Goal: Task Accomplishment & Management: Manage account settings

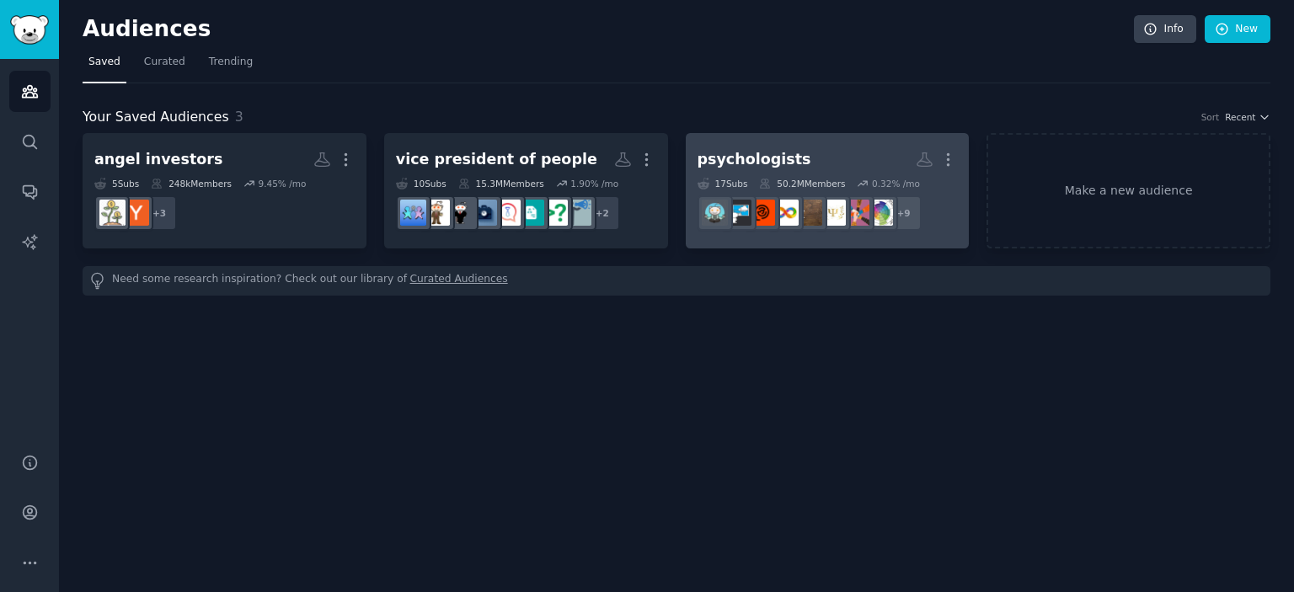
click at [729, 189] on dd "r/ADHD + 9" at bounding box center [827, 212] width 260 height 47
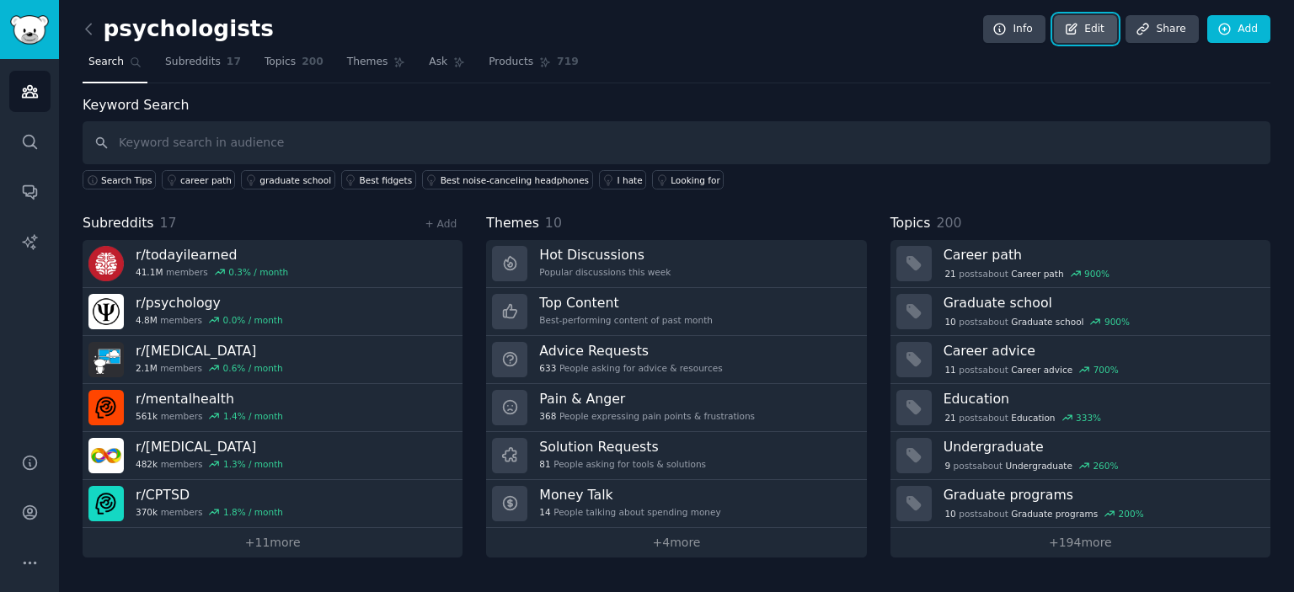
click at [1078, 36] on link "Edit" at bounding box center [1085, 29] width 63 height 29
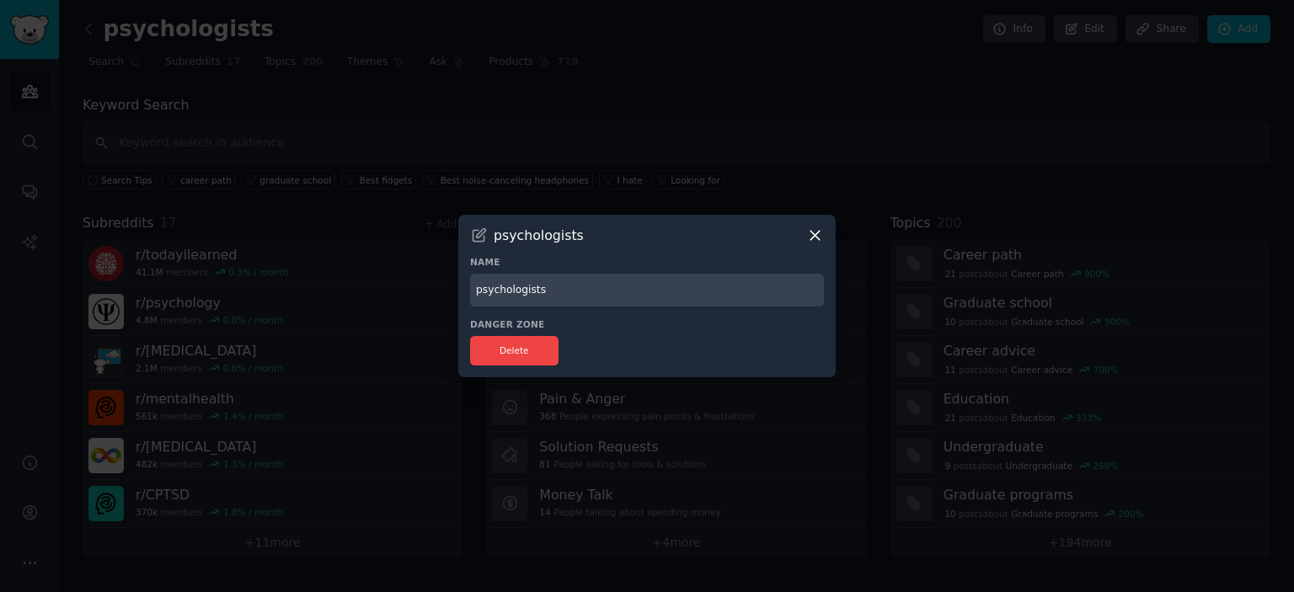
click at [603, 115] on div at bounding box center [647, 296] width 1294 height 592
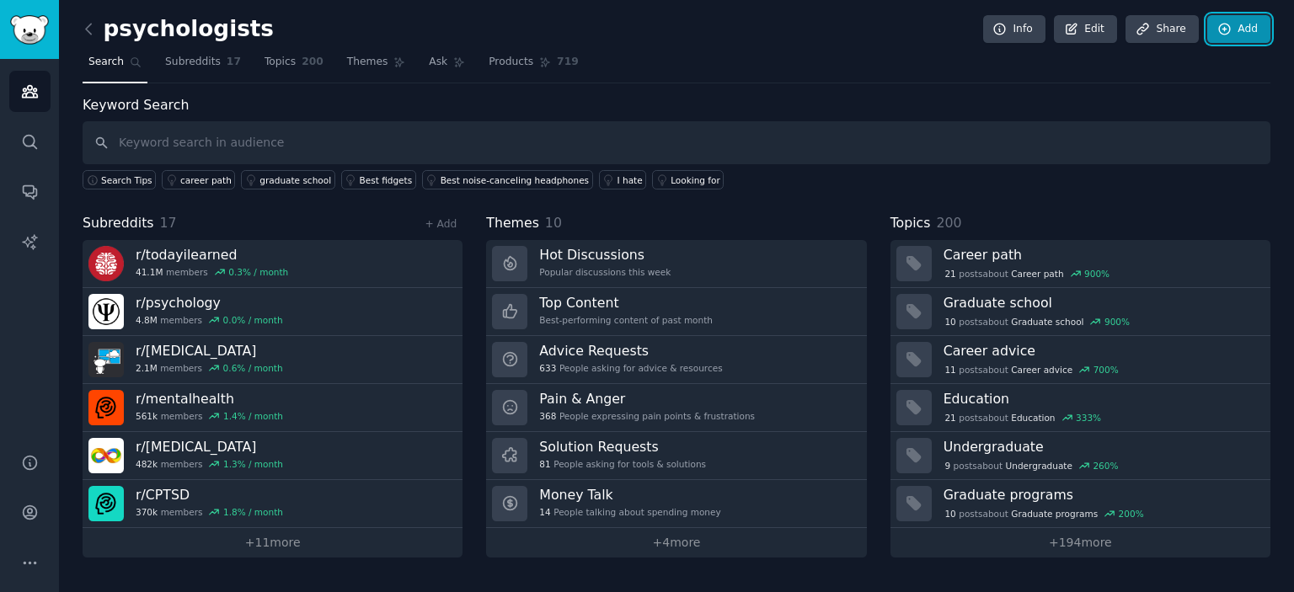
click at [1257, 23] on link "Add" at bounding box center [1238, 29] width 63 height 29
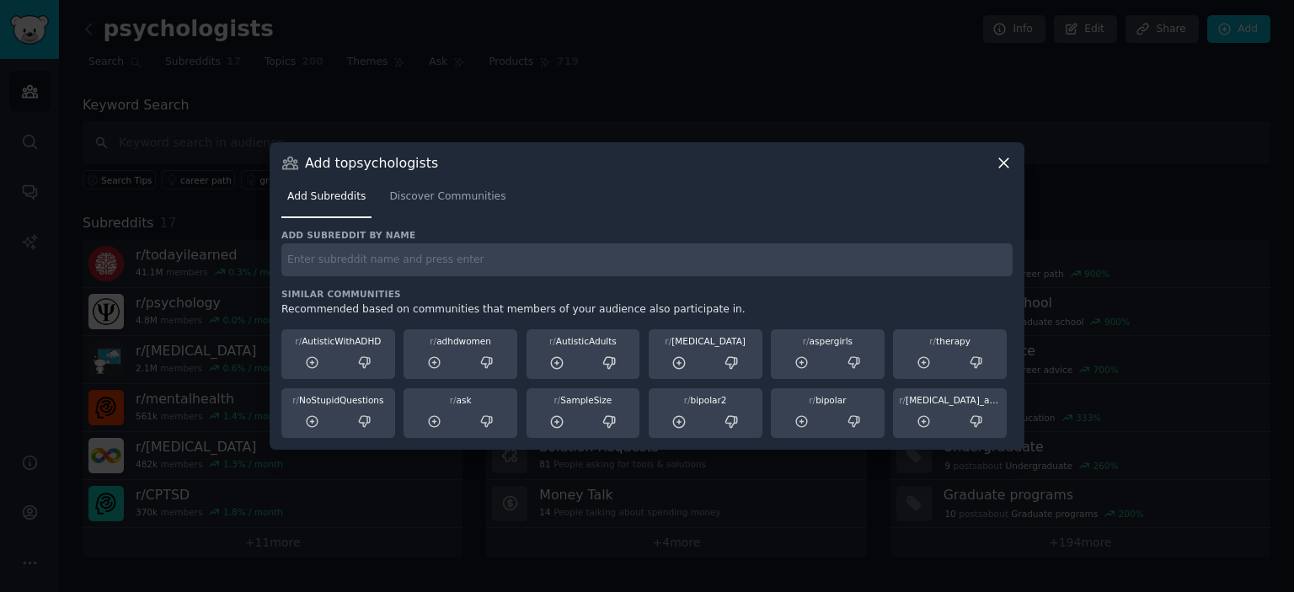
click at [446, 264] on input "text" at bounding box center [646, 259] width 731 height 33
paste input "r/WantToLearn"
type input "r/WantToLearn"
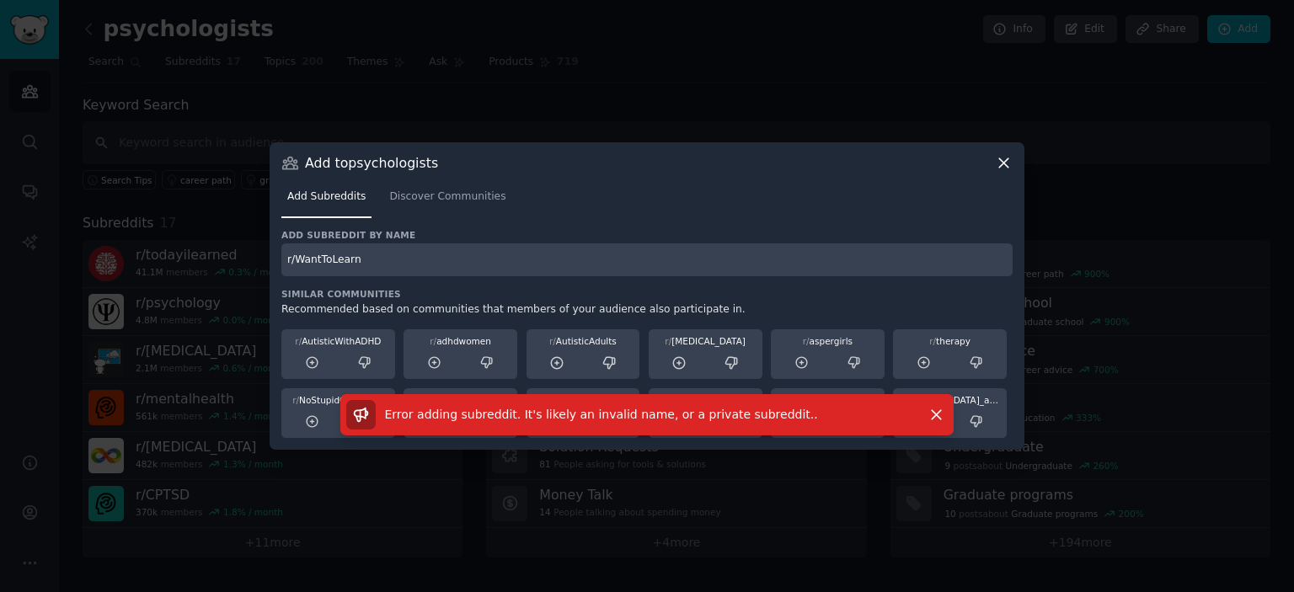
drag, startPoint x: 387, startPoint y: 263, endPoint x: 160, endPoint y: 296, distance: 229.8
click at [161, 296] on div "​ Add to psychologists Add Subreddits Discover Communities Add subreddit by nam…" at bounding box center [647, 296] width 1282 height 592
paste input "[URL][DOMAIN_NAME][DOMAIN_NAME]"
type input "[URL][DOMAIN_NAME][DOMAIN_NAME]"
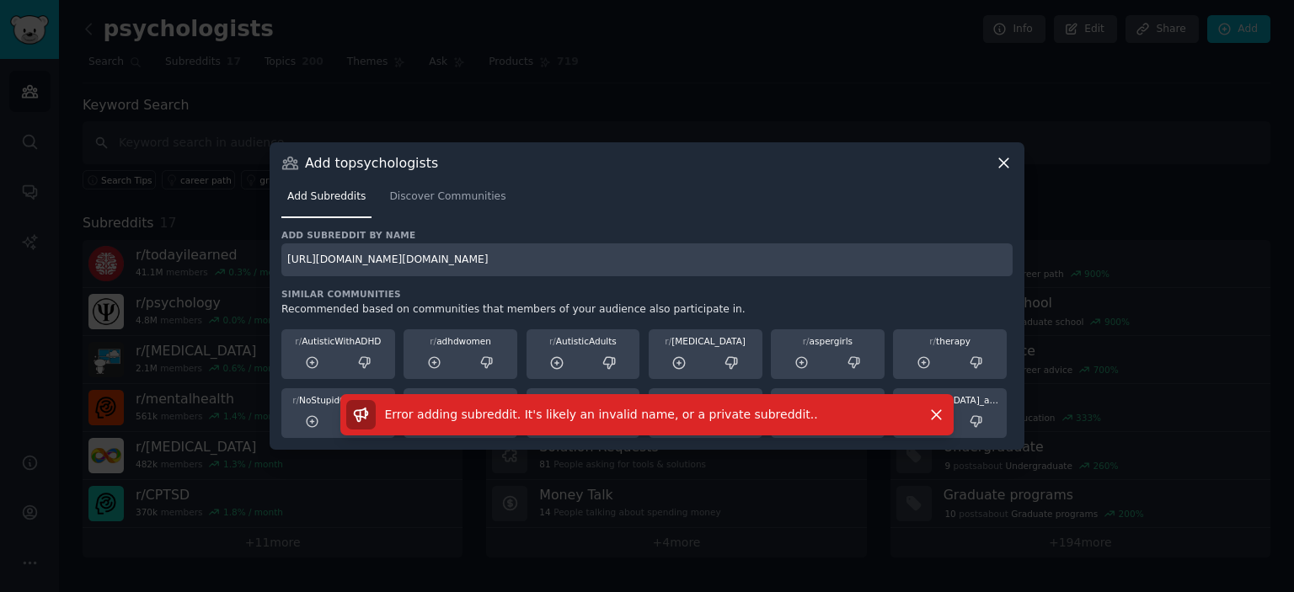
drag, startPoint x: 286, startPoint y: 261, endPoint x: 1078, endPoint y: 249, distance: 792.6
click at [1097, 259] on div "​ Add to psychologists Add Subreddits Discover Communities Add subreddit by nam…" at bounding box center [647, 296] width 1282 height 592
paste input "r/WantToLearn"
type input "r/WantToLearn"
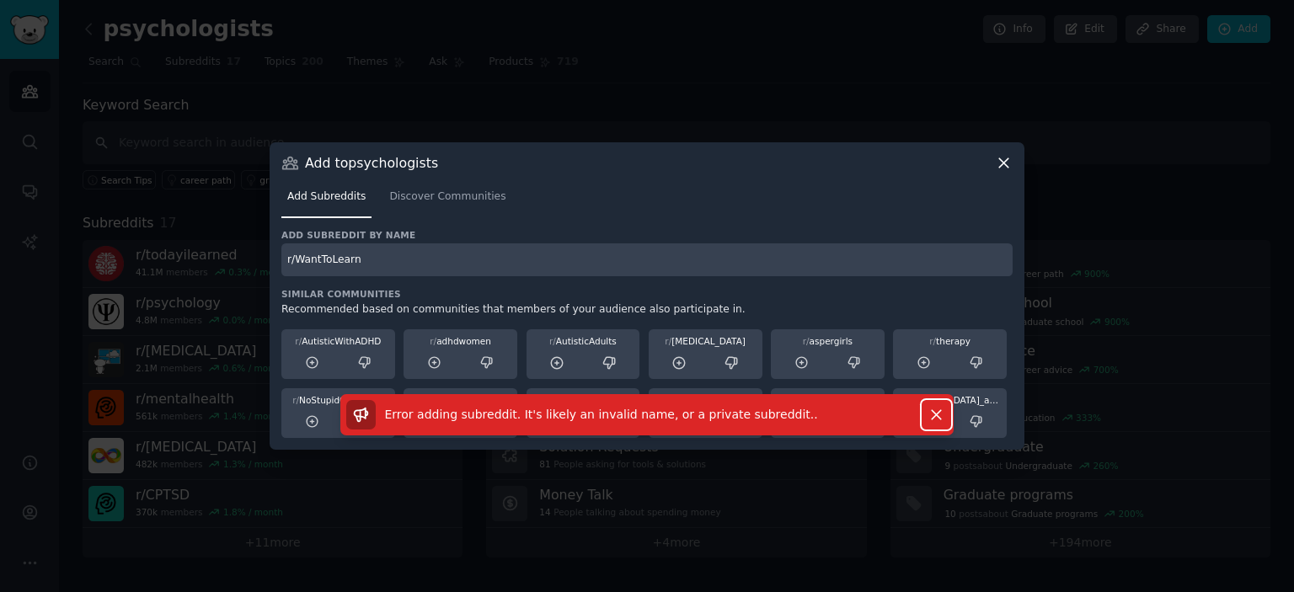
click at [936, 406] on icon "button" at bounding box center [936, 415] width 18 height 18
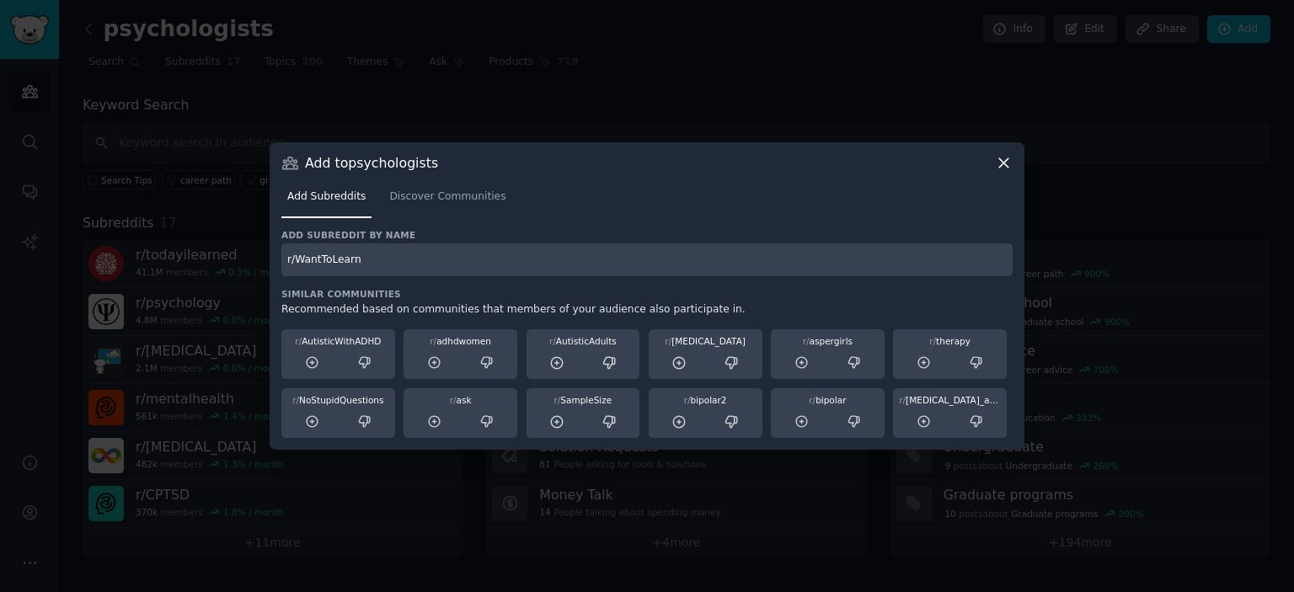
drag, startPoint x: 494, startPoint y: 248, endPoint x: 244, endPoint y: 269, distance: 250.1
click at [244, 269] on div "​ Add to psychologists Add Subreddits Discover Communities Add subreddit by nam…" at bounding box center [647, 296] width 1282 height 592
paste input "r/SaaS"
type input "r/SaaS"
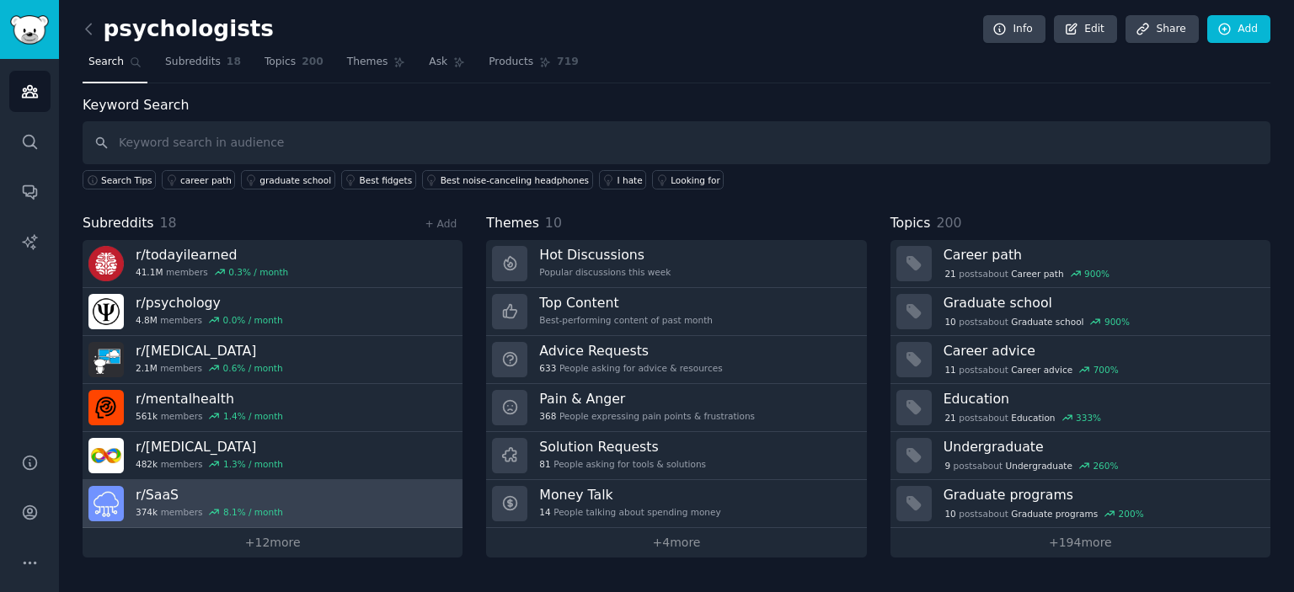
drag, startPoint x: 306, startPoint y: 494, endPoint x: 266, endPoint y: 504, distance: 40.7
click at [266, 504] on div "r/ SaaS 374k members 8.1 % / month" at bounding box center [209, 503] width 147 height 35
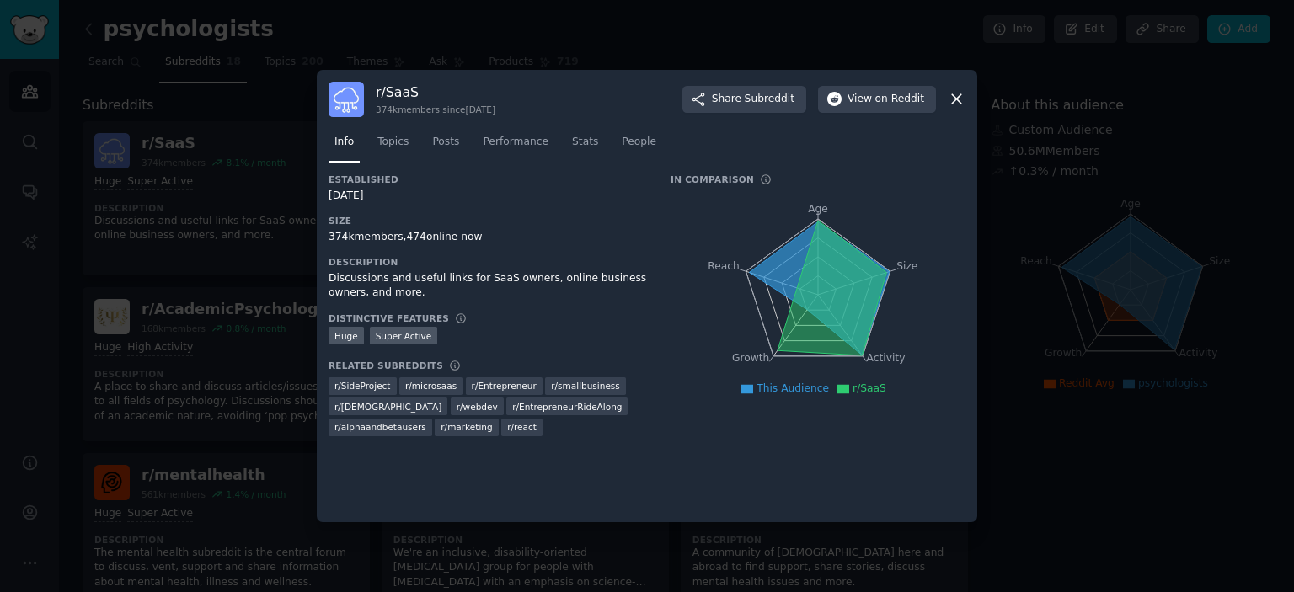
click at [953, 95] on icon at bounding box center [956, 99] width 9 height 9
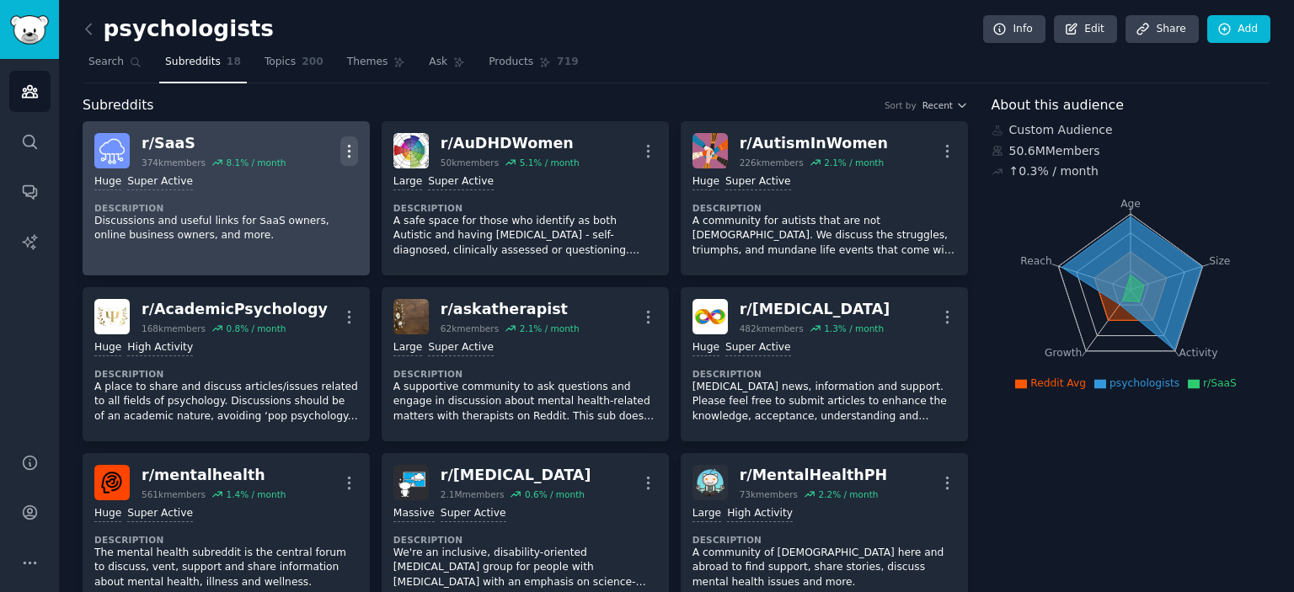
click at [350, 148] on icon "button" at bounding box center [349, 151] width 18 height 18
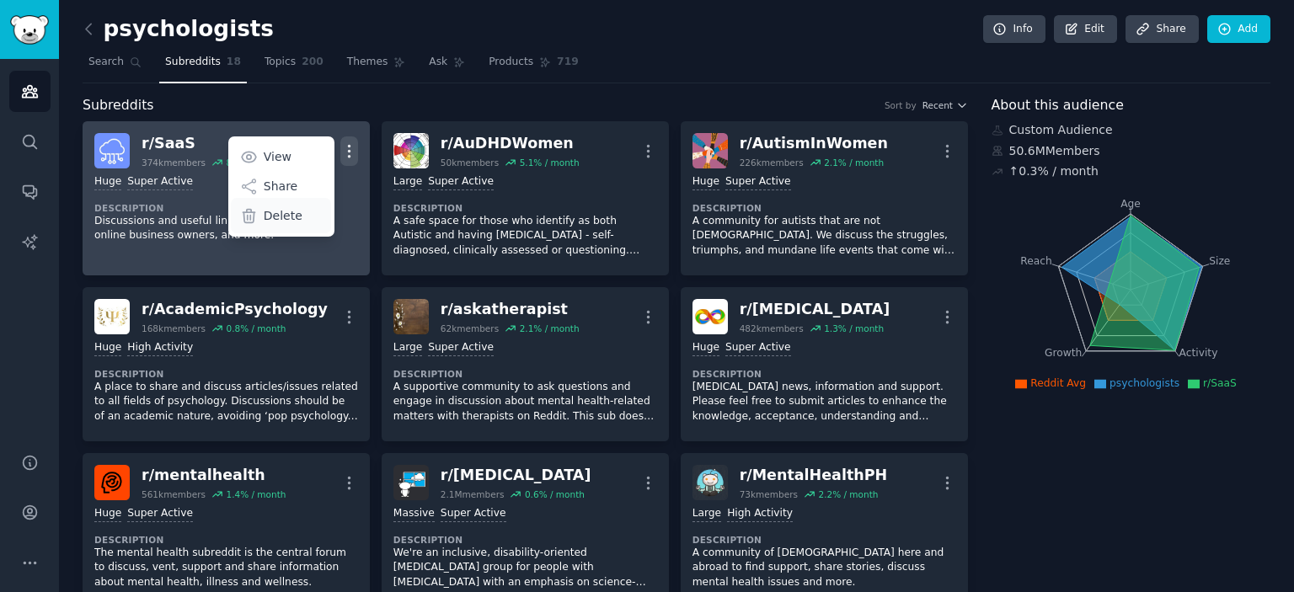
click at [300, 216] on div "Delete" at bounding box center [281, 215] width 100 height 35
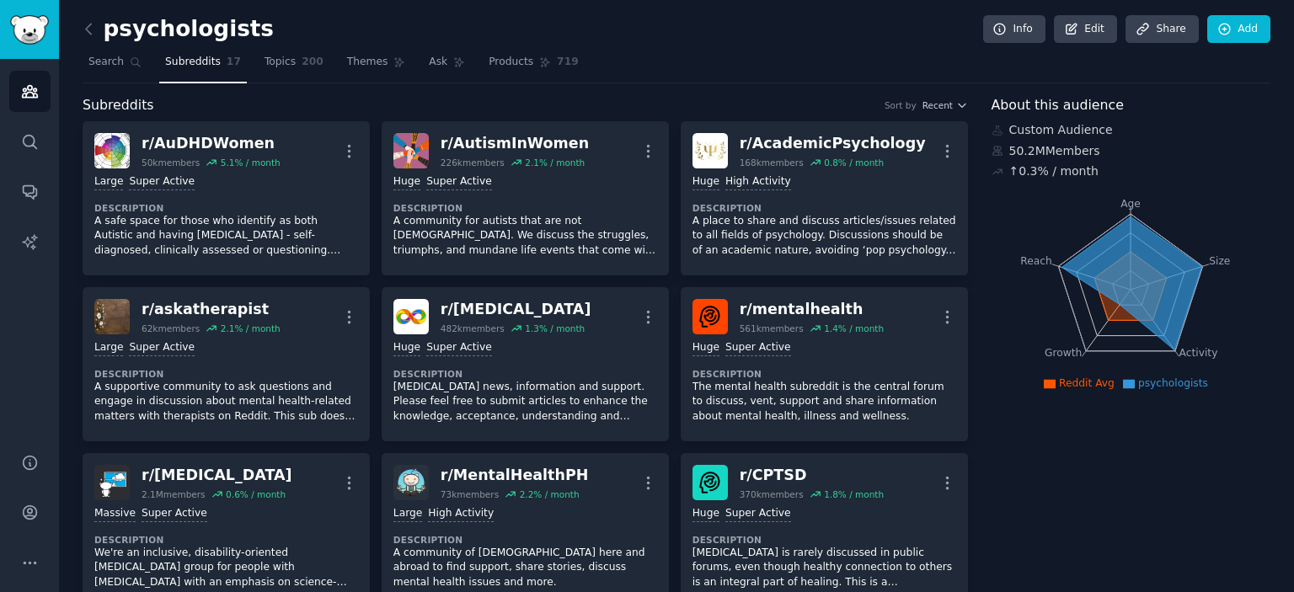
click at [83, 29] on icon at bounding box center [89, 29] width 18 height 18
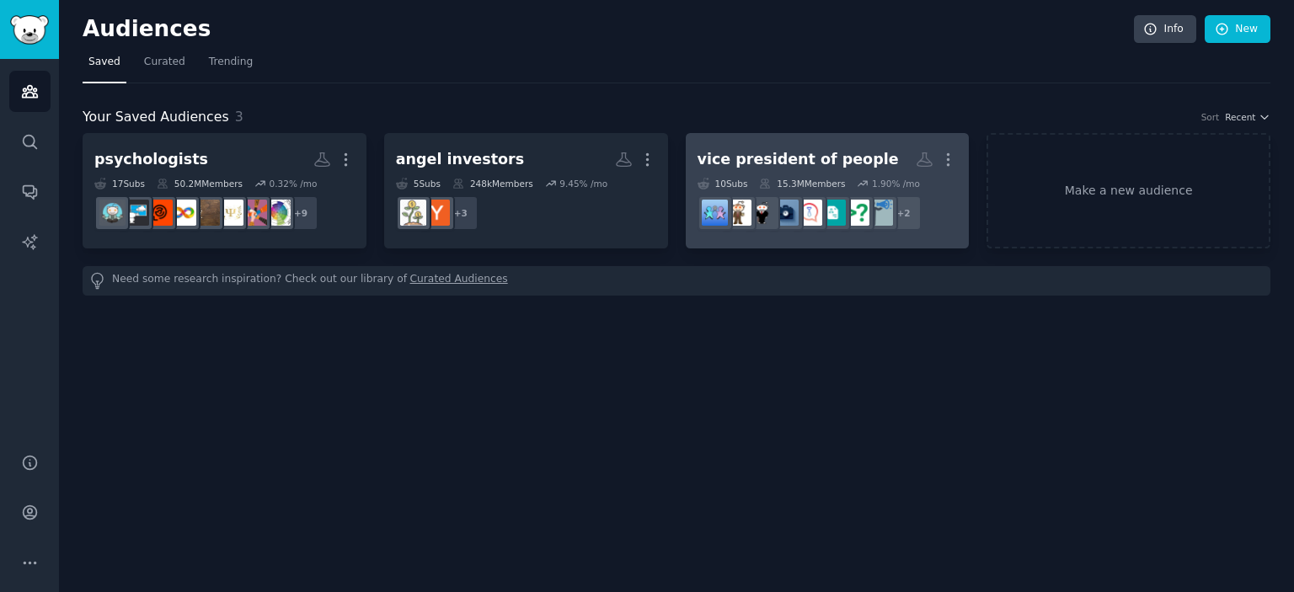
click at [789, 170] on h2 "vice president of people Custom Audience More" at bounding box center [827, 159] width 260 height 29
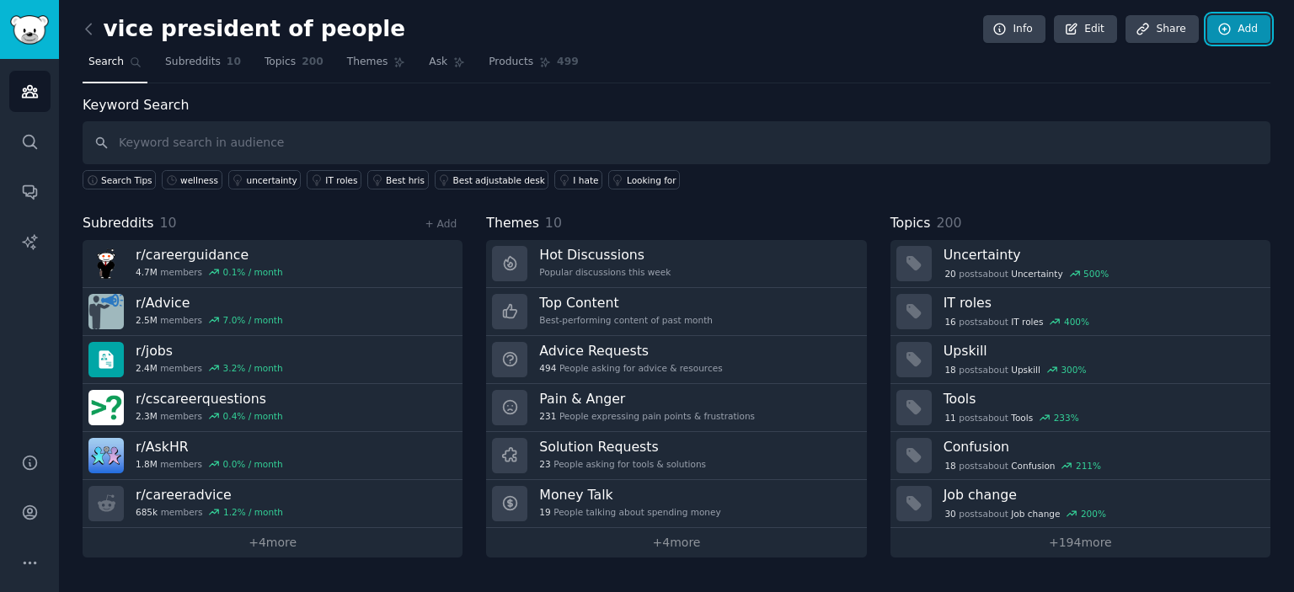
click at [1237, 24] on link "Add" at bounding box center [1238, 29] width 63 height 29
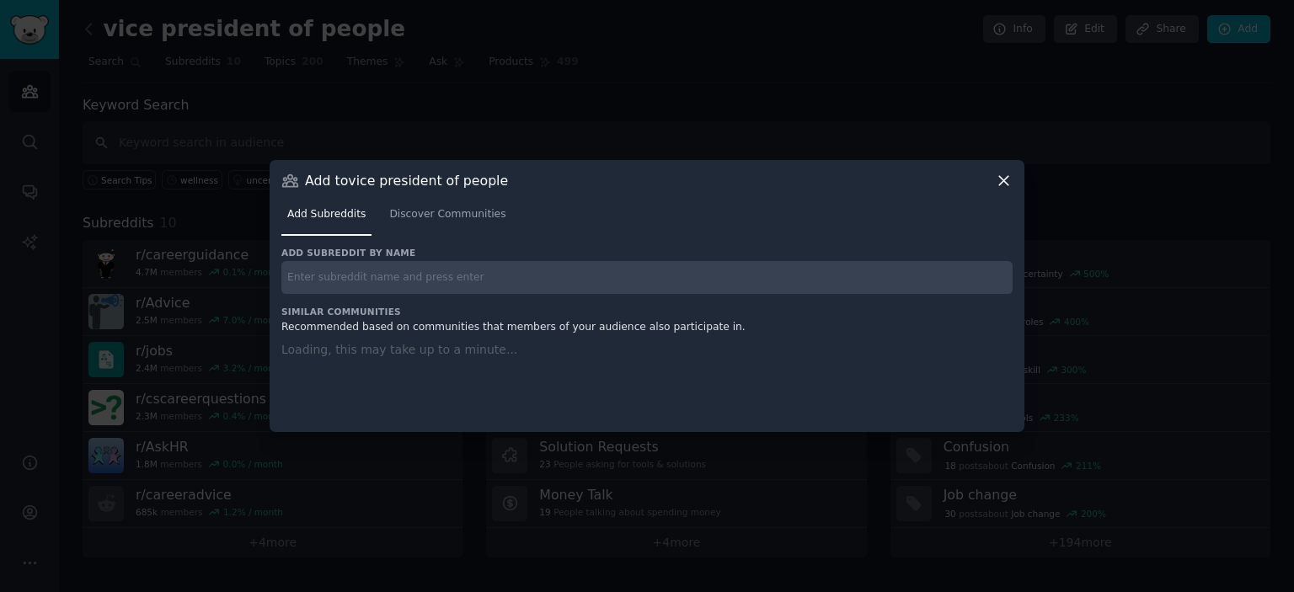
click at [549, 284] on input "text" at bounding box center [646, 277] width 731 height 33
paste input "r/SaaS"
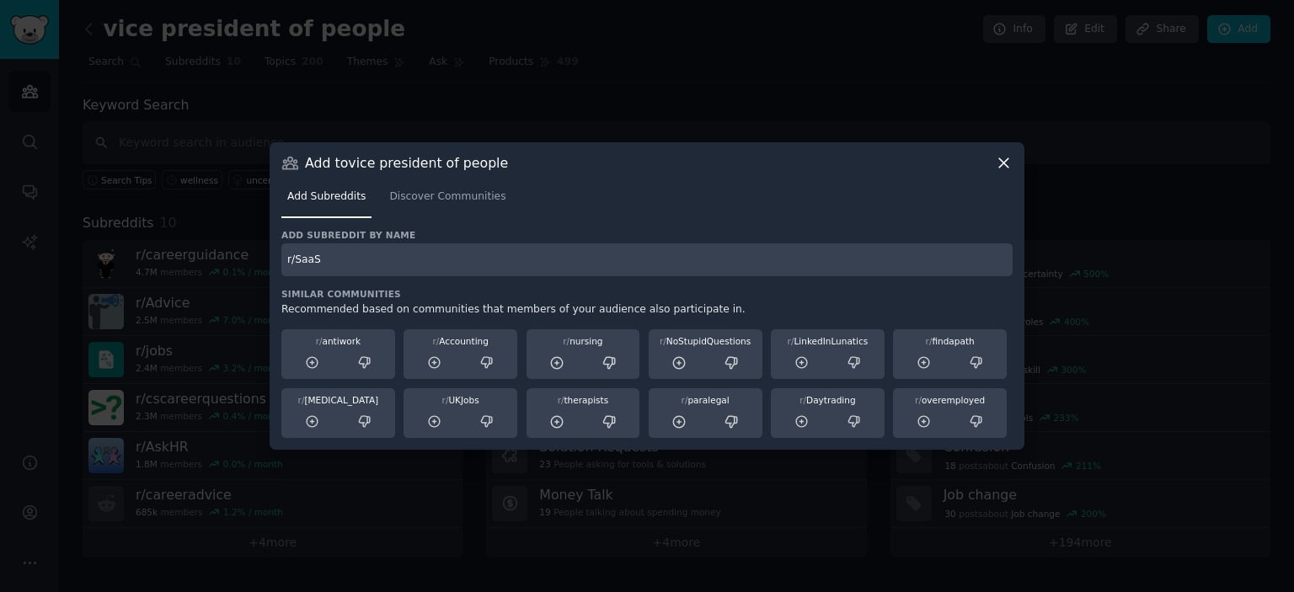
type input "r/SaaS"
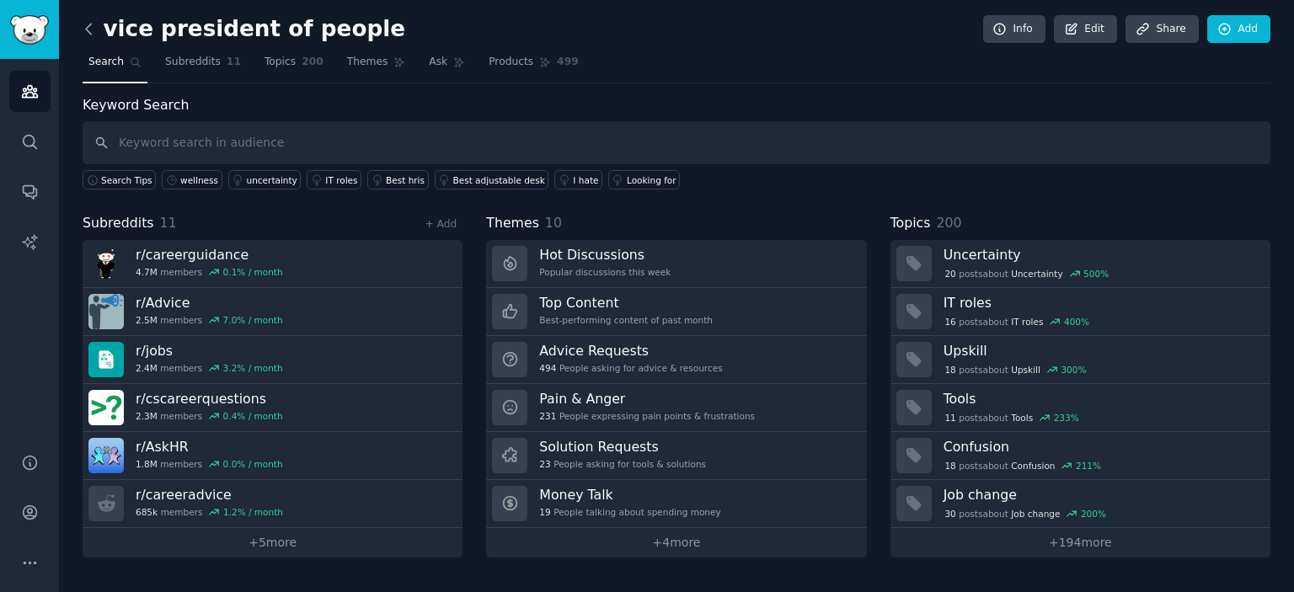
click at [89, 26] on icon at bounding box center [89, 29] width 18 height 18
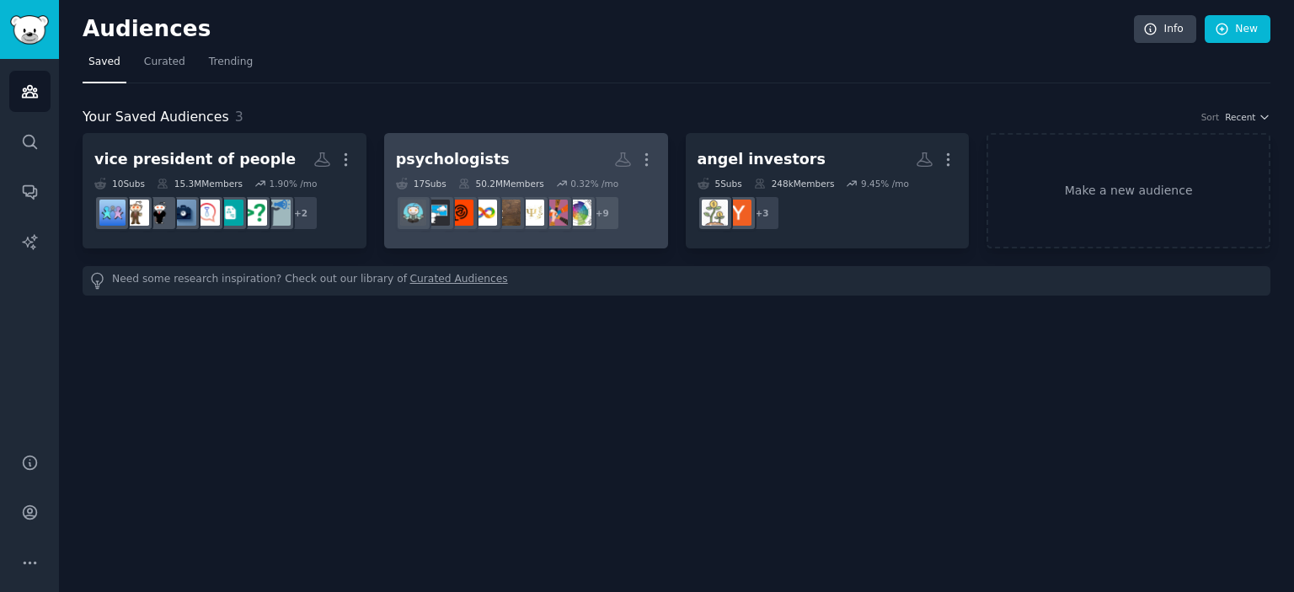
click at [529, 188] on div "50.2M Members" at bounding box center [501, 184] width 86 height 12
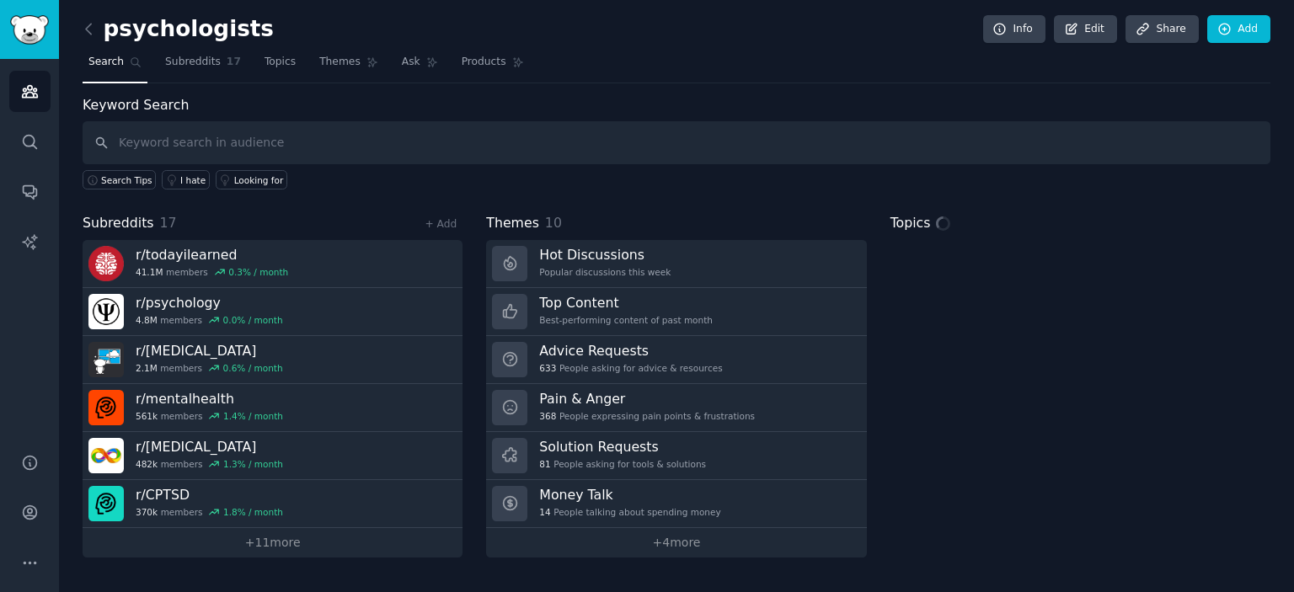
click at [99, 34] on link at bounding box center [93, 29] width 21 height 27
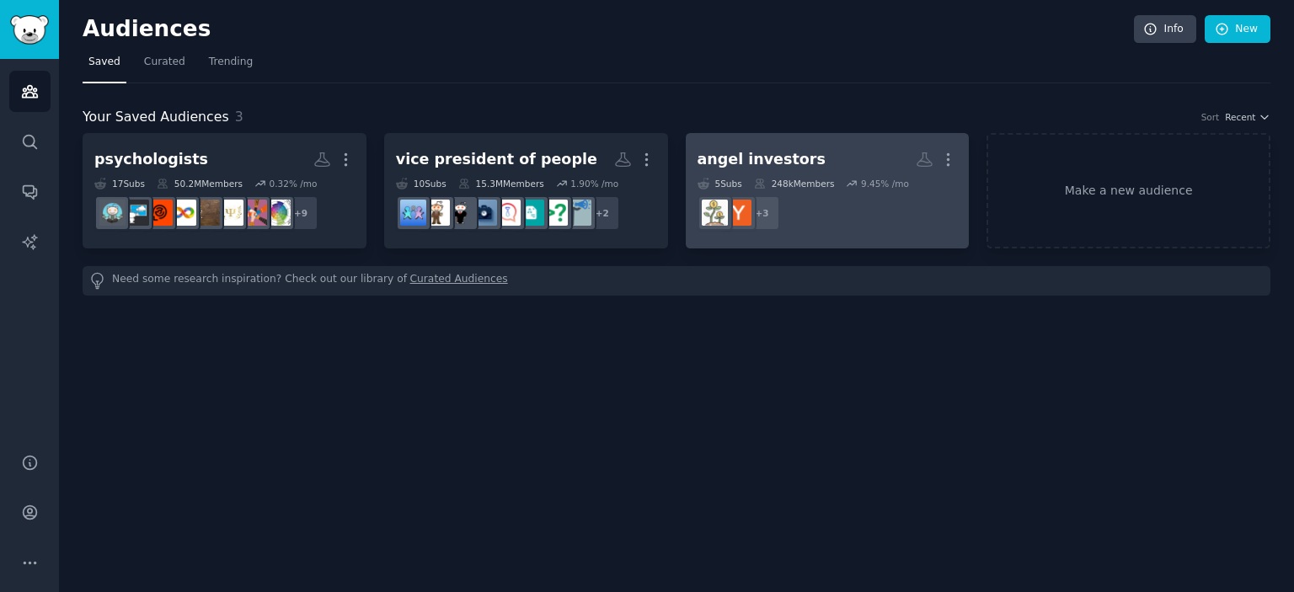
click at [738, 164] on div "angel investors" at bounding box center [761, 159] width 128 height 21
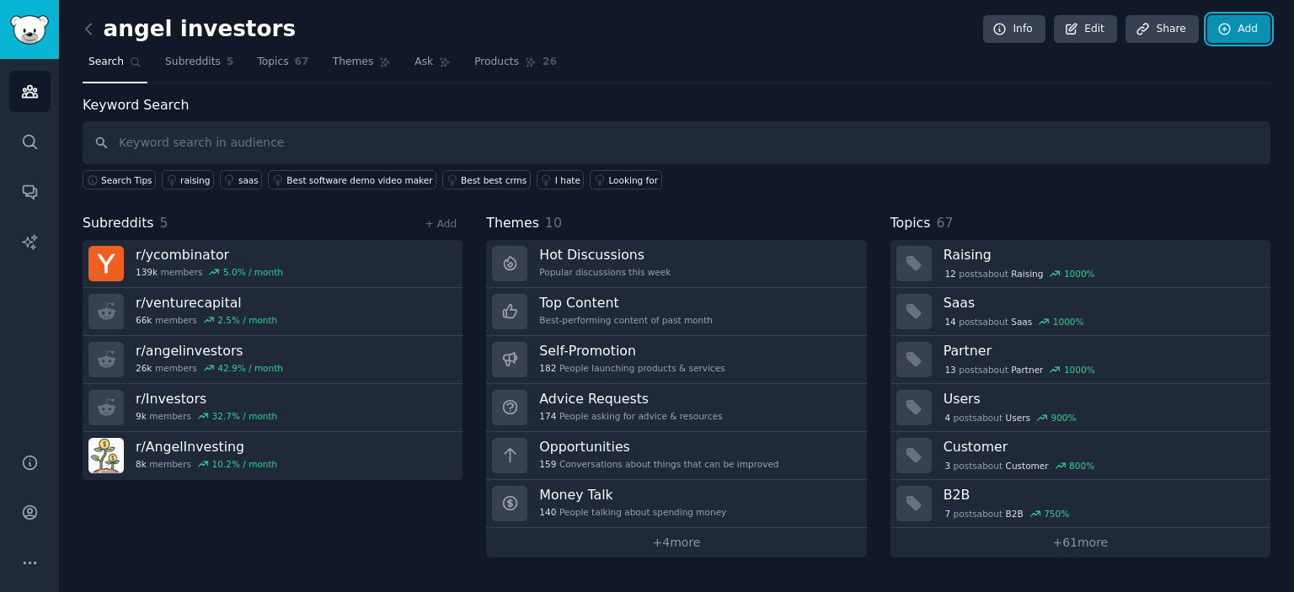
click at [1231, 36] on link "Add" at bounding box center [1238, 29] width 63 height 29
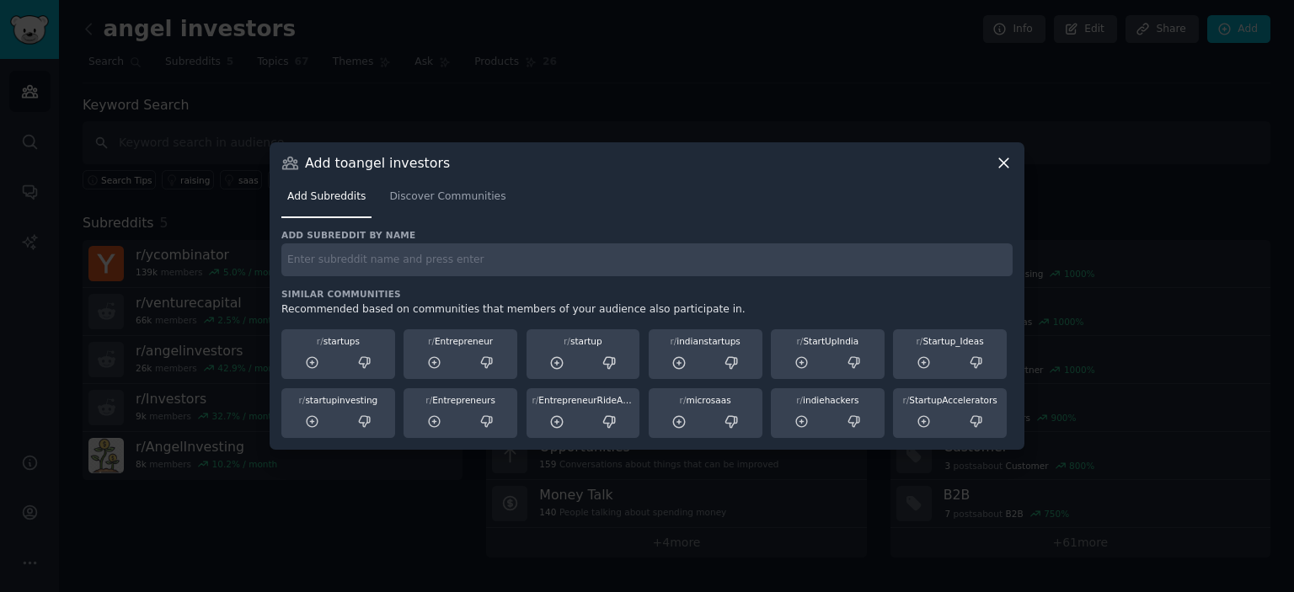
click at [591, 279] on div "Add subreddit by name Similar Communities Recommended based on communities that…" at bounding box center [646, 334] width 731 height 210
click at [576, 262] on input "text" at bounding box center [646, 259] width 731 height 33
paste input "r/startups"
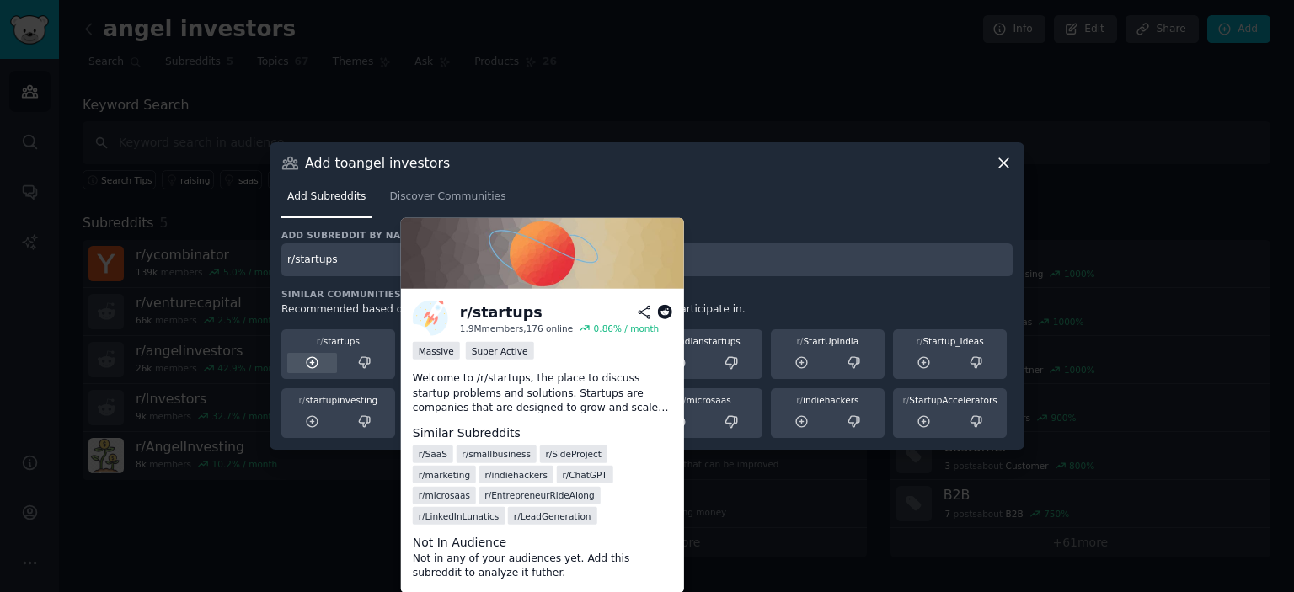
type input "r/startups"
click at [320, 361] on div at bounding box center [312, 363] width 50 height 21
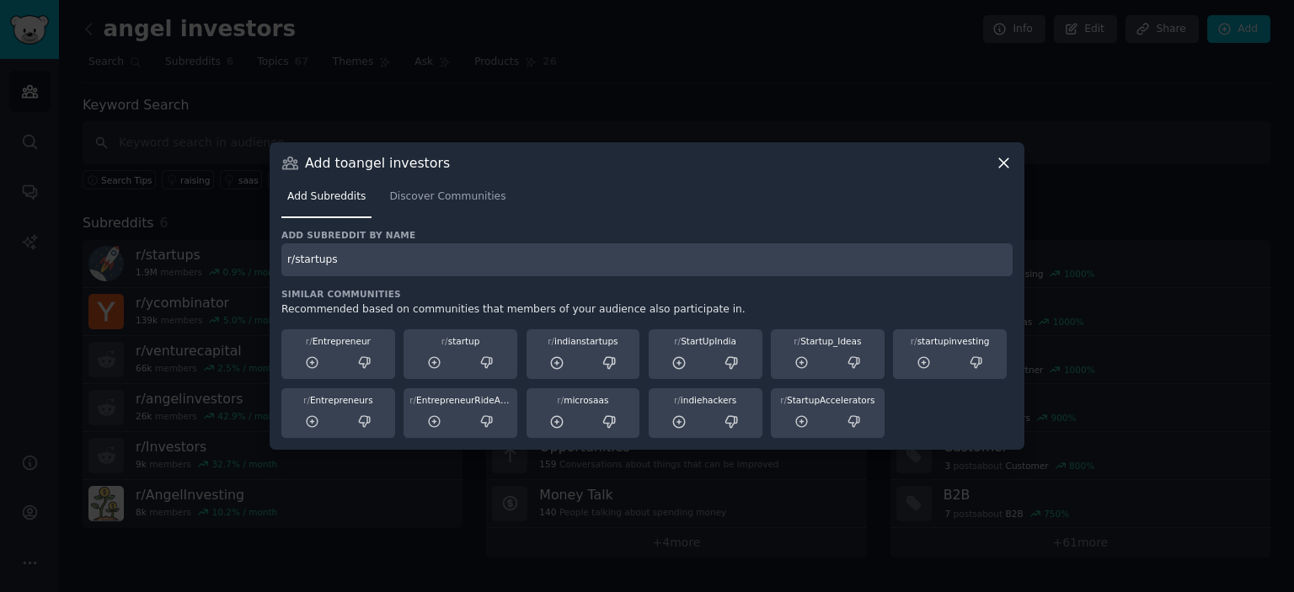
click at [1001, 168] on icon at bounding box center [1004, 163] width 18 height 18
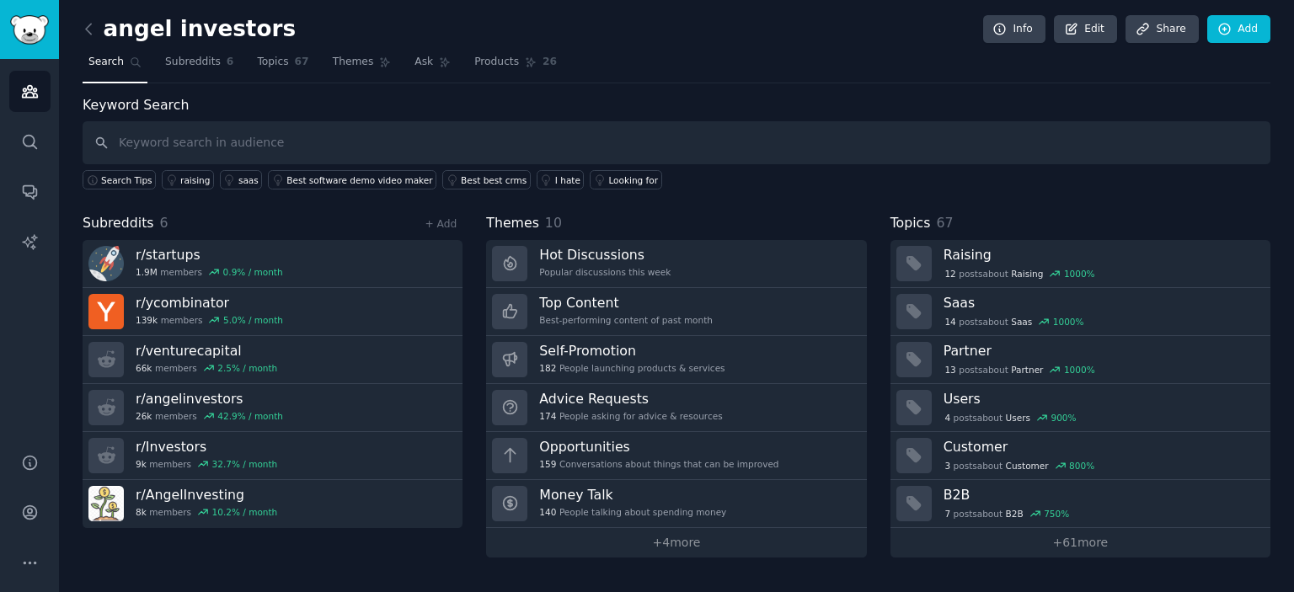
click at [903, 591] on html "Audiences Search Conversations AI Reports Help Account More angel investors Inf…" at bounding box center [647, 296] width 1294 height 592
click at [1229, 29] on icon at bounding box center [1224, 29] width 15 height 15
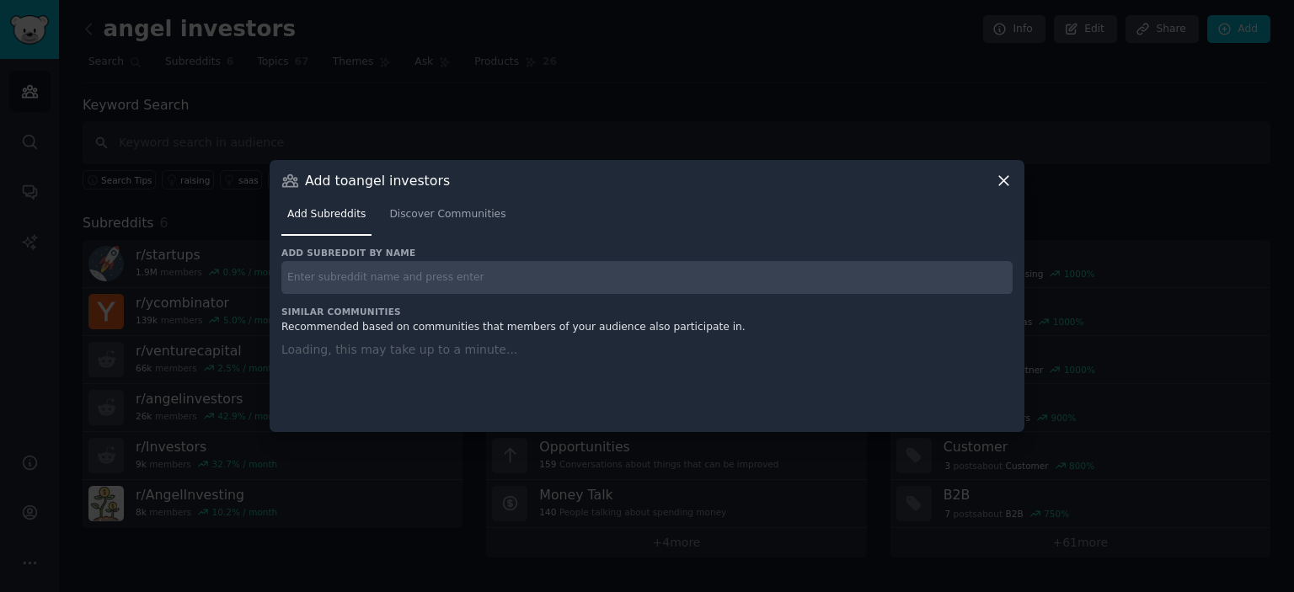
click at [435, 282] on input "text" at bounding box center [646, 277] width 731 height 33
paste input "r/Entrepreneur"
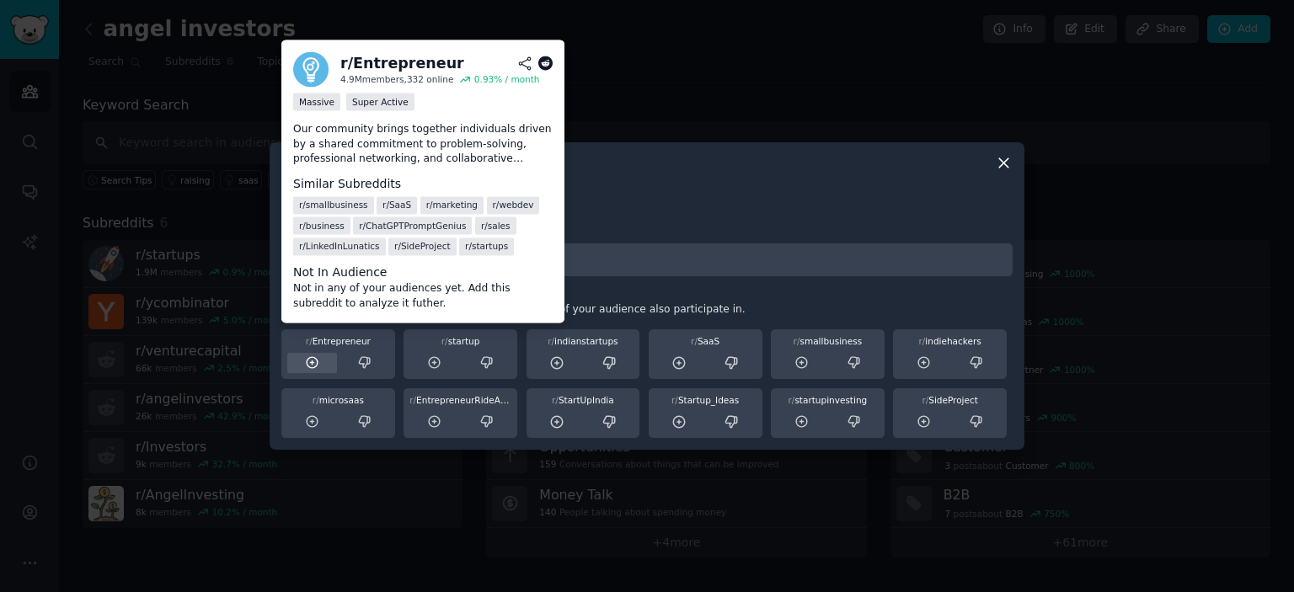
type input "r/Entrepreneur"
click at [312, 358] on icon at bounding box center [312, 362] width 15 height 15
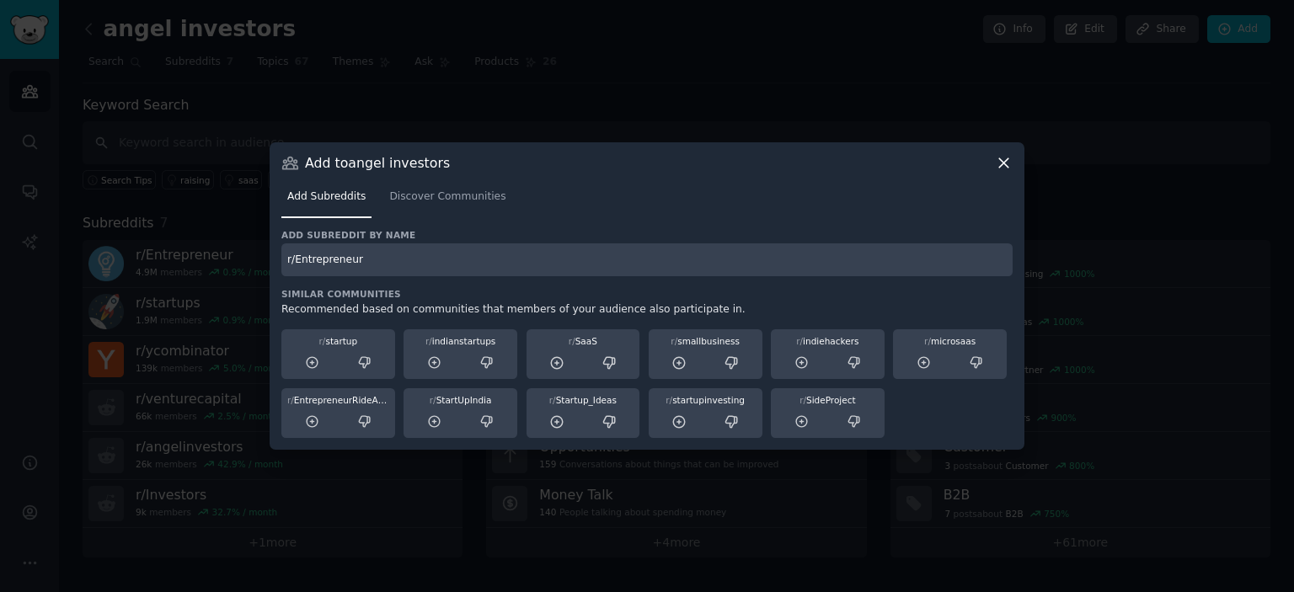
click at [1011, 157] on icon at bounding box center [1004, 163] width 18 height 18
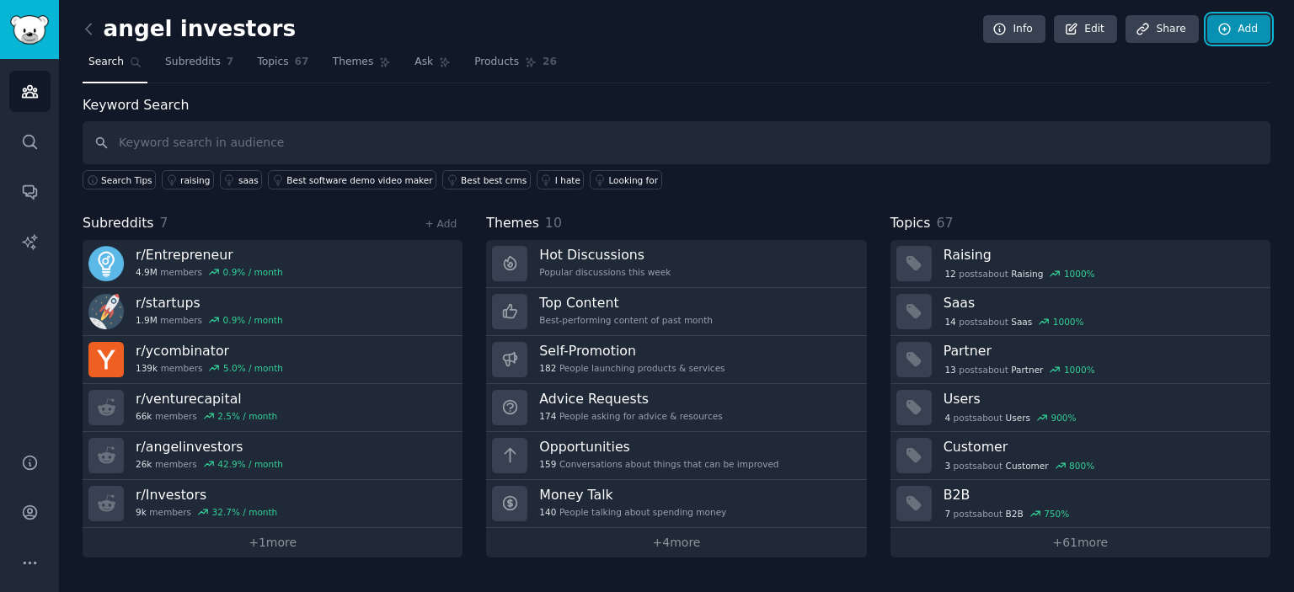
click at [1234, 30] on link "Add" at bounding box center [1238, 29] width 63 height 29
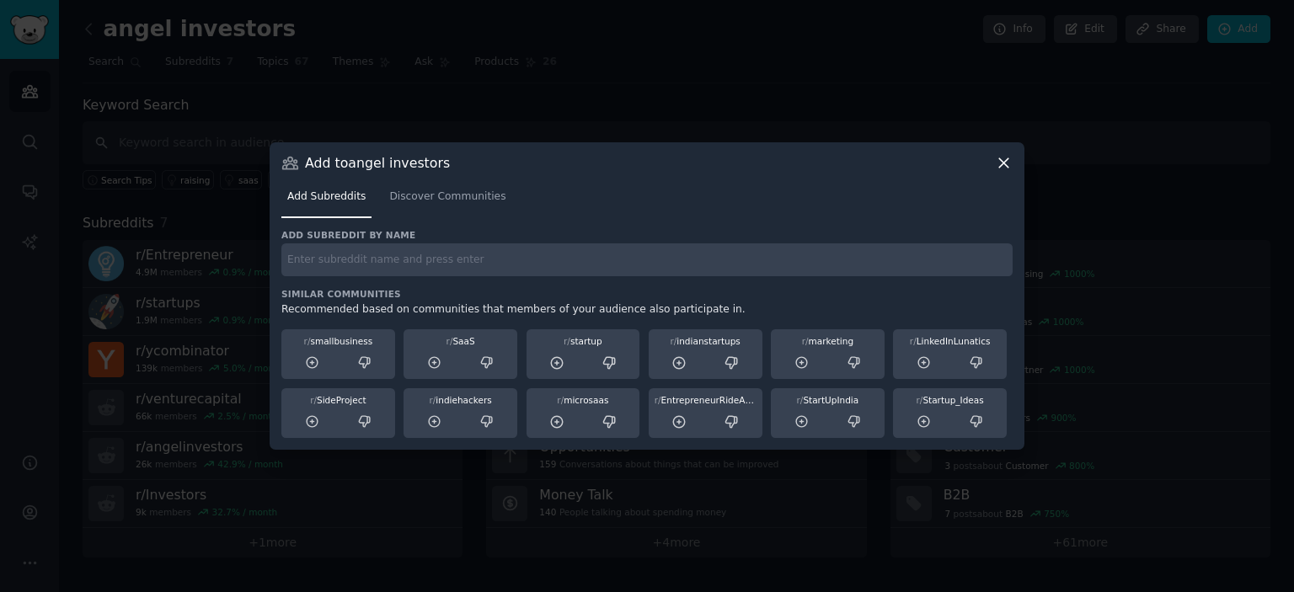
click at [458, 255] on input "text" at bounding box center [646, 259] width 731 height 33
paste input "r/startup"
type input "r/startup"
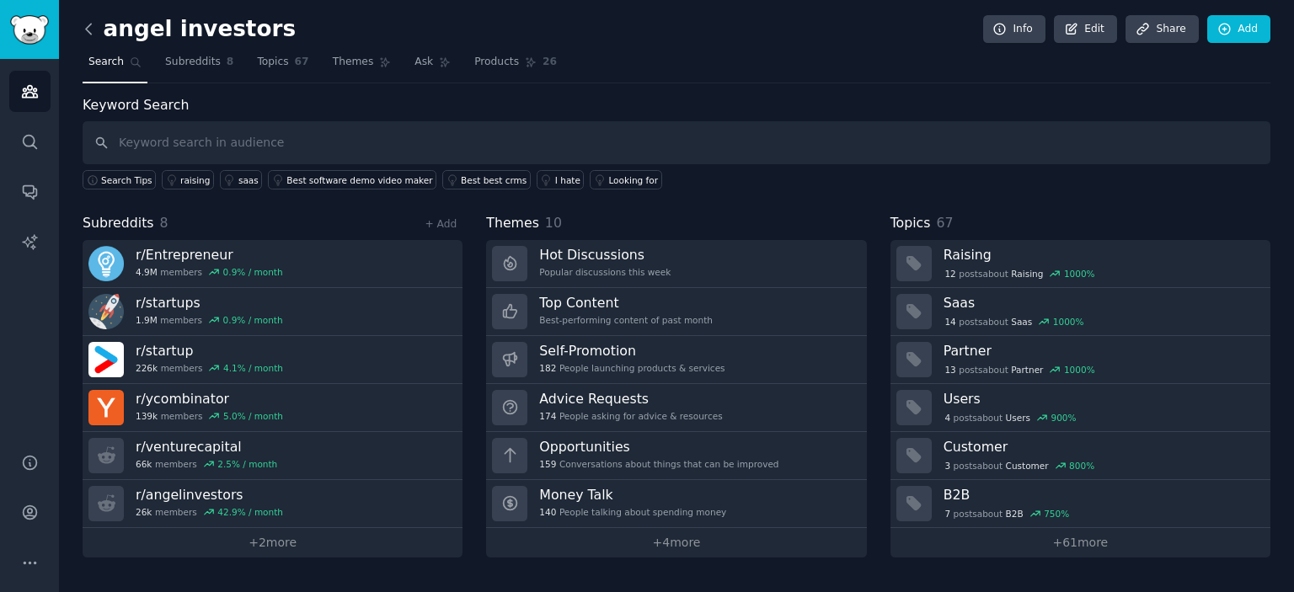
click at [87, 31] on icon at bounding box center [89, 29] width 18 height 18
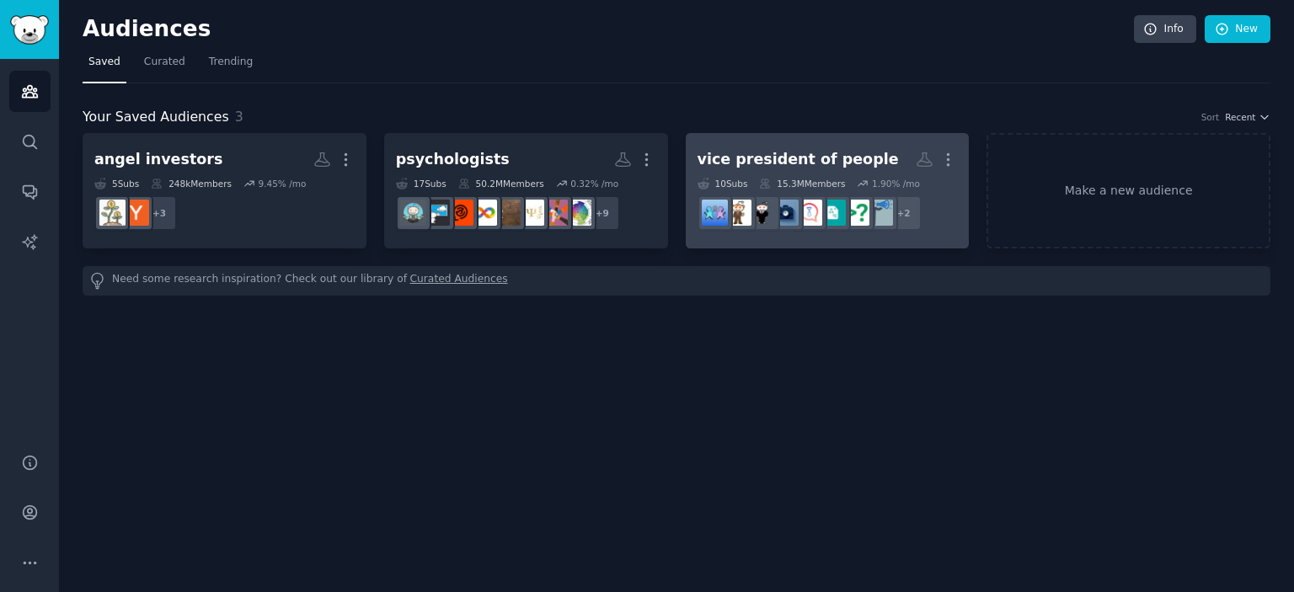
click at [803, 160] on div "vice president of people" at bounding box center [797, 159] width 201 height 21
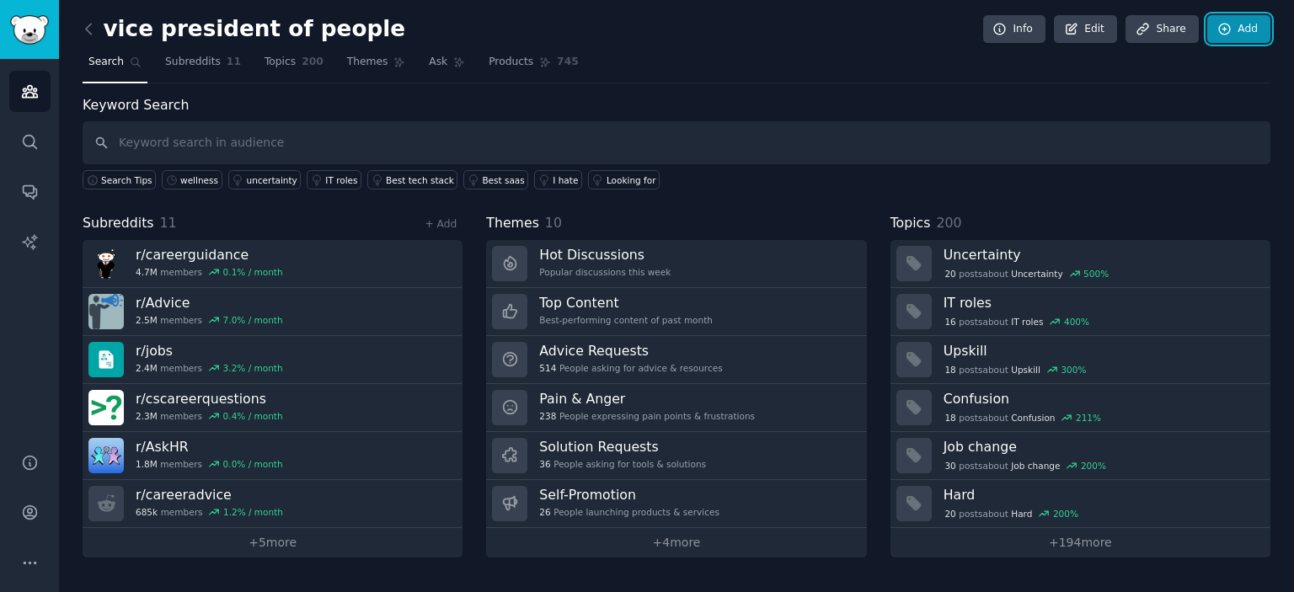
click at [1245, 32] on link "Add" at bounding box center [1238, 29] width 63 height 29
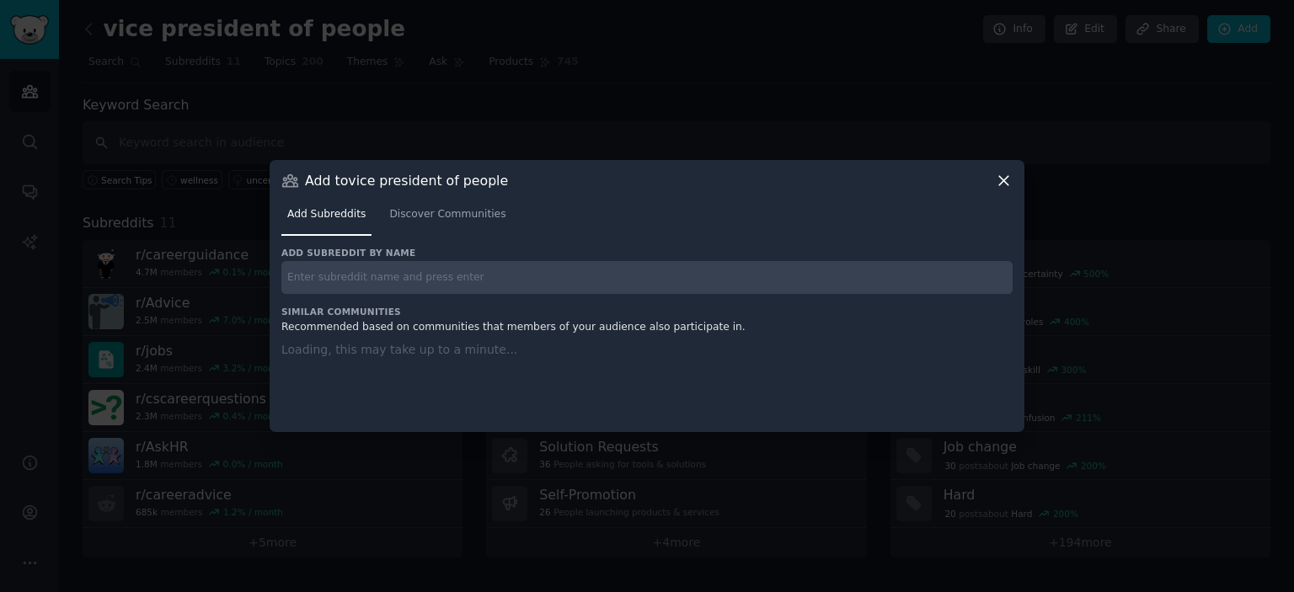
click at [486, 277] on input "text" at bounding box center [646, 277] width 731 height 33
paste input "r/ProductMgt"
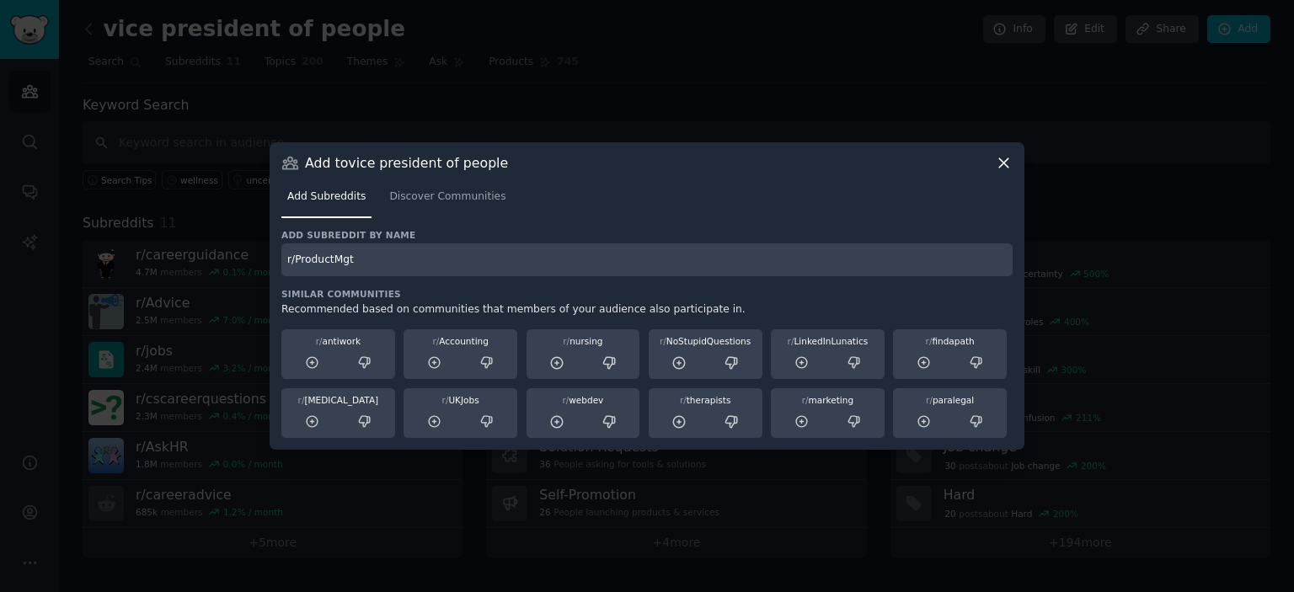
type input "r/ProductMgt"
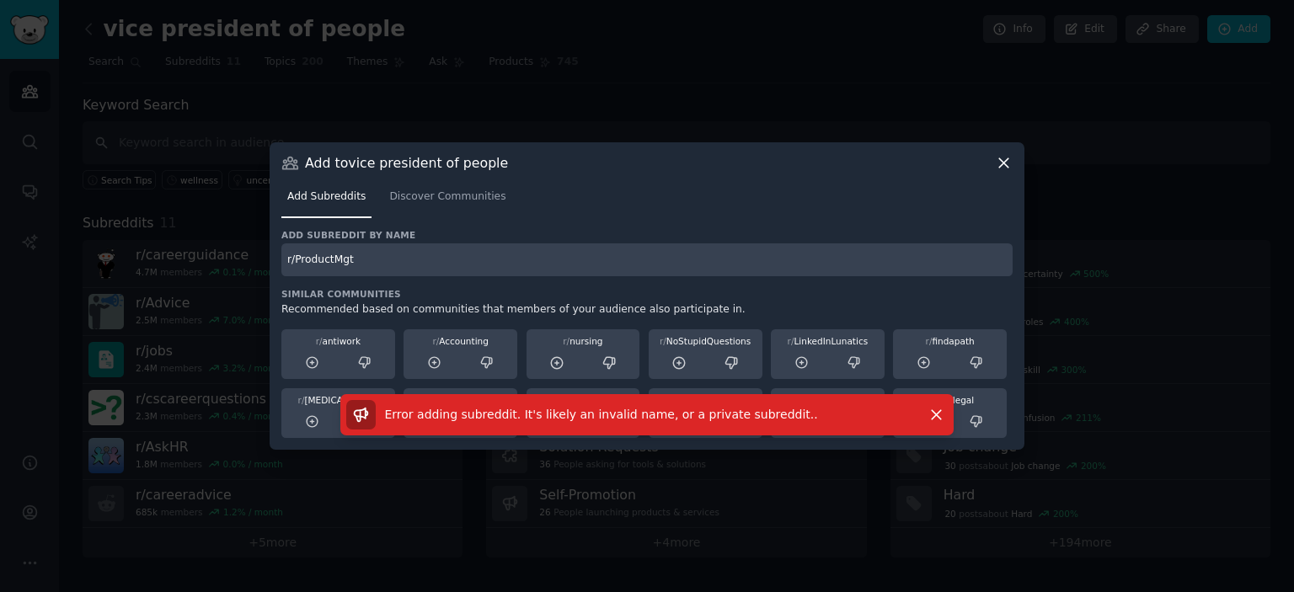
click at [1013, 157] on div "Add to vice president of people Add Subreddits Discover Communities Add subredd…" at bounding box center [647, 295] width 755 height 307
click at [1006, 157] on icon at bounding box center [1004, 163] width 18 height 18
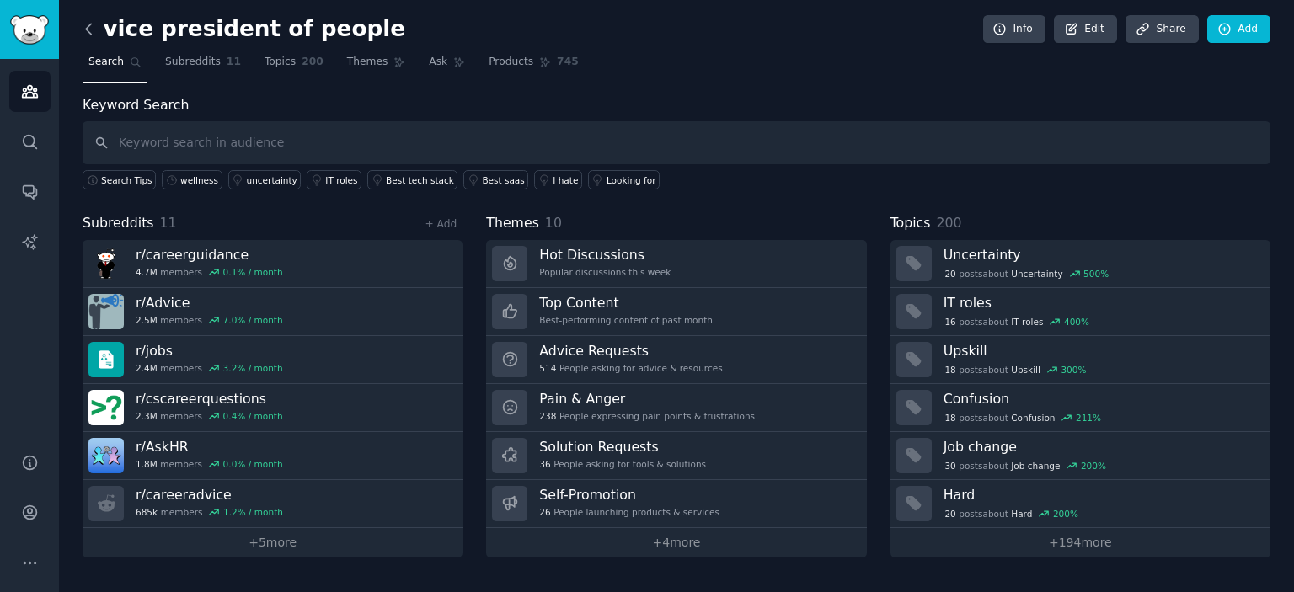
click at [89, 27] on icon at bounding box center [89, 29] width 18 height 18
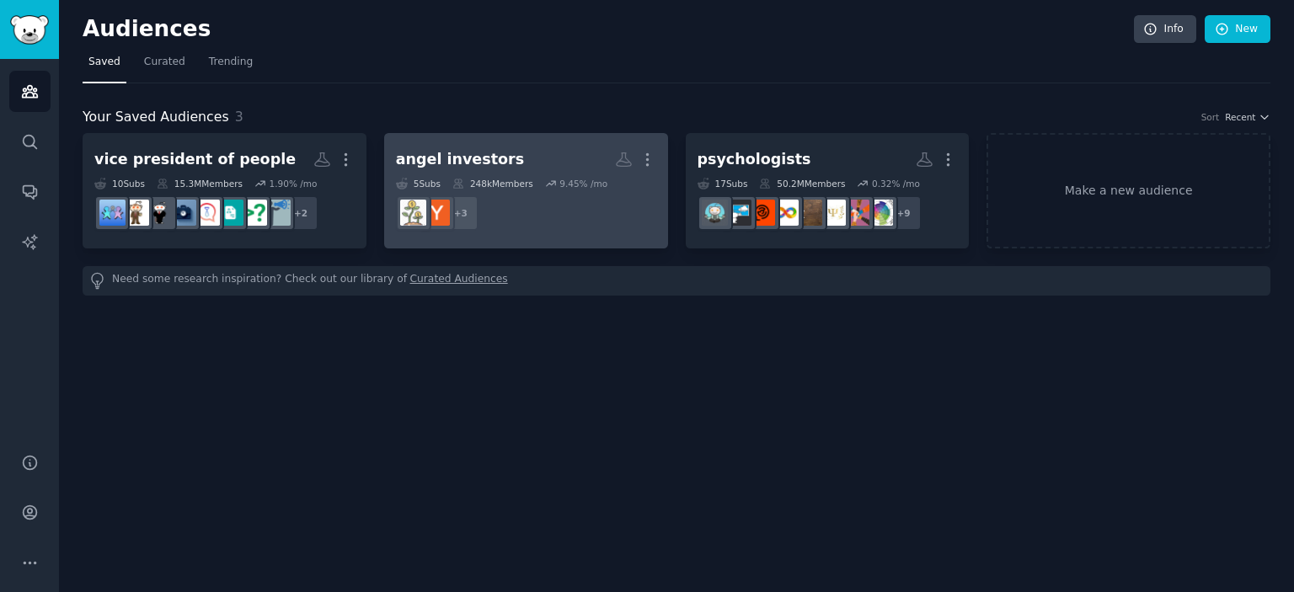
click at [491, 157] on div "angel investors" at bounding box center [460, 159] width 128 height 21
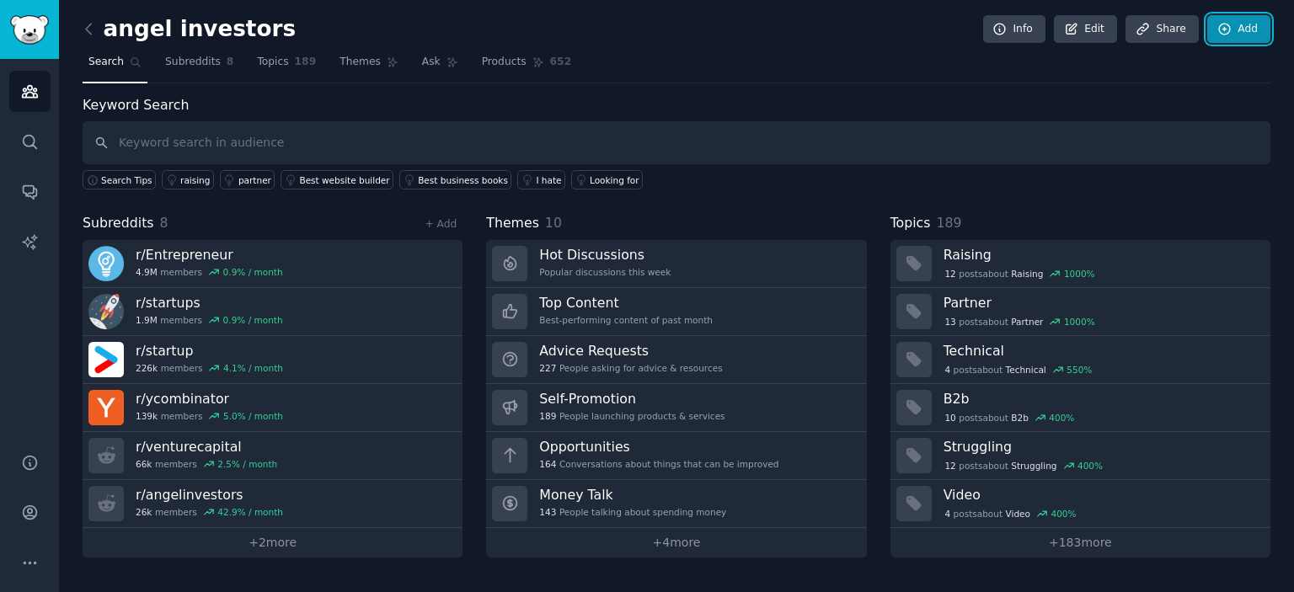
click at [1225, 26] on icon at bounding box center [1224, 29] width 15 height 15
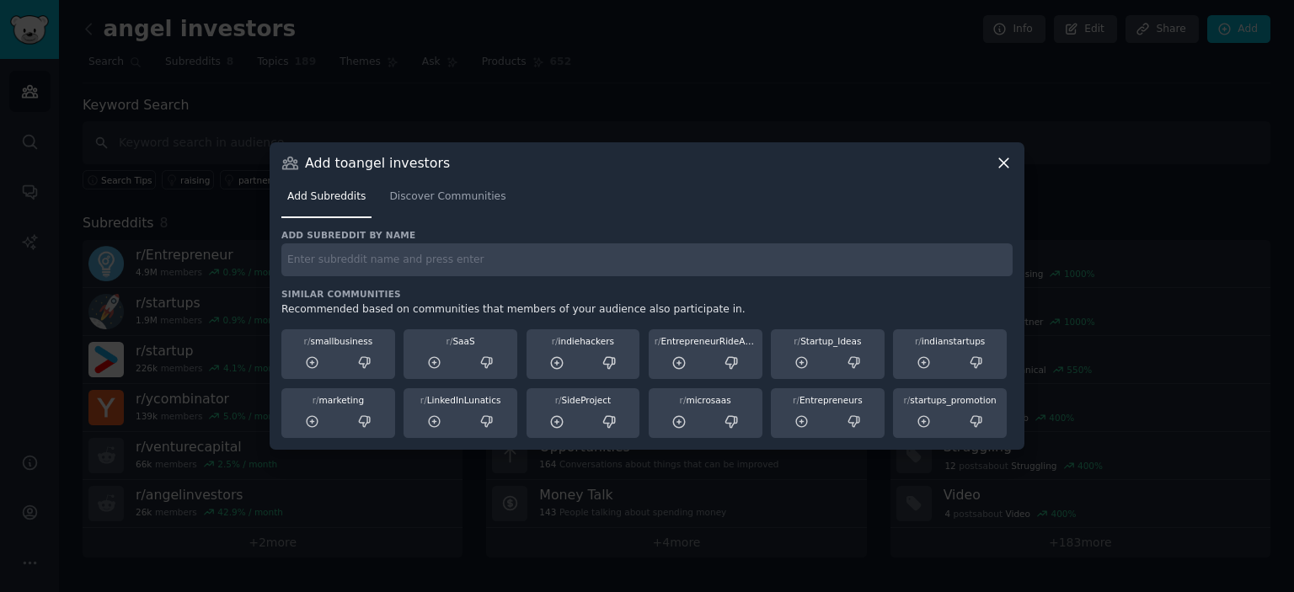
click at [489, 275] on input "text" at bounding box center [646, 259] width 731 height 33
paste input "r/sweatystartup"
type input "r/sweatystartup"
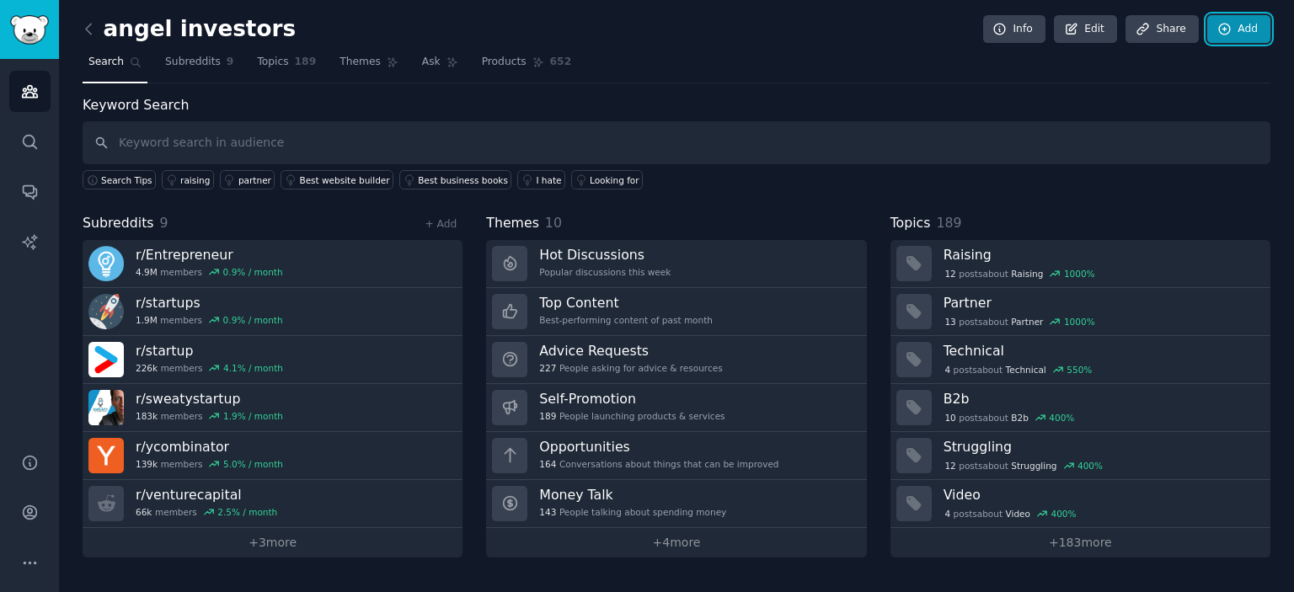
click at [1234, 29] on link "Add" at bounding box center [1238, 29] width 63 height 29
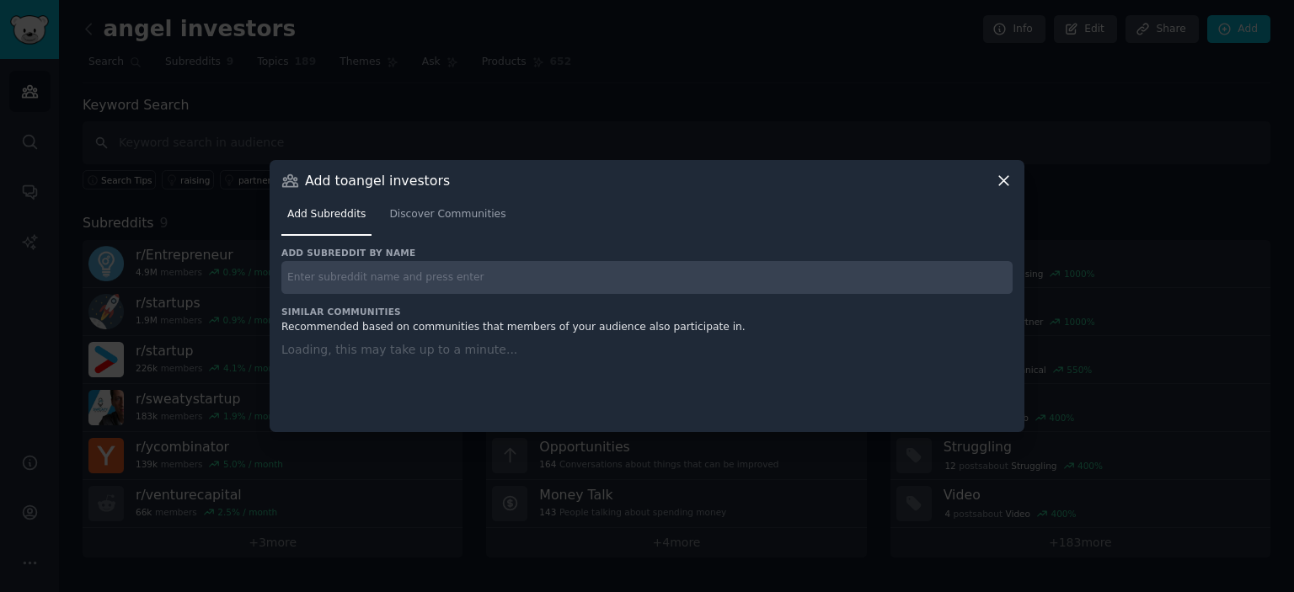
click at [481, 277] on div "Add subreddit by name Similar Communities Recommended based on communities that…" at bounding box center [646, 329] width 731 height 165
paste input "r/smallbusiness"
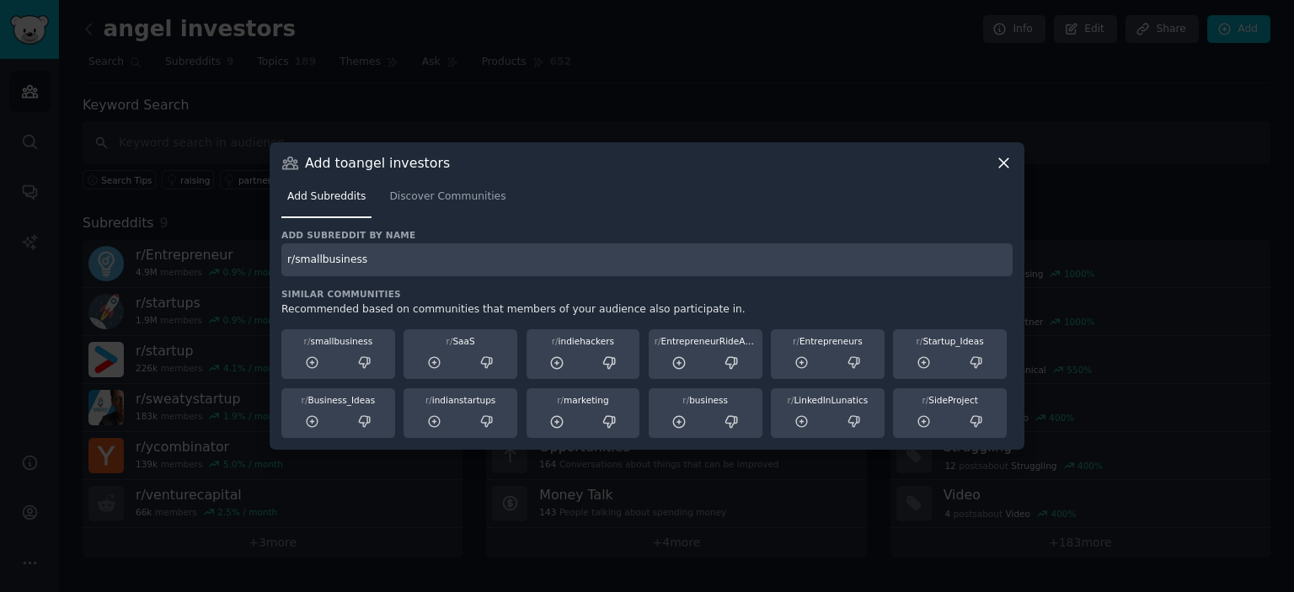
type input "r/smallbusiness"
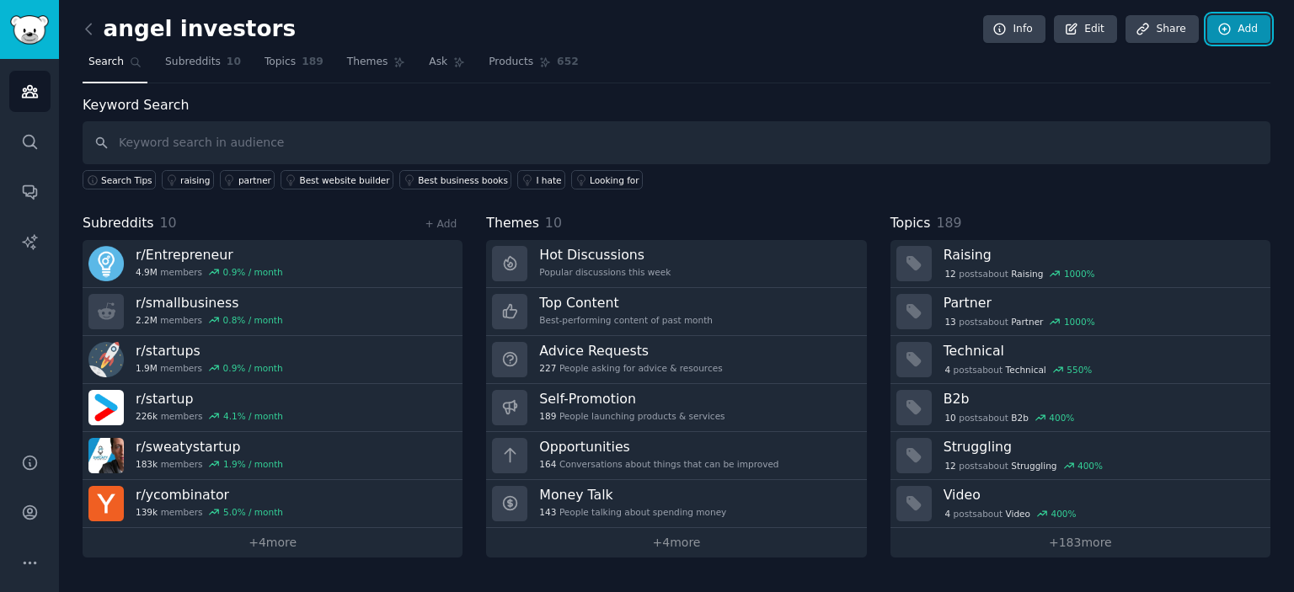
click at [1230, 35] on icon at bounding box center [1224, 29] width 15 height 15
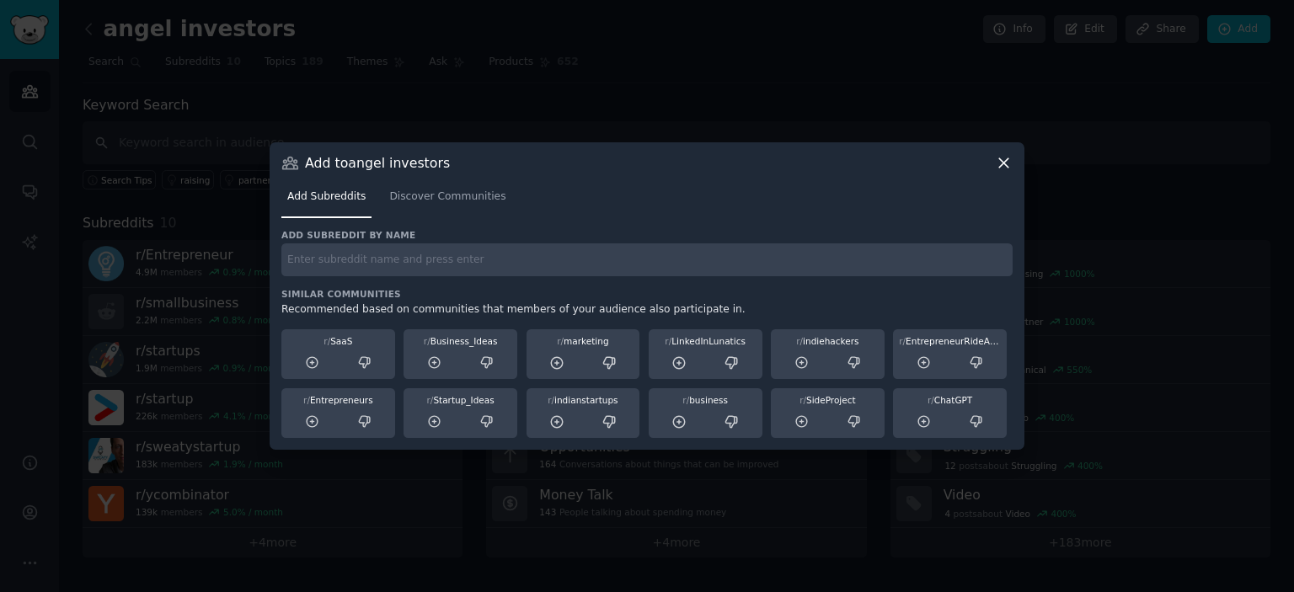
click at [512, 262] on input "text" at bounding box center [646, 259] width 731 height 33
paste input "r/RoastMyStartup"
type input "r/RoastMyStartup"
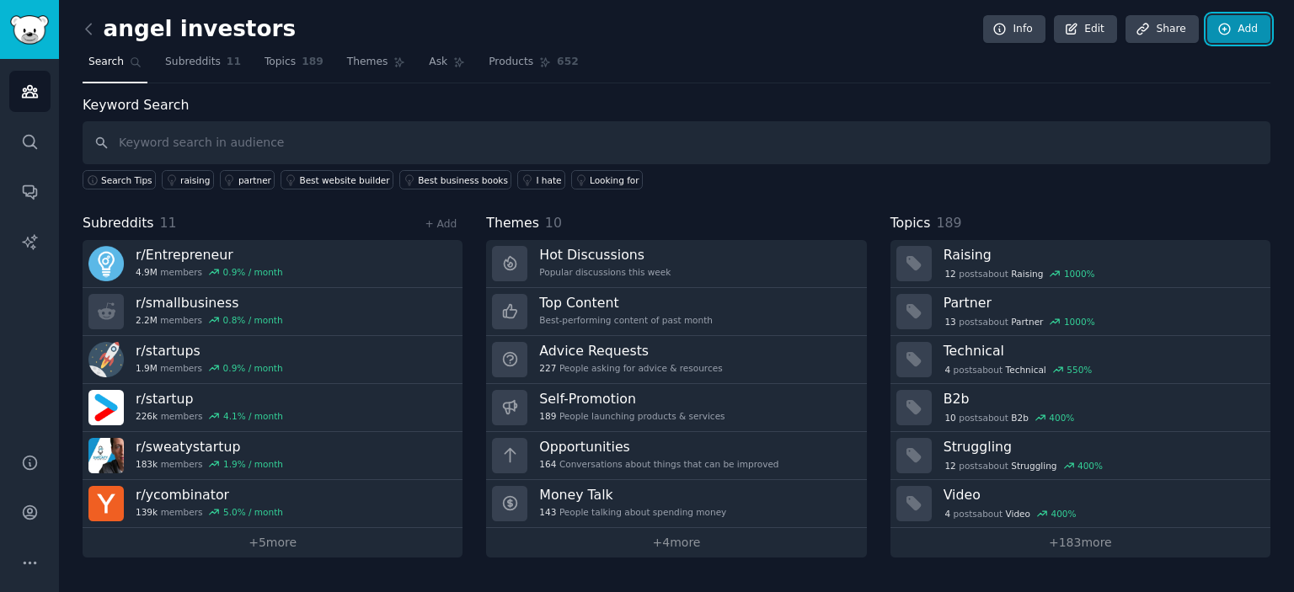
click at [1230, 23] on icon at bounding box center [1224, 29] width 15 height 15
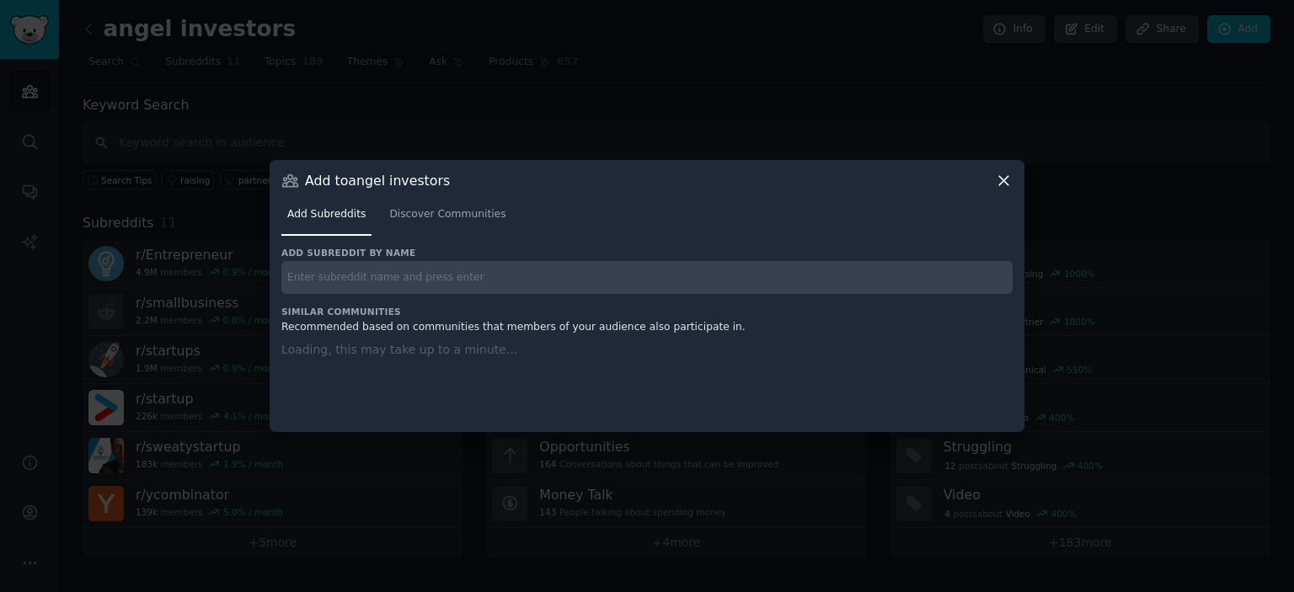
click at [504, 283] on input "text" at bounding box center [646, 277] width 731 height 33
paste input "r/SideProject"
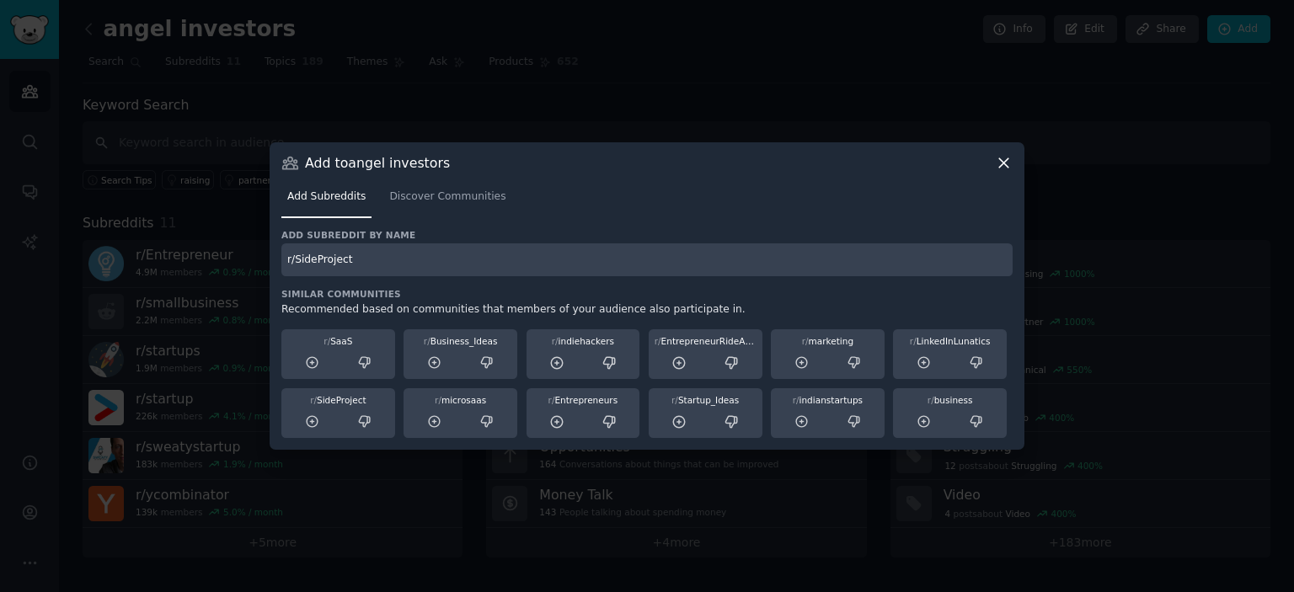
type input "r/SideProject"
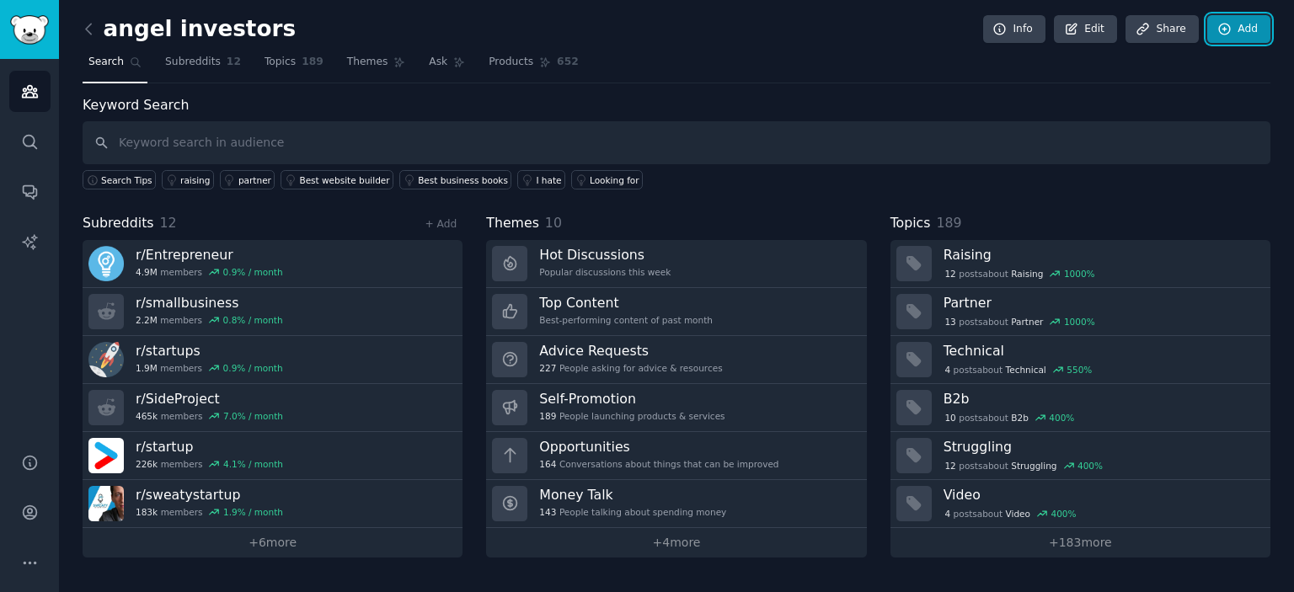
click at [1241, 31] on link "Add" at bounding box center [1238, 29] width 63 height 29
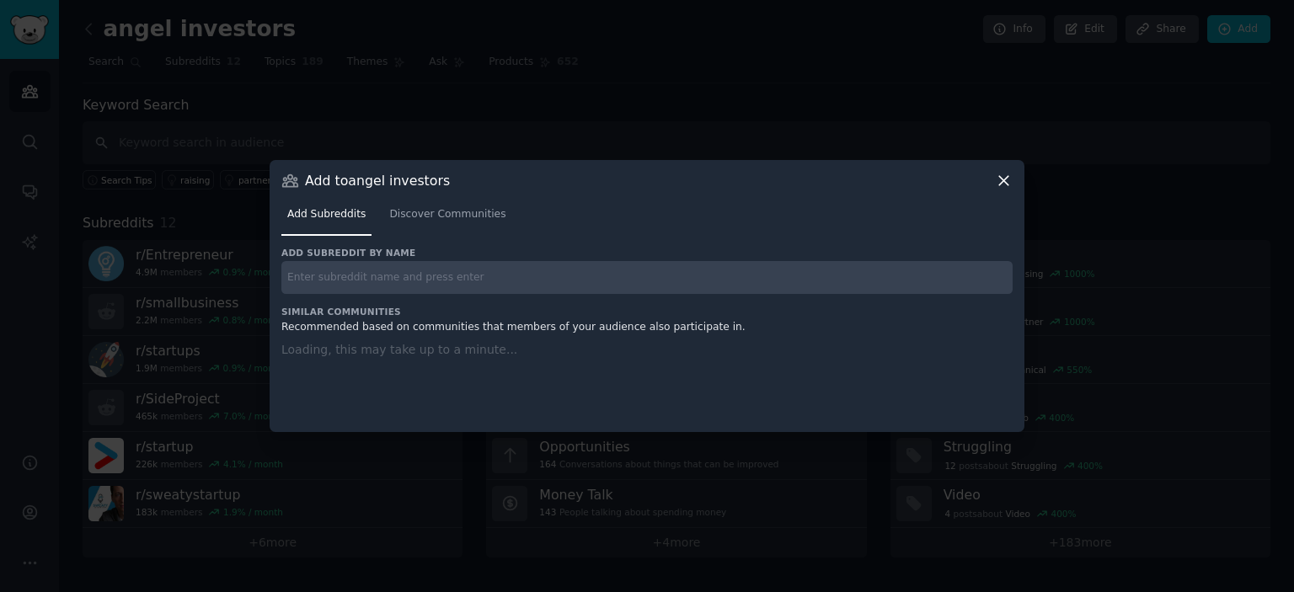
click at [424, 272] on input "text" at bounding box center [646, 277] width 731 height 33
paste input "r/indiebiz"
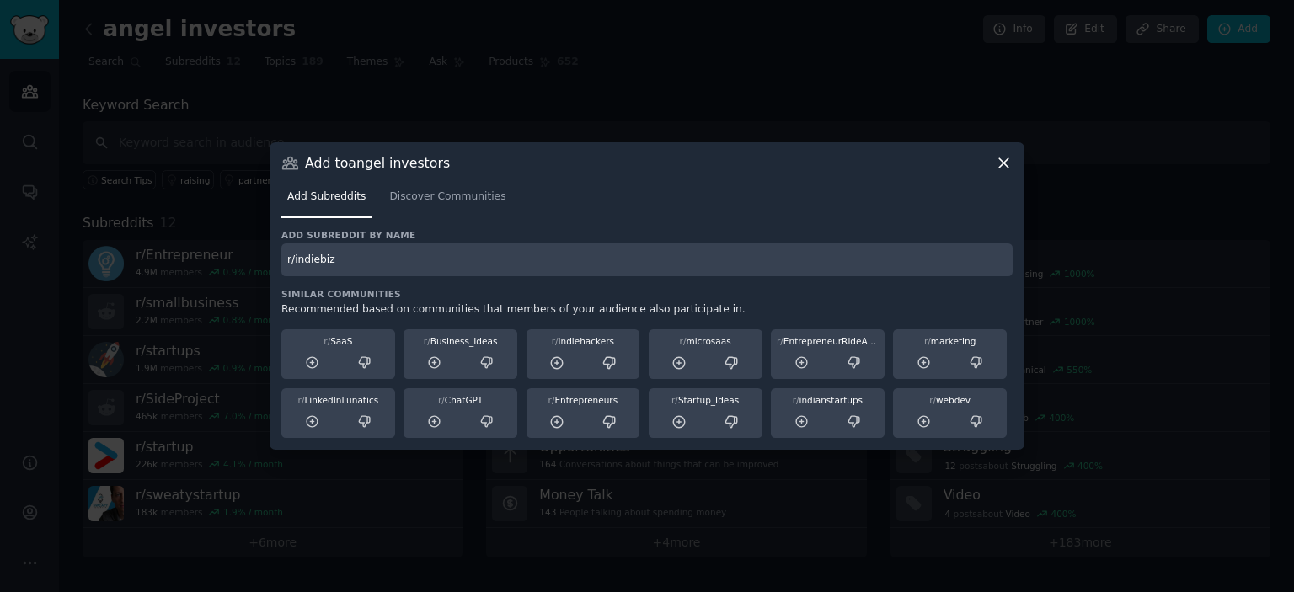
type input "r/indiebiz"
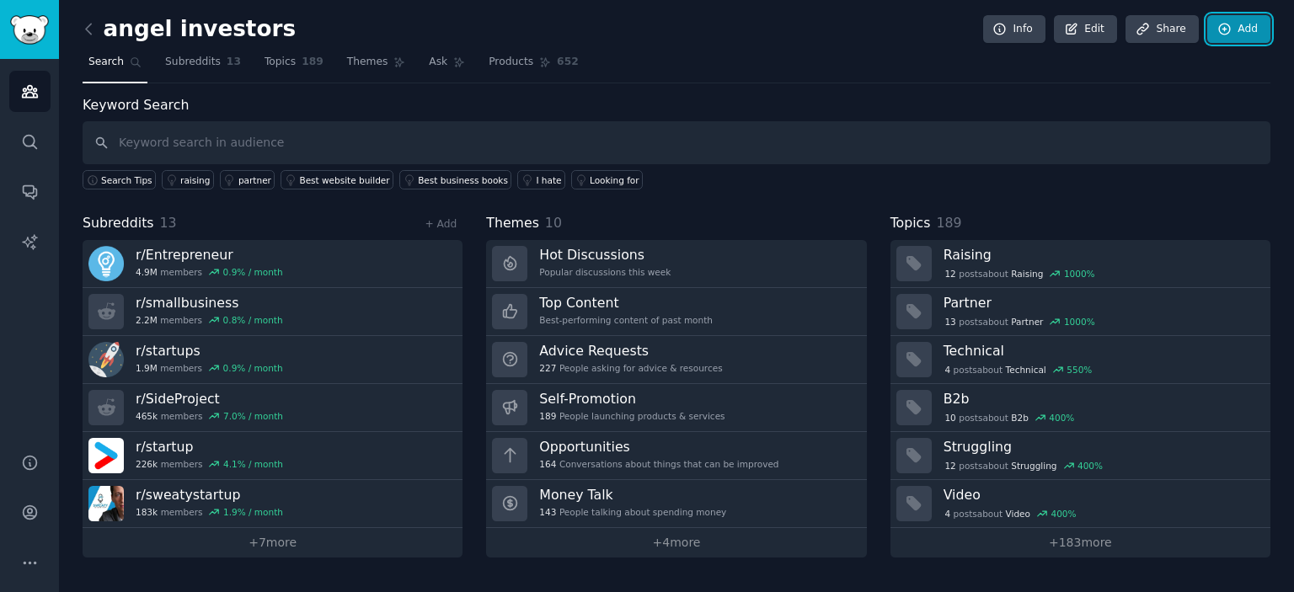
click at [1230, 30] on icon at bounding box center [1224, 29] width 15 height 15
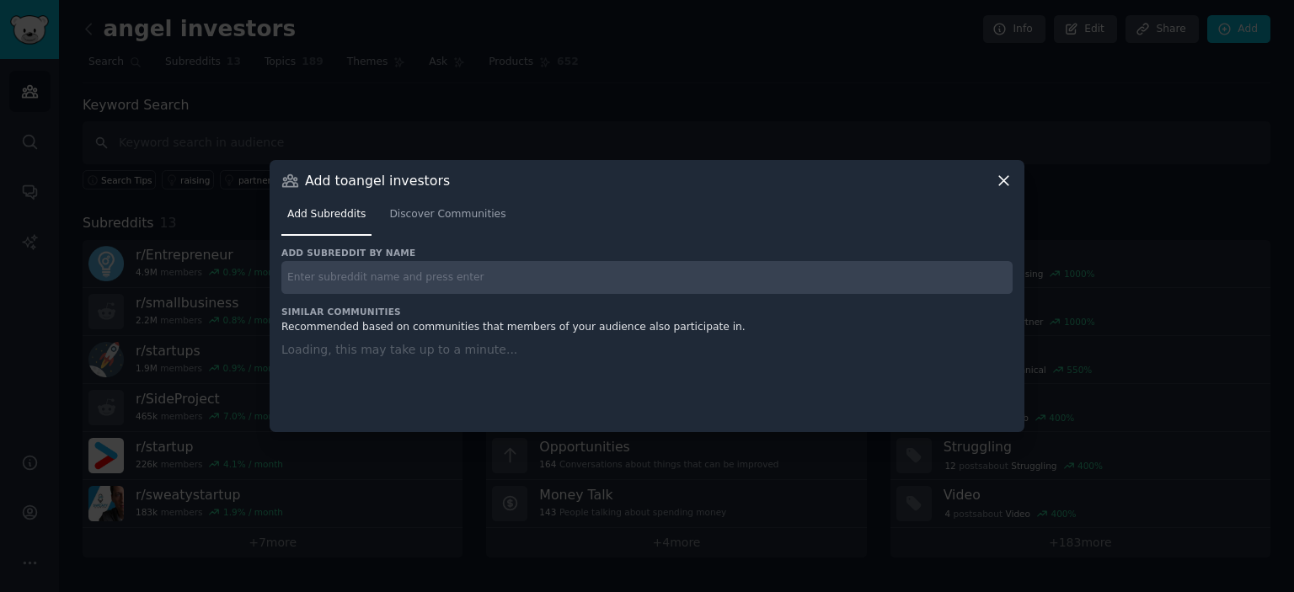
click at [475, 286] on div "Add subreddit by name Similar Communities Recommended based on communities that…" at bounding box center [646, 329] width 731 height 165
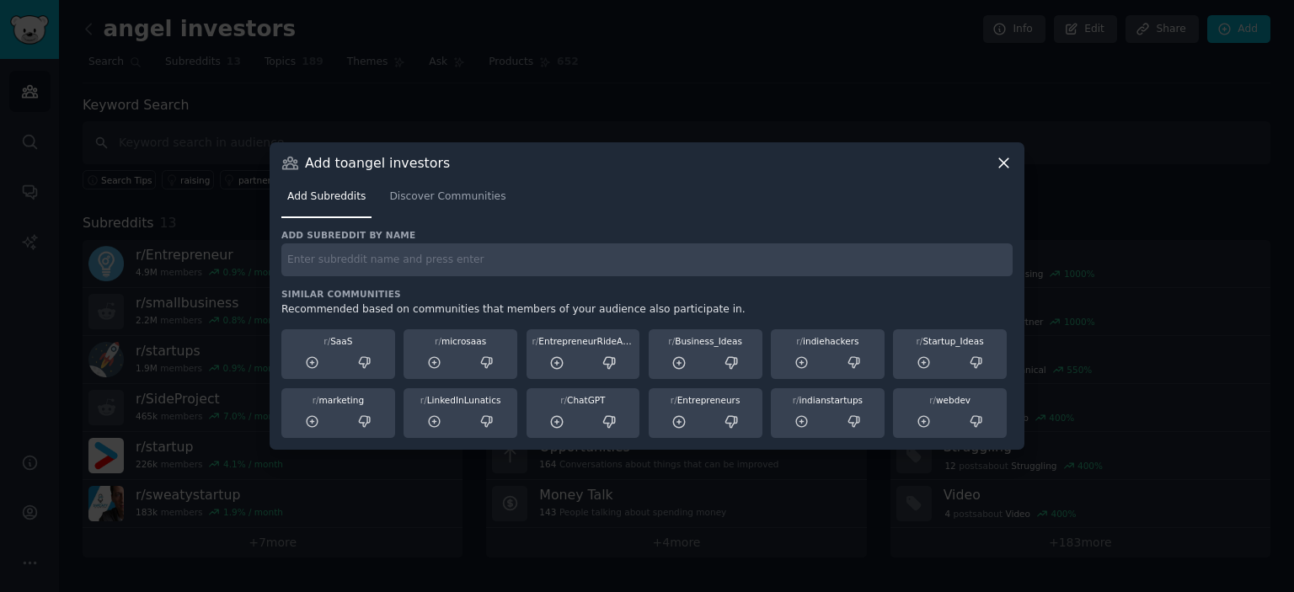
click at [478, 265] on input "text" at bounding box center [646, 259] width 731 height 33
paste input "r/startups_promotion"
type input "r/startups_promotion"
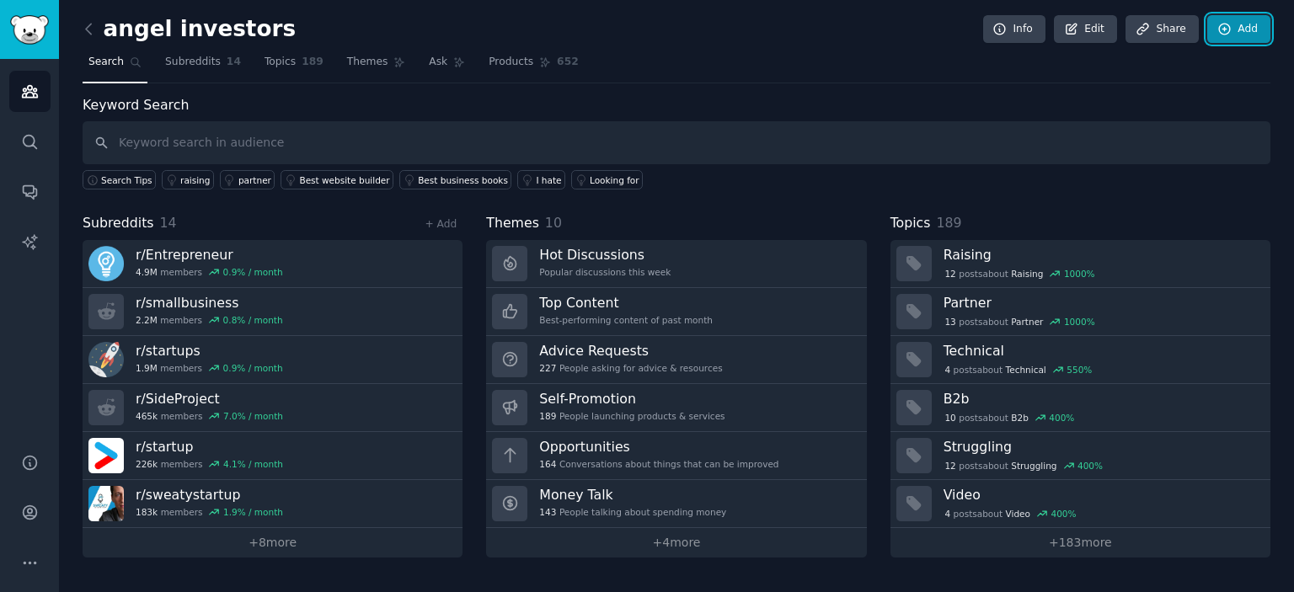
click at [1252, 33] on link "Add" at bounding box center [1238, 29] width 63 height 29
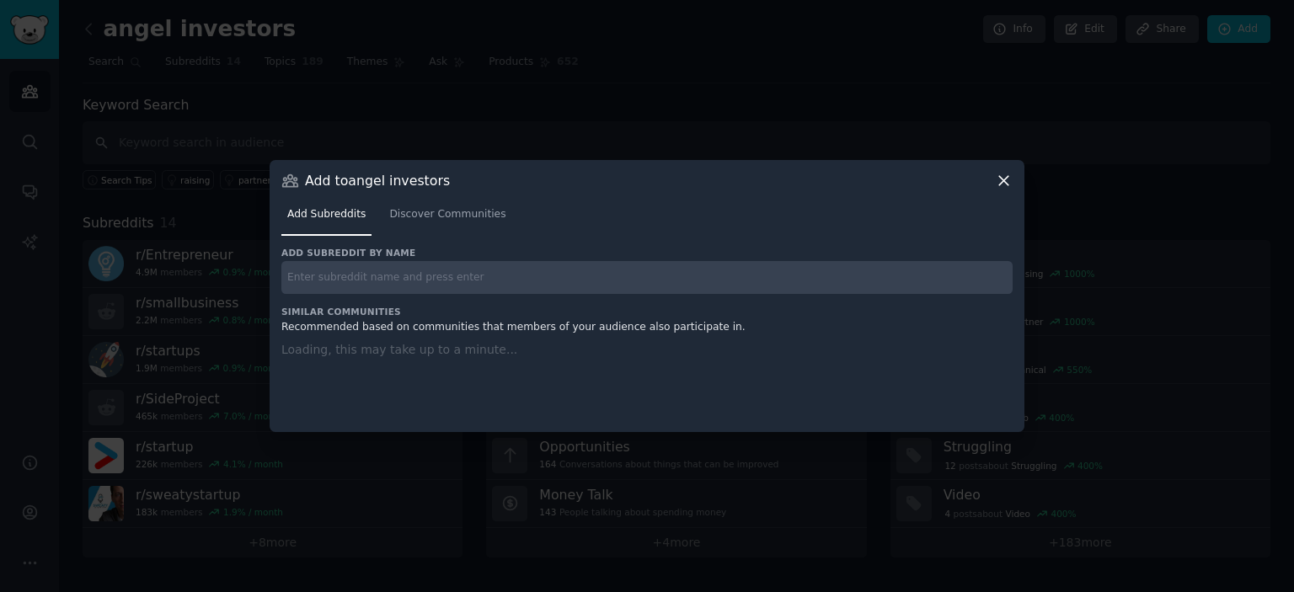
click at [690, 270] on input "text" at bounding box center [646, 277] width 731 height 33
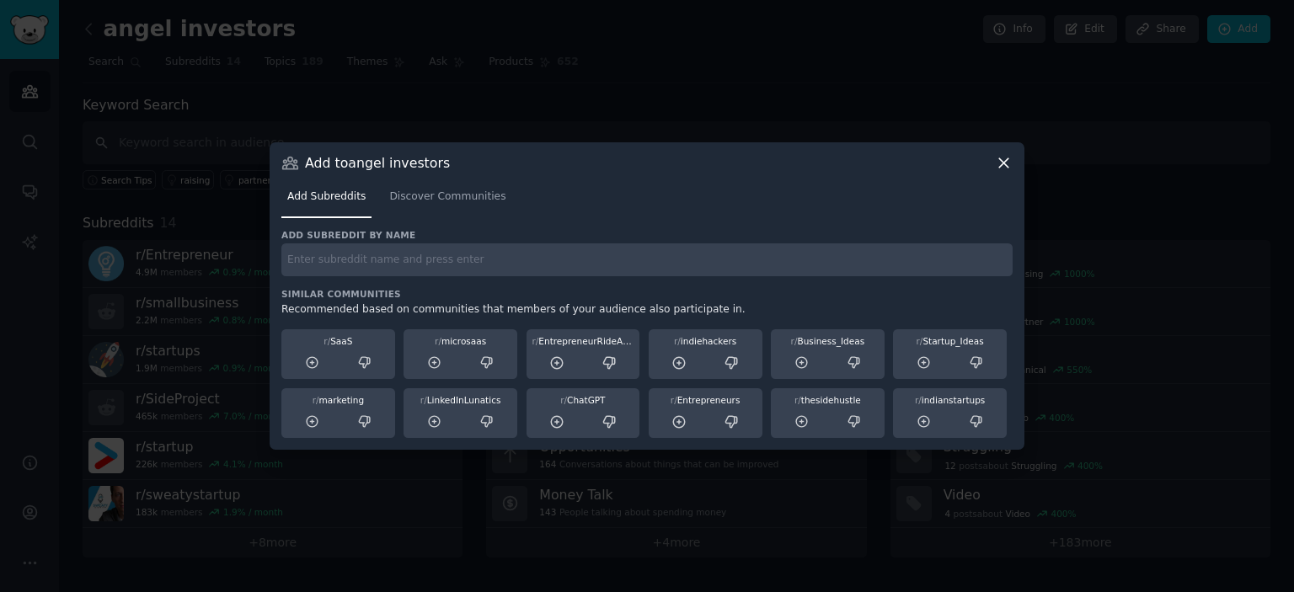
paste input "r/thesidehustle"
type input "r/thesidehustle"
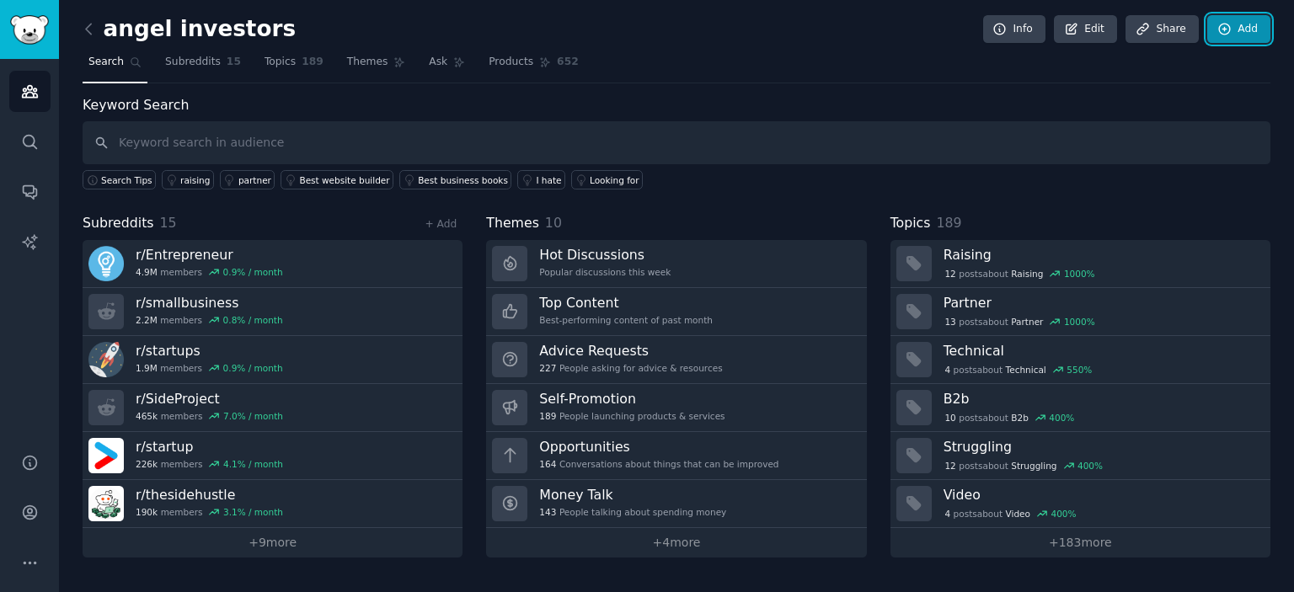
click at [1241, 37] on link "Add" at bounding box center [1238, 29] width 63 height 29
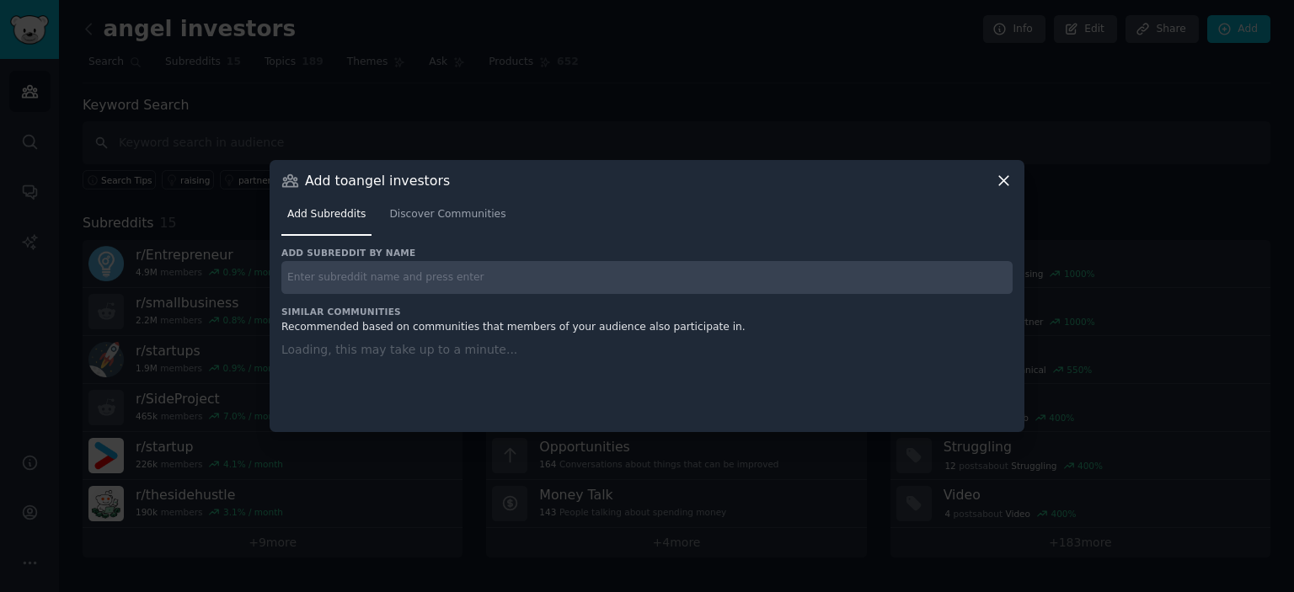
click at [616, 275] on input "text" at bounding box center [646, 277] width 731 height 33
paste input "r/growmybusiness"
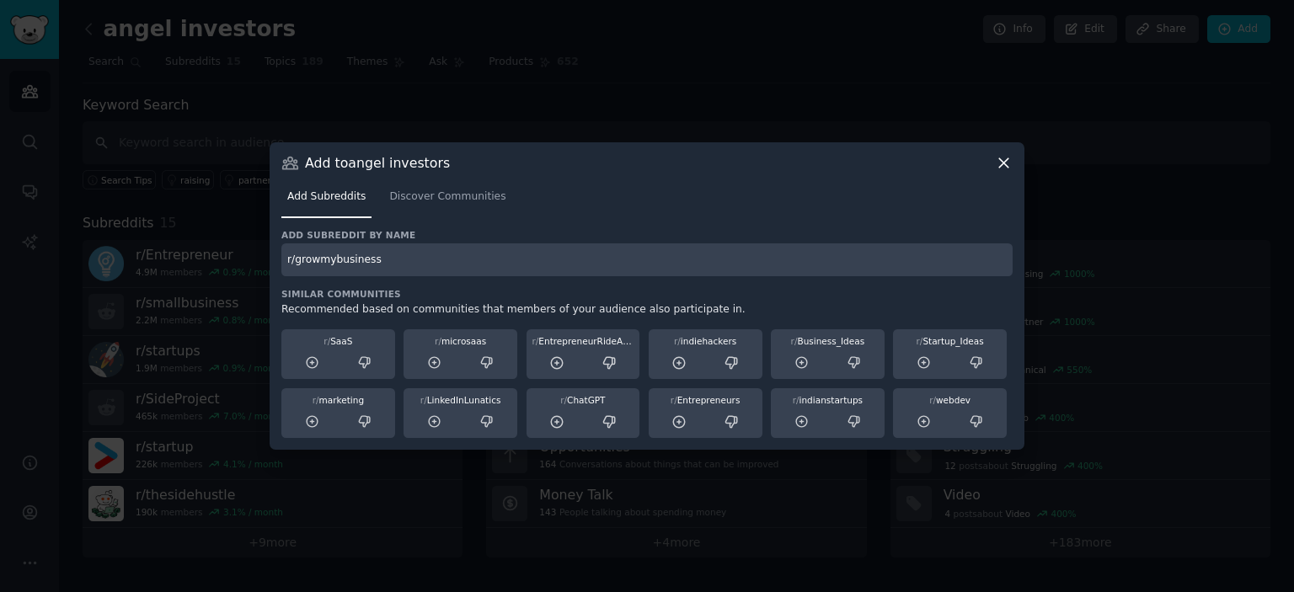
type input "r/growmybusiness"
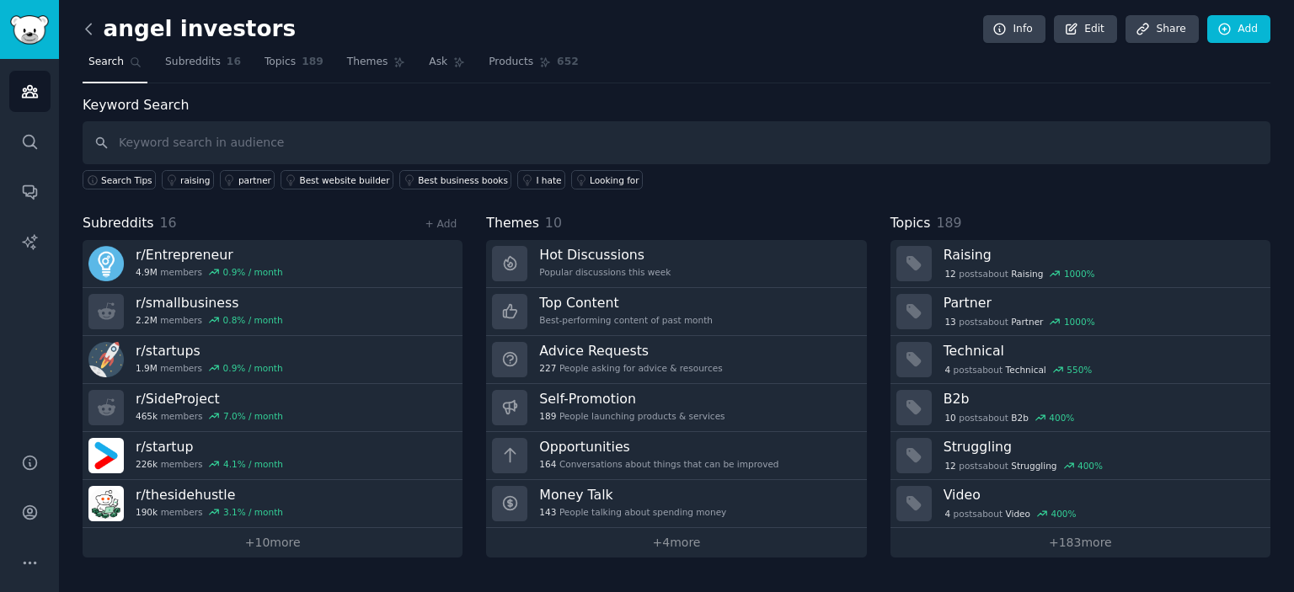
click at [90, 23] on icon at bounding box center [89, 29] width 18 height 18
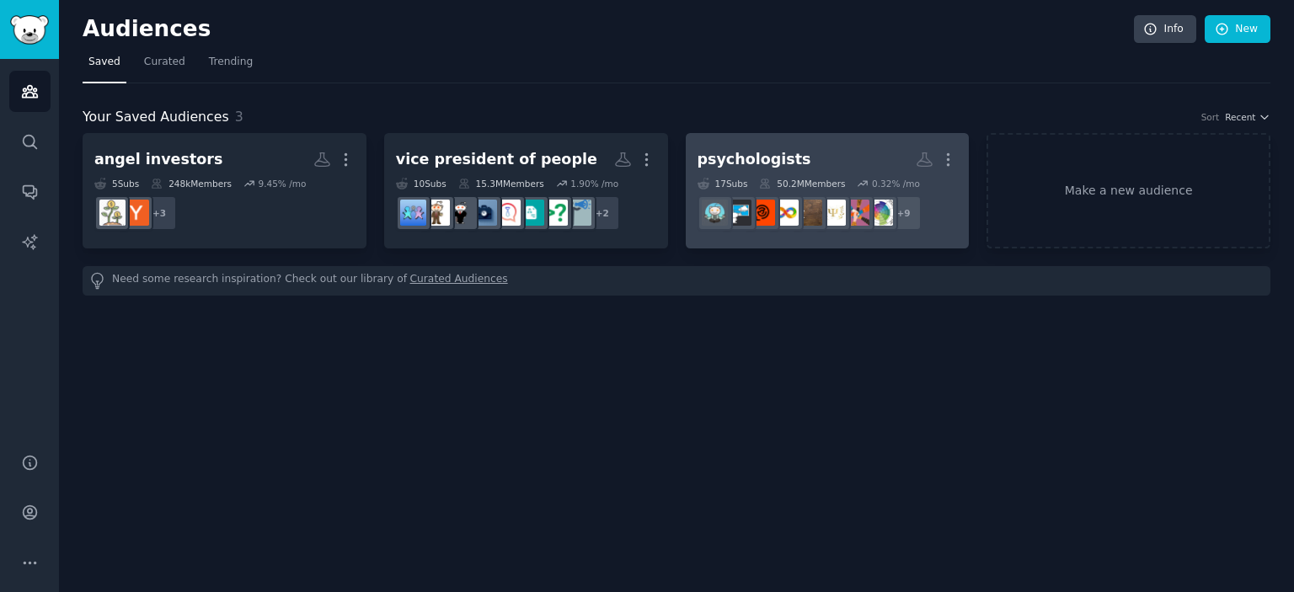
click at [745, 139] on link "psychologists More 17 Sub s 50.2M Members 0.32 % /mo + 9" at bounding box center [828, 190] width 284 height 115
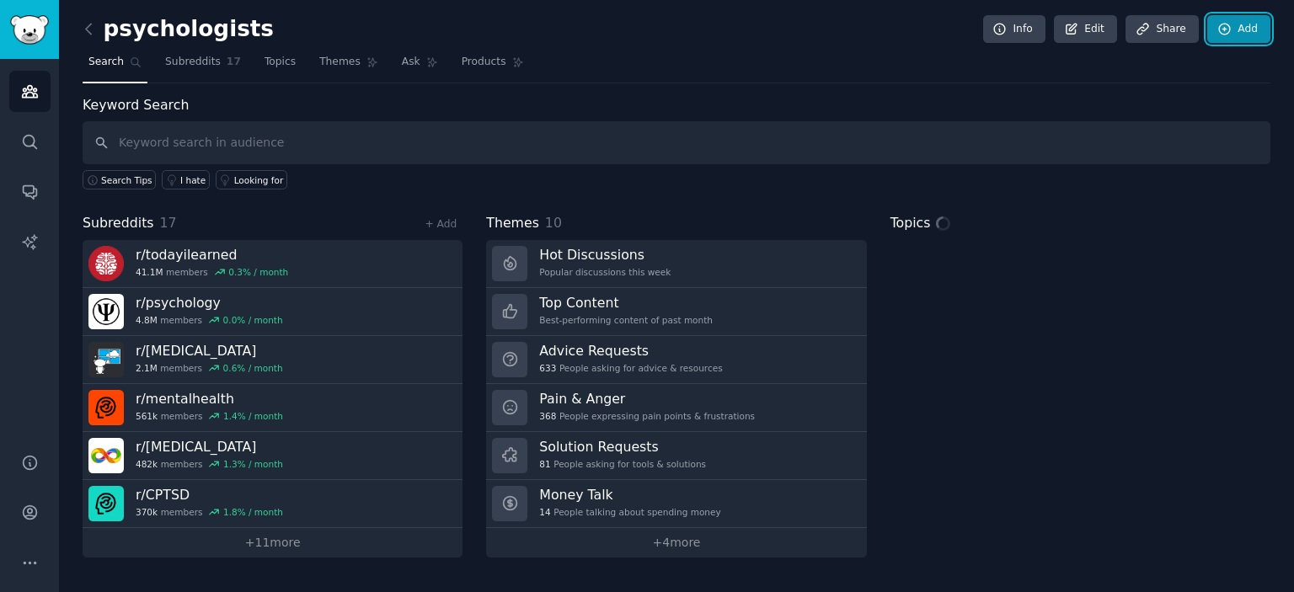
click at [1238, 29] on link "Add" at bounding box center [1238, 29] width 63 height 29
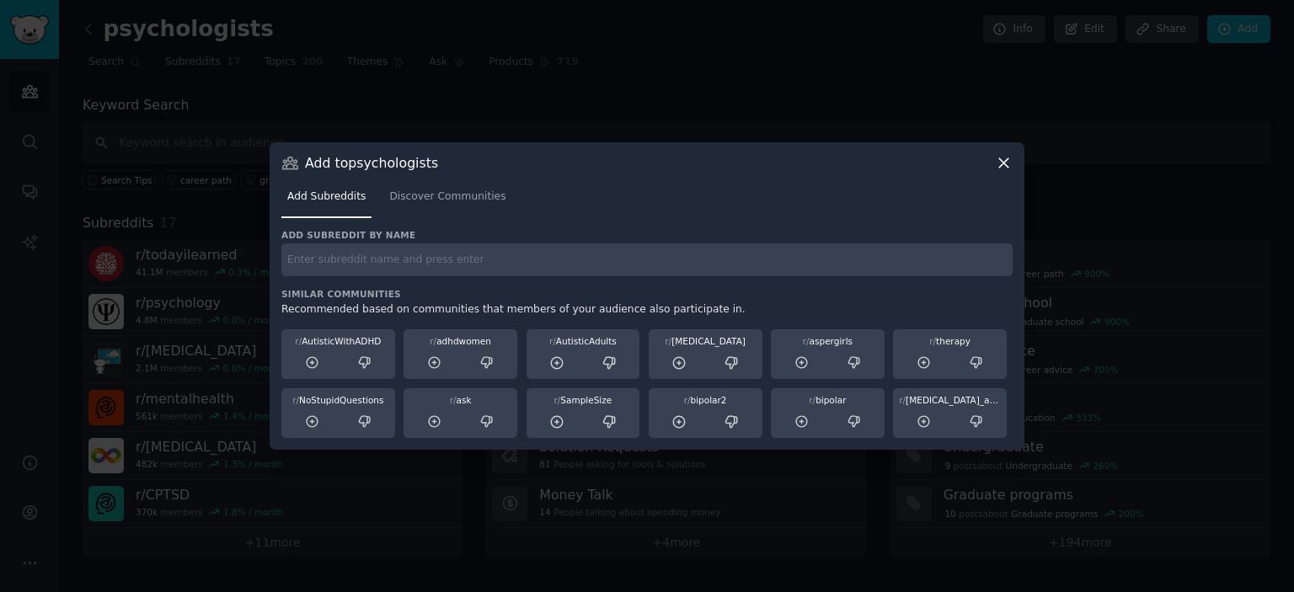
click at [503, 250] on input "text" at bounding box center [646, 259] width 731 height 33
paste input "r/productivity"
type input "r/productivity"
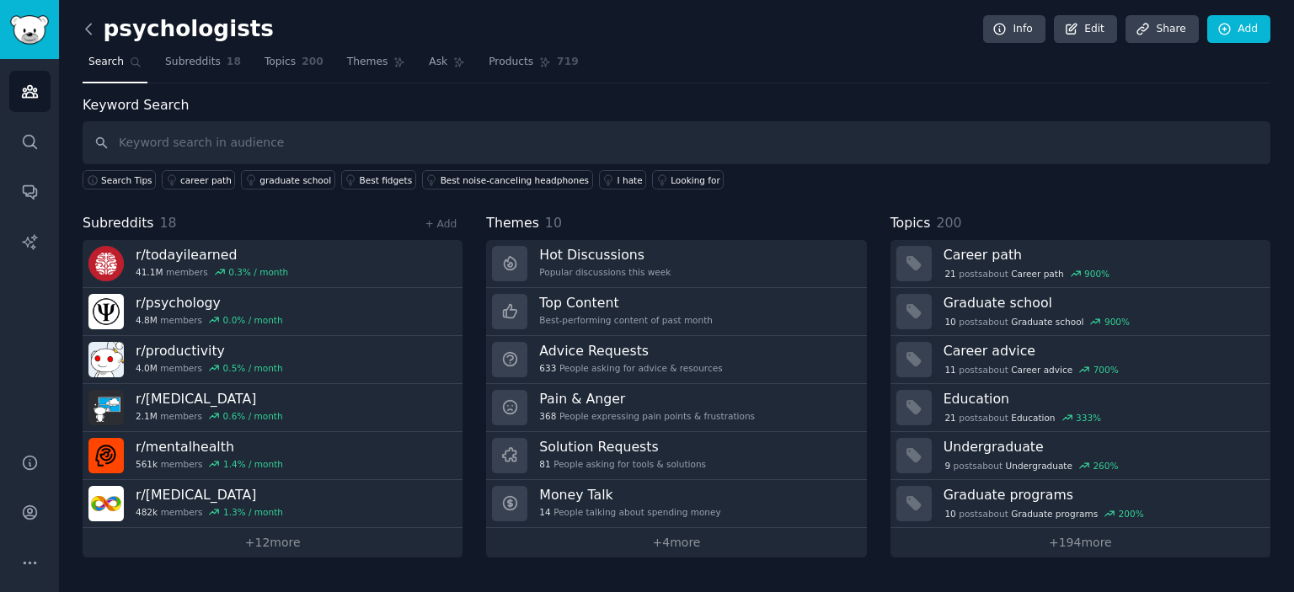
click at [90, 35] on icon at bounding box center [89, 29] width 18 height 18
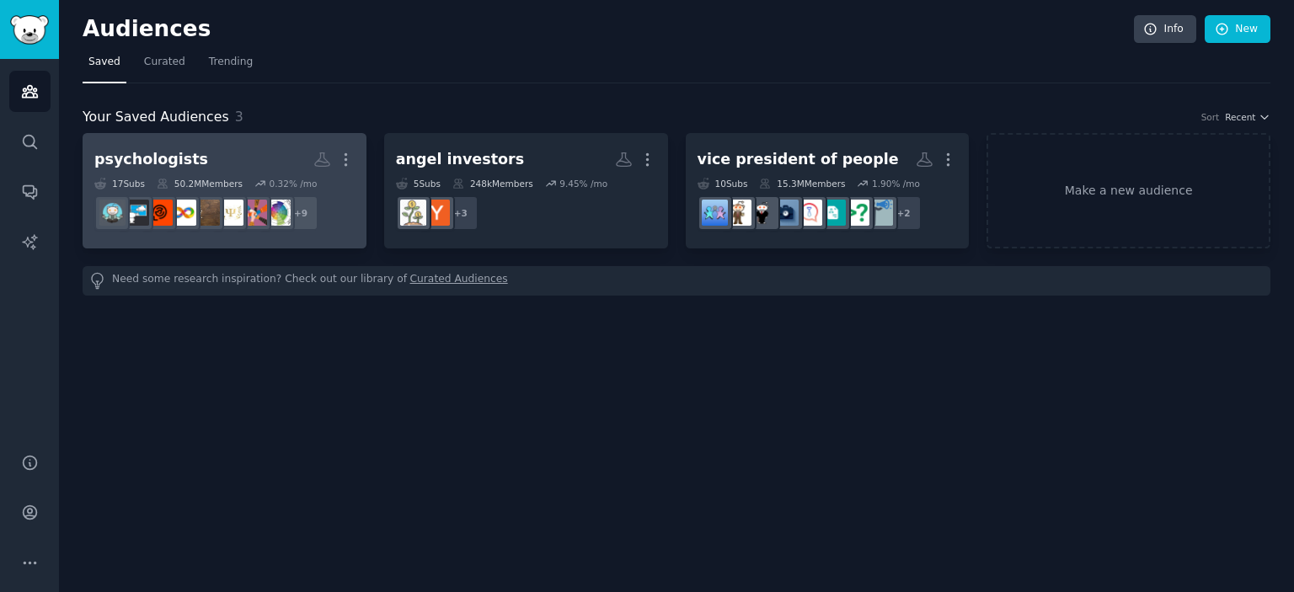
click at [249, 163] on h2 "psychologists Custom Audience More" at bounding box center [224, 159] width 260 height 29
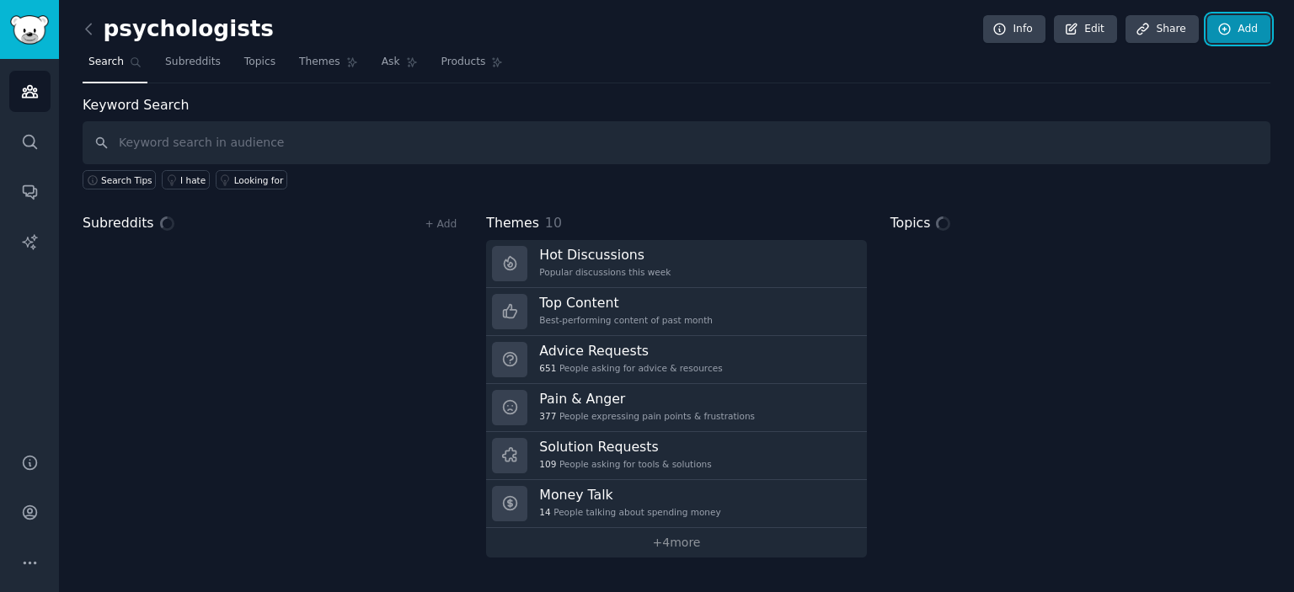
click at [1244, 40] on link "Add" at bounding box center [1238, 29] width 63 height 29
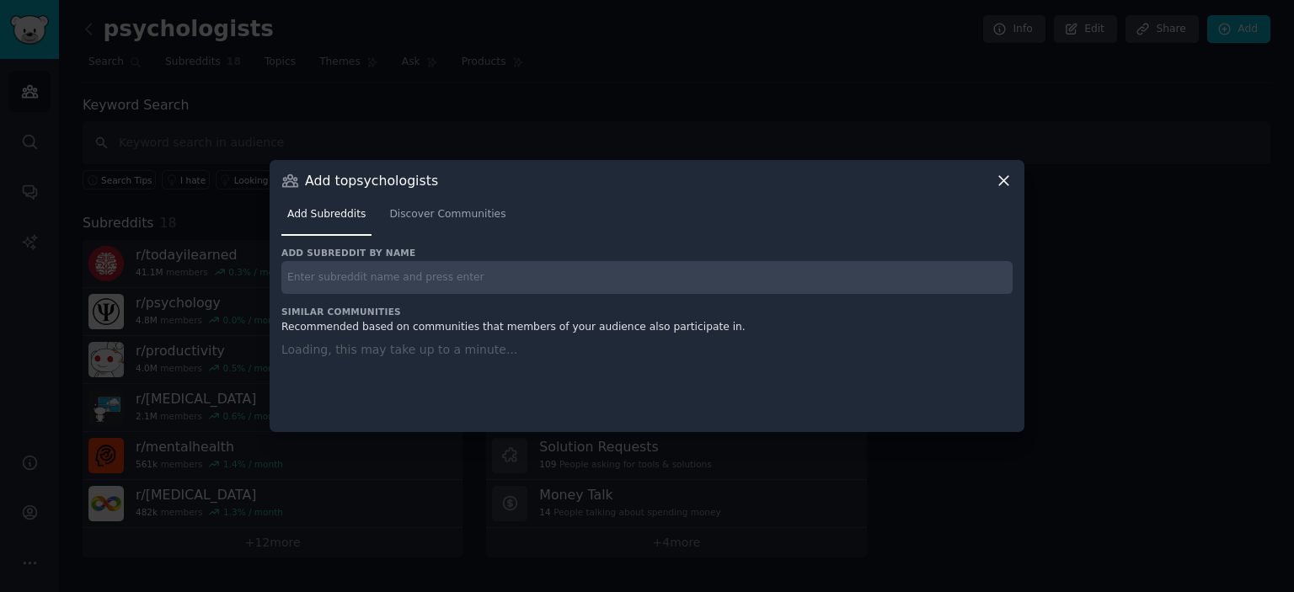
click at [490, 271] on input "text" at bounding box center [646, 277] width 731 height 33
paste input "r/InternetIsBeautiful"
type input "r/InternetIsBeautiful"
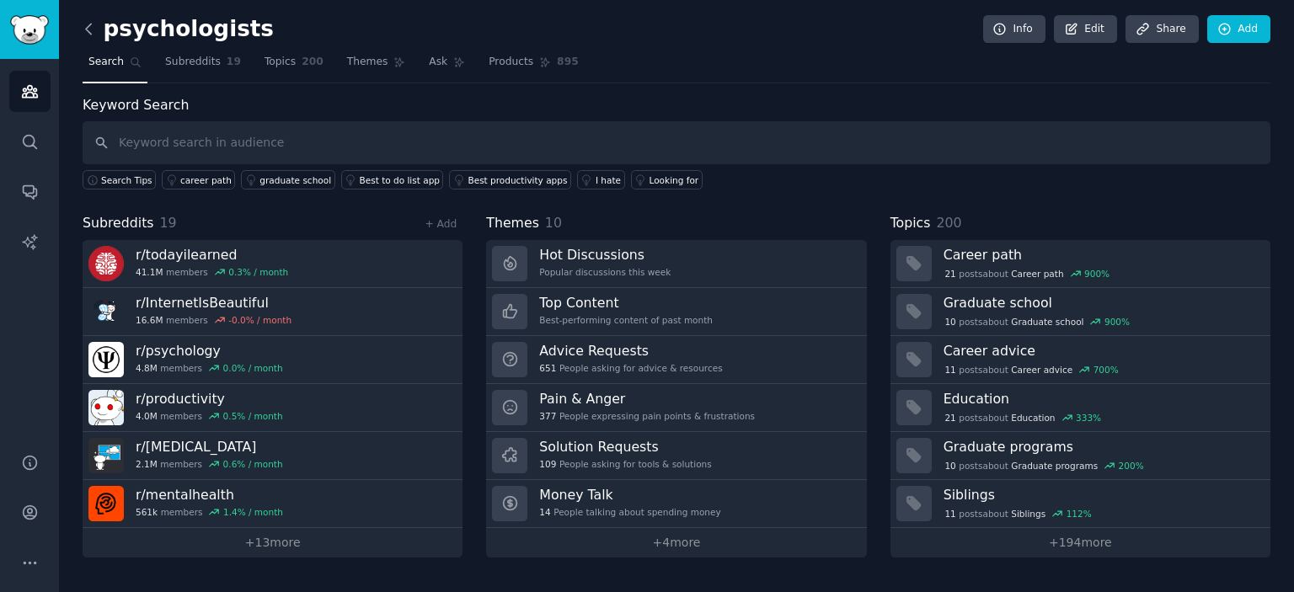
click at [87, 22] on icon at bounding box center [89, 29] width 18 height 18
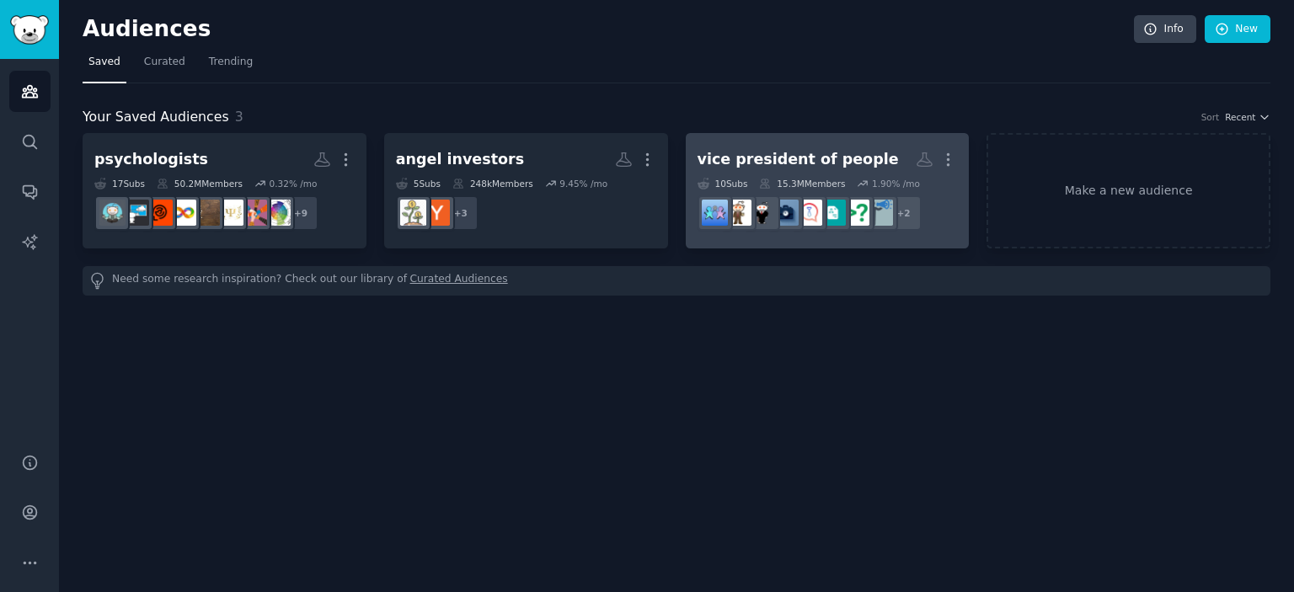
click at [767, 158] on div "vice president of people" at bounding box center [797, 159] width 201 height 21
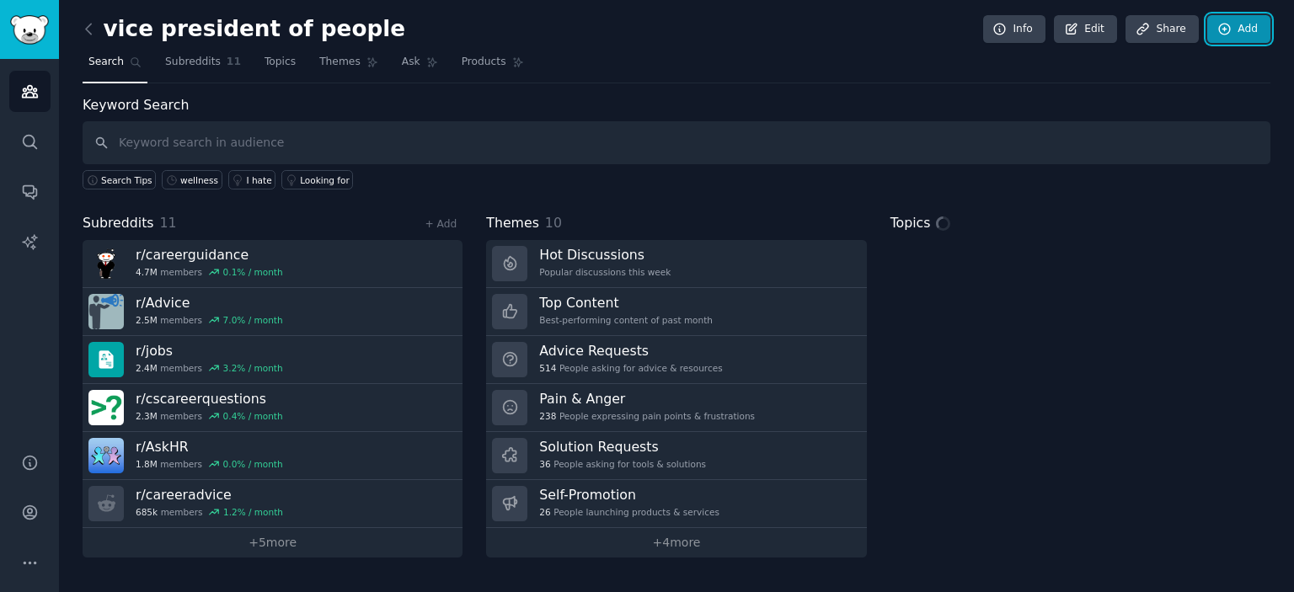
click at [1237, 32] on link "Add" at bounding box center [1238, 29] width 63 height 29
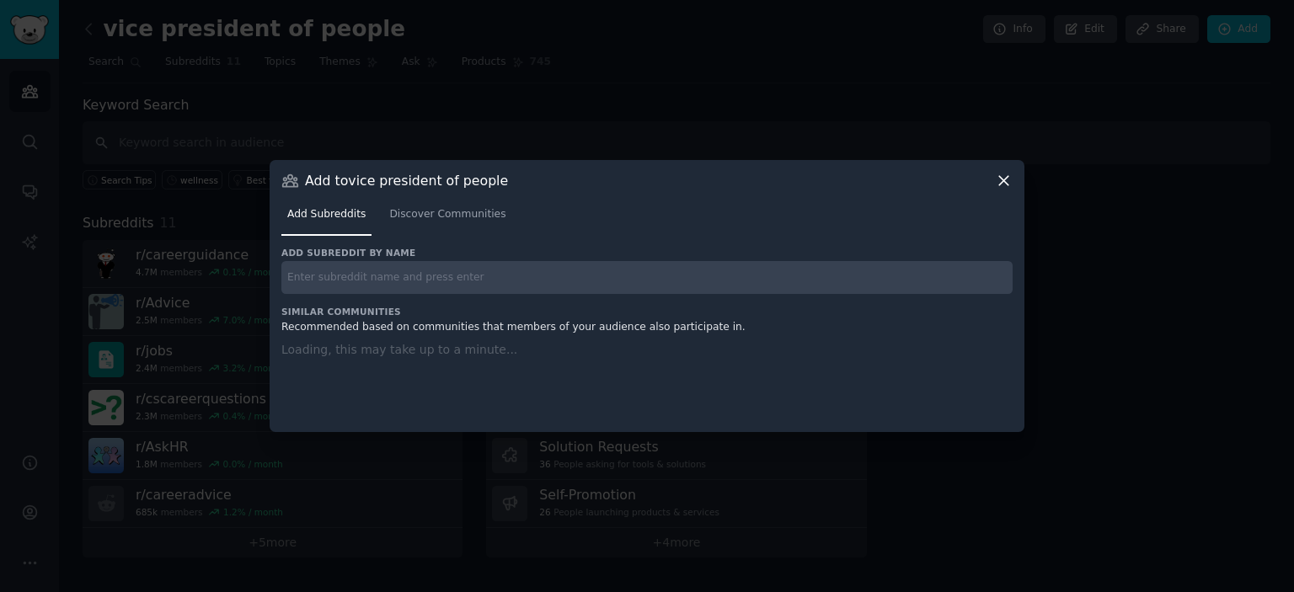
click at [367, 283] on input "text" at bounding box center [646, 277] width 731 height 33
paste input "r/Webdev"
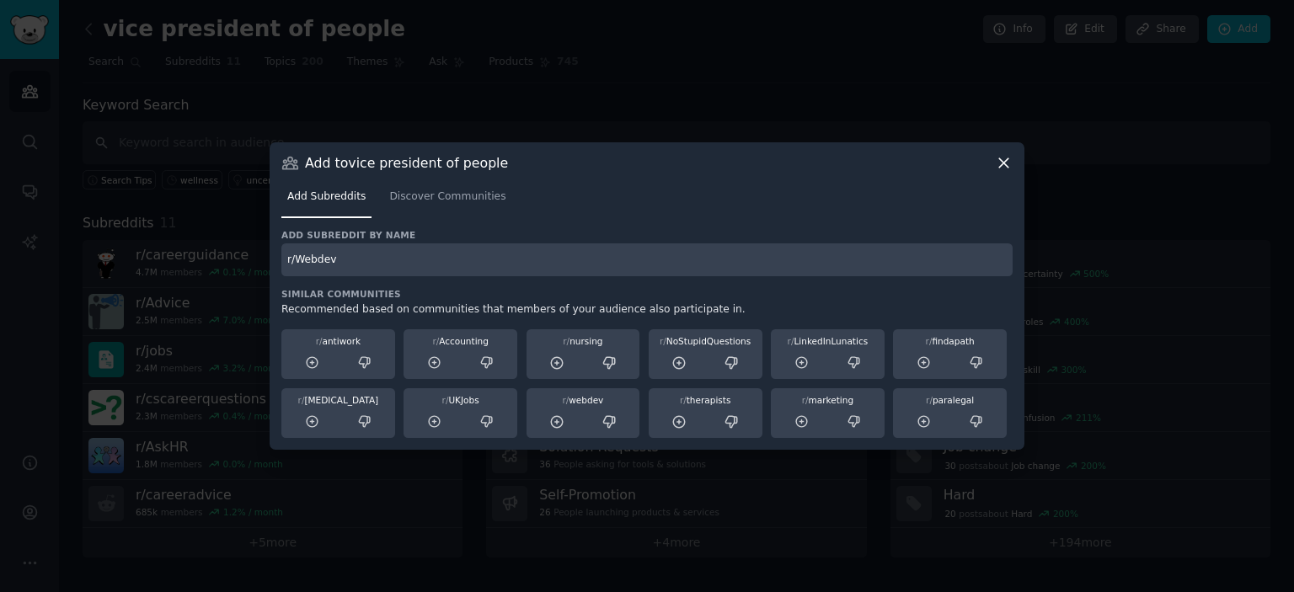
type input "r/Webdev"
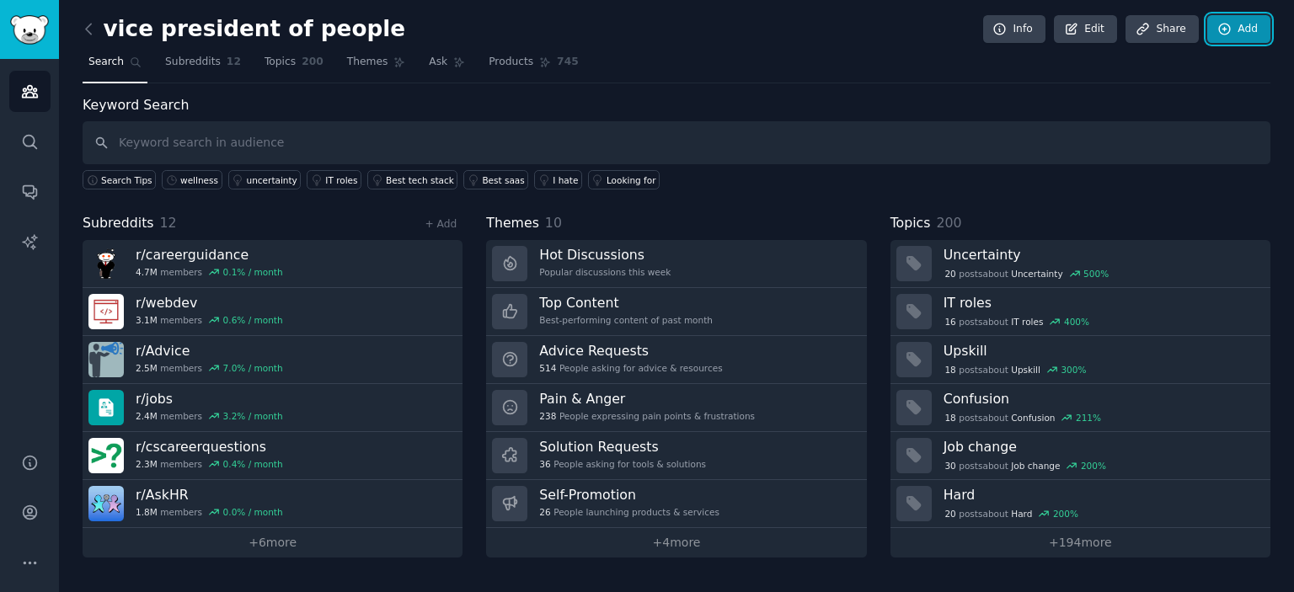
click at [1250, 20] on link "Add" at bounding box center [1238, 29] width 63 height 29
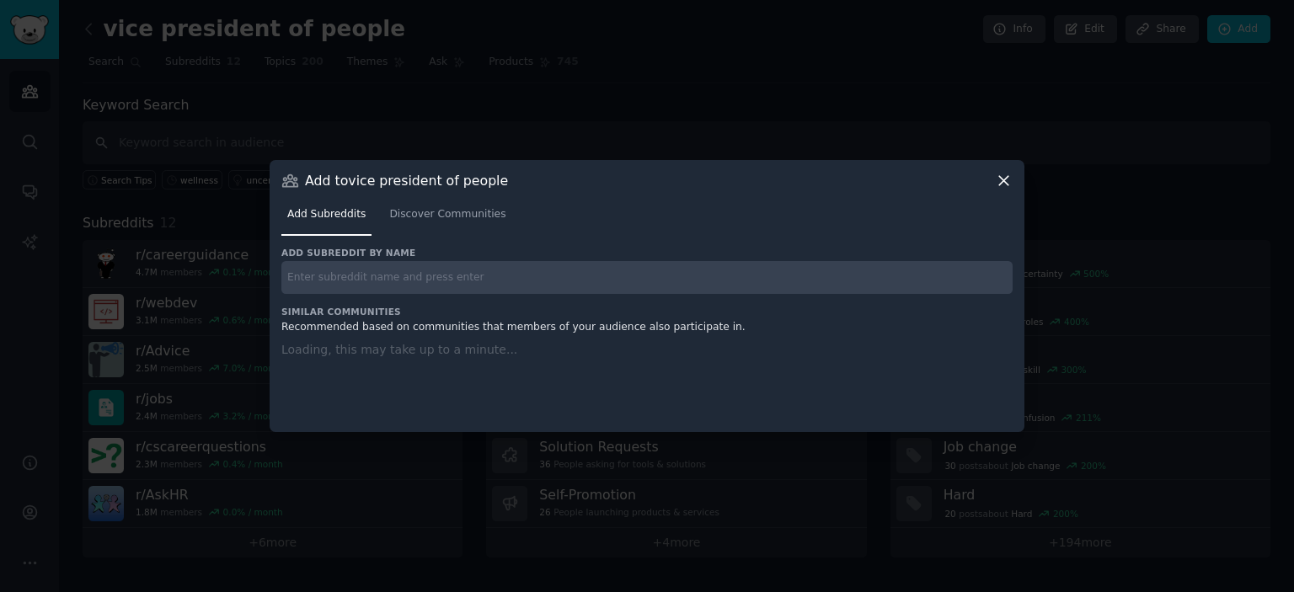
click at [422, 269] on input "text" at bounding box center [646, 277] width 731 height 33
paste input "r/programming"
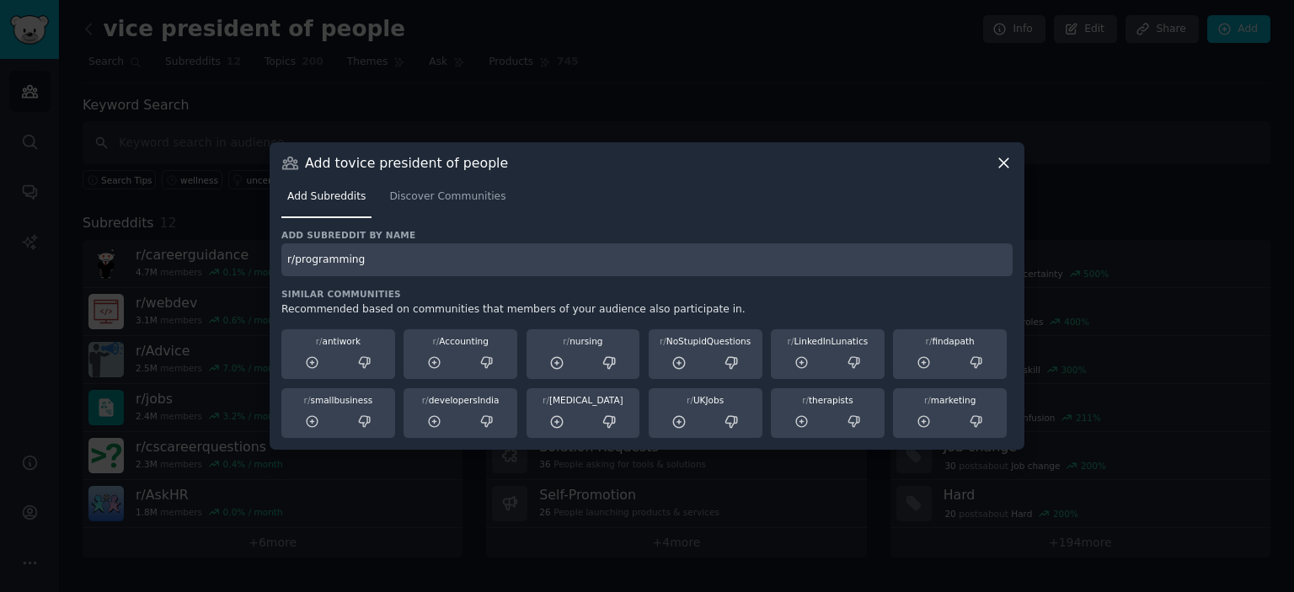
type input "r/programming"
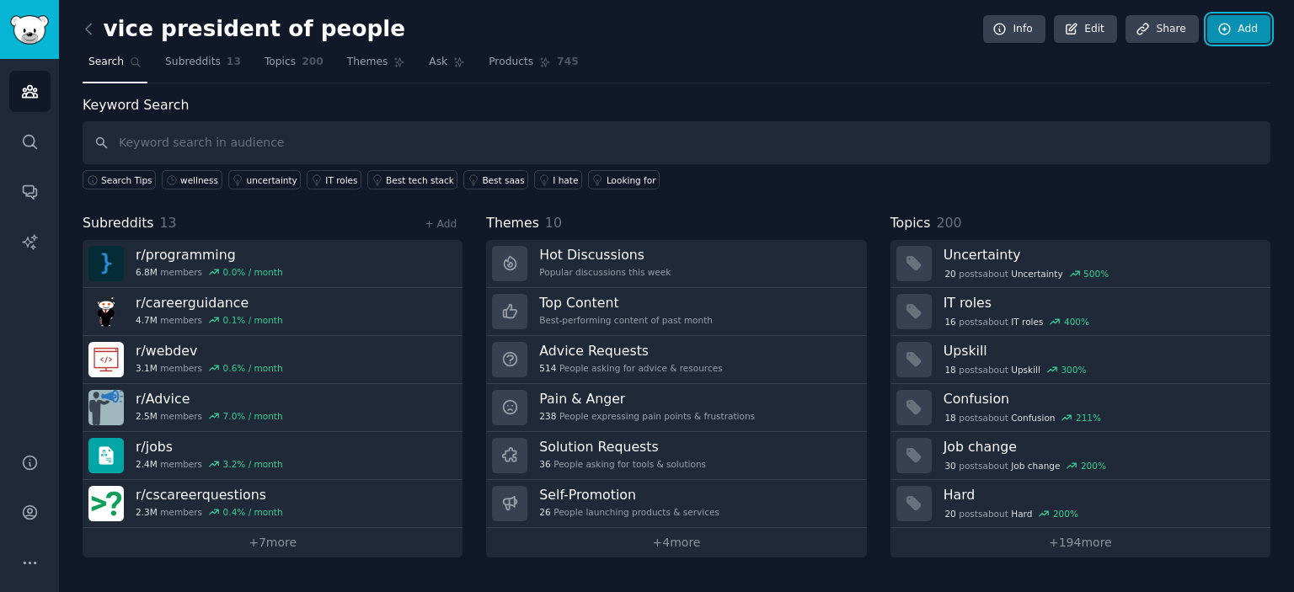
click at [1237, 23] on link "Add" at bounding box center [1238, 29] width 63 height 29
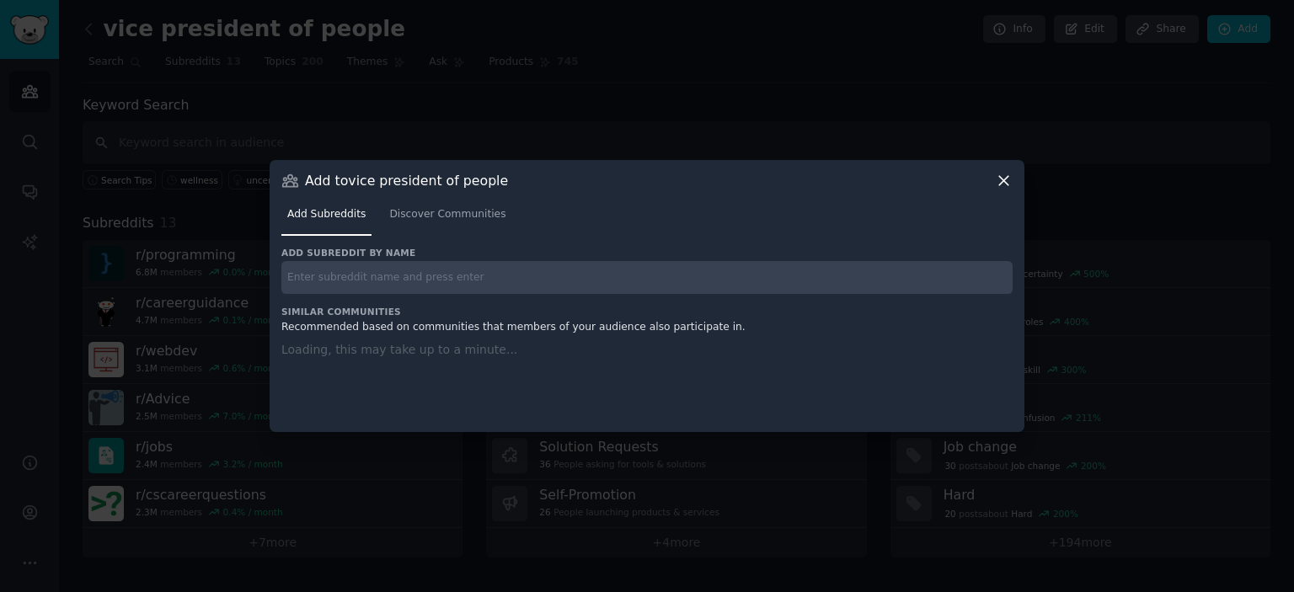
click at [404, 279] on input "text" at bounding box center [646, 277] width 731 height 33
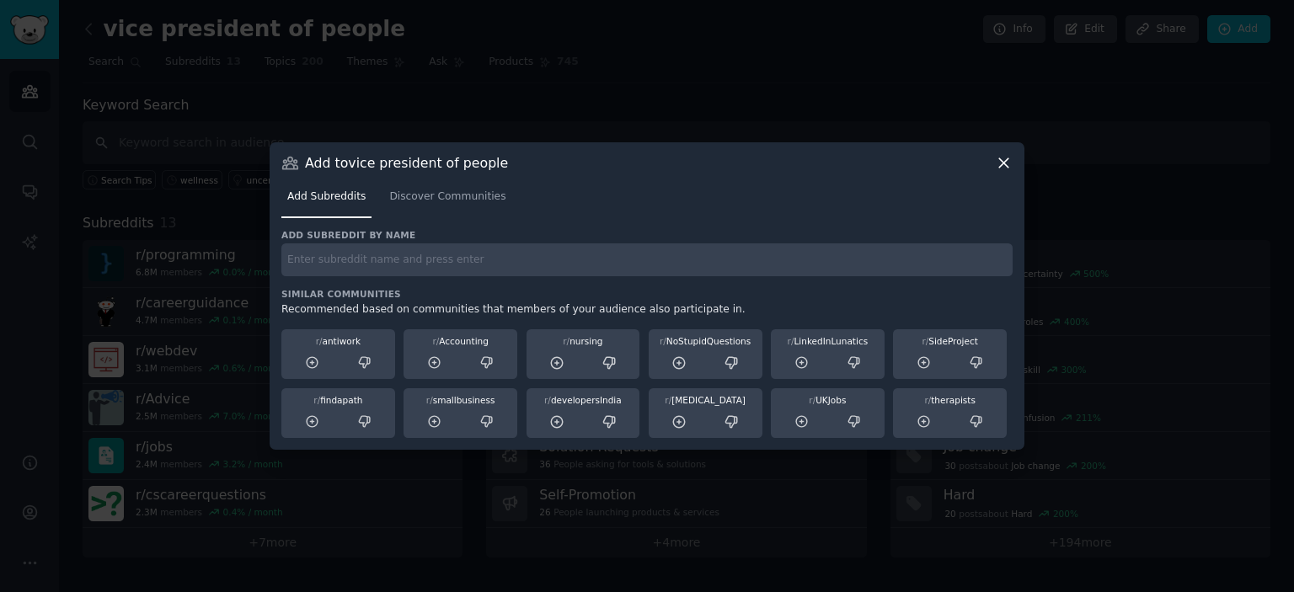
paste input "r/Webdesign"
type input "r/Webdesign"
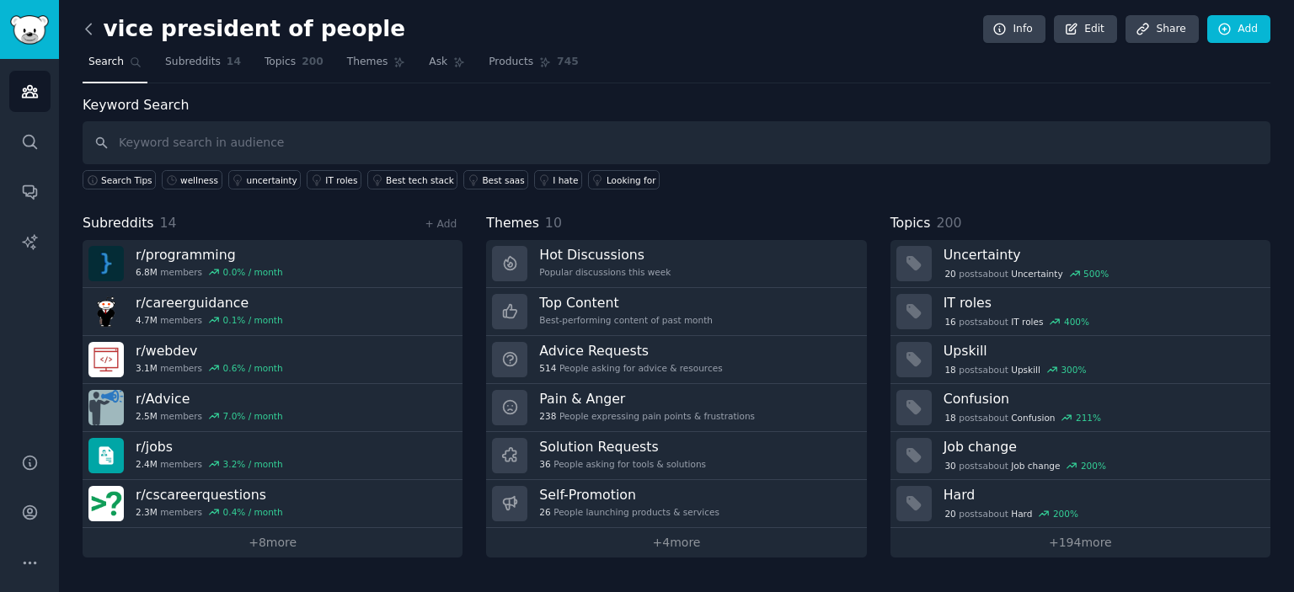
click at [89, 25] on icon at bounding box center [88, 29] width 5 height 10
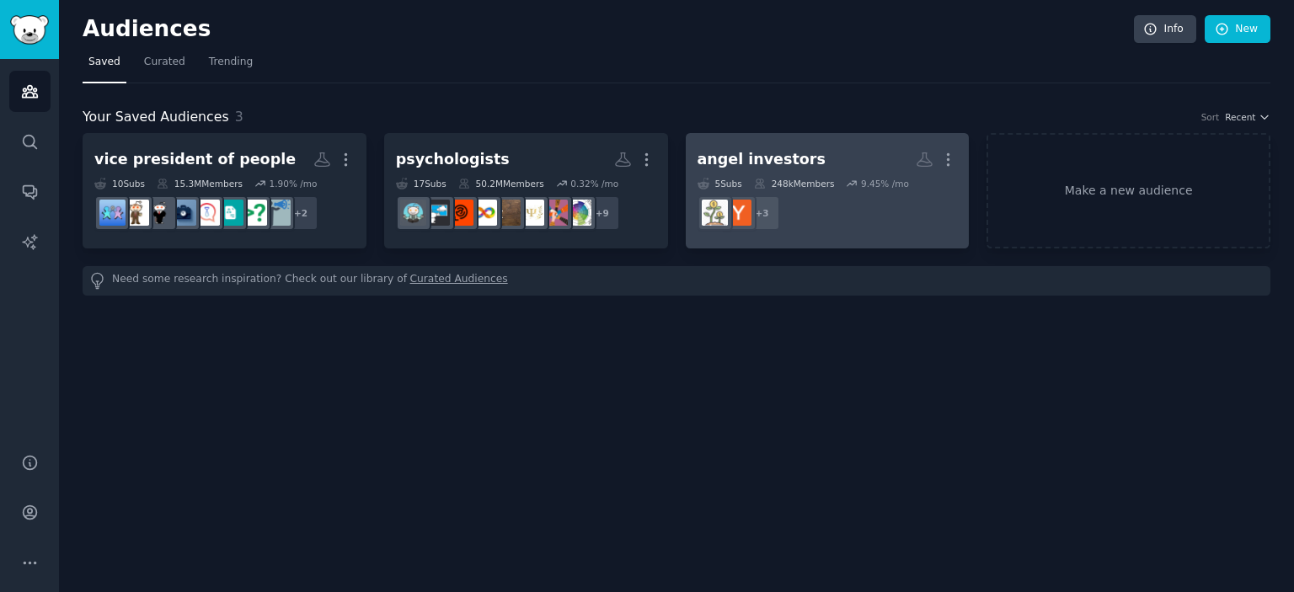
click at [805, 161] on h2 "angel investors More" at bounding box center [827, 159] width 260 height 29
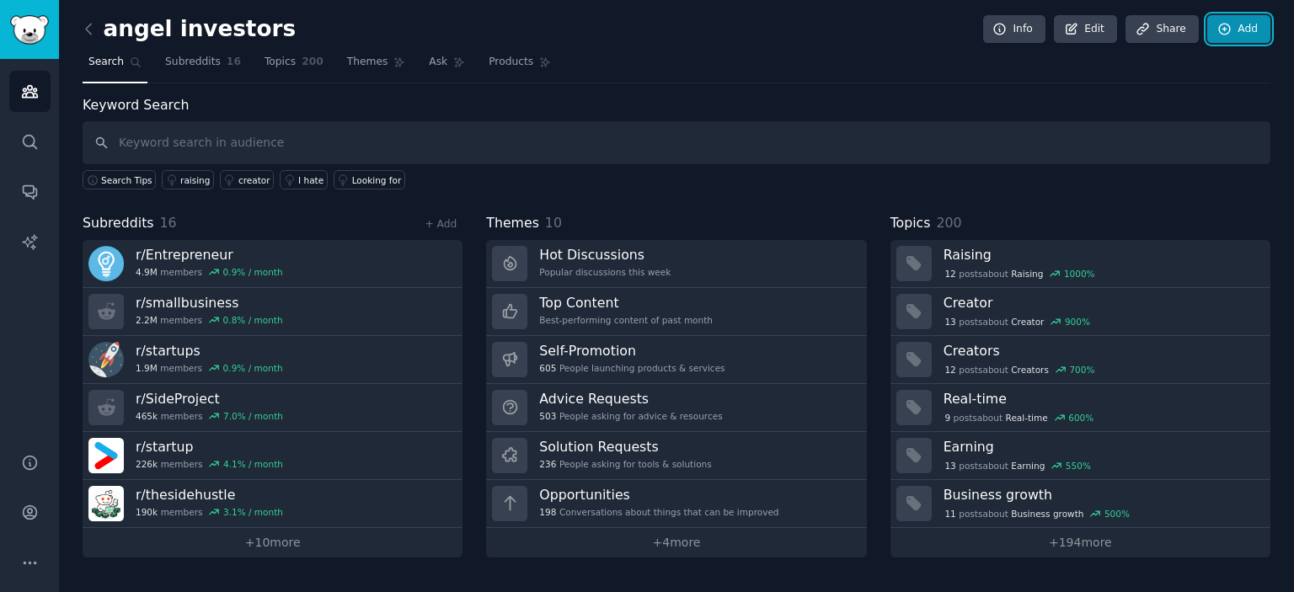
click at [1244, 33] on link "Add" at bounding box center [1238, 29] width 63 height 29
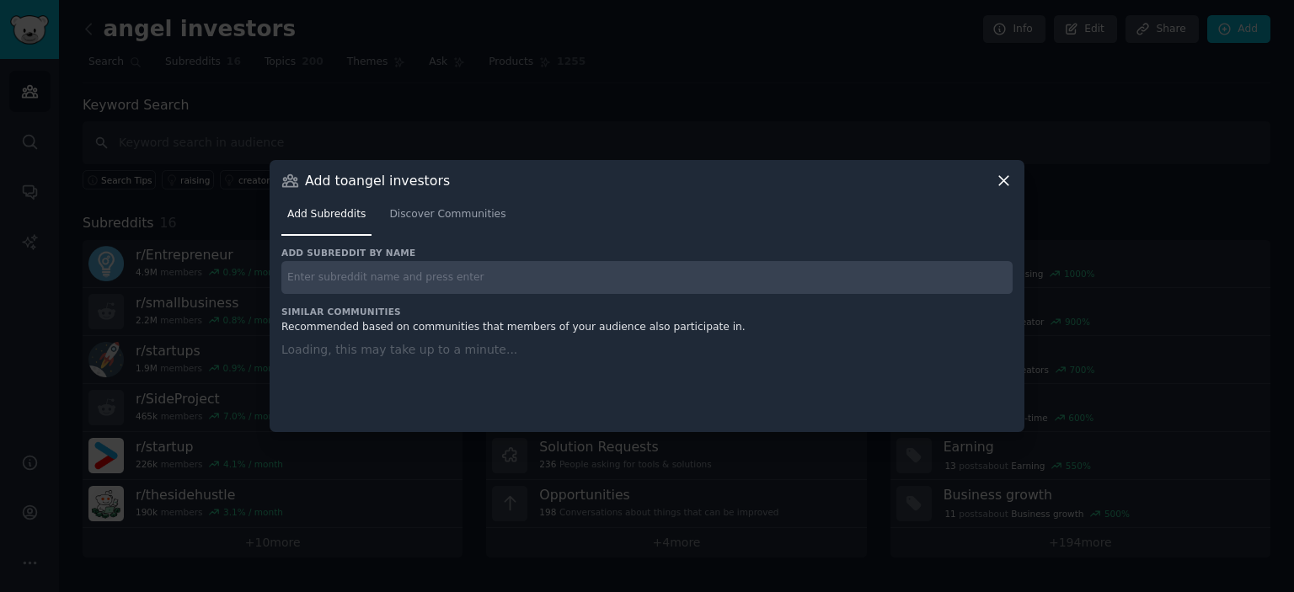
click at [472, 281] on input "text" at bounding box center [646, 277] width 731 height 33
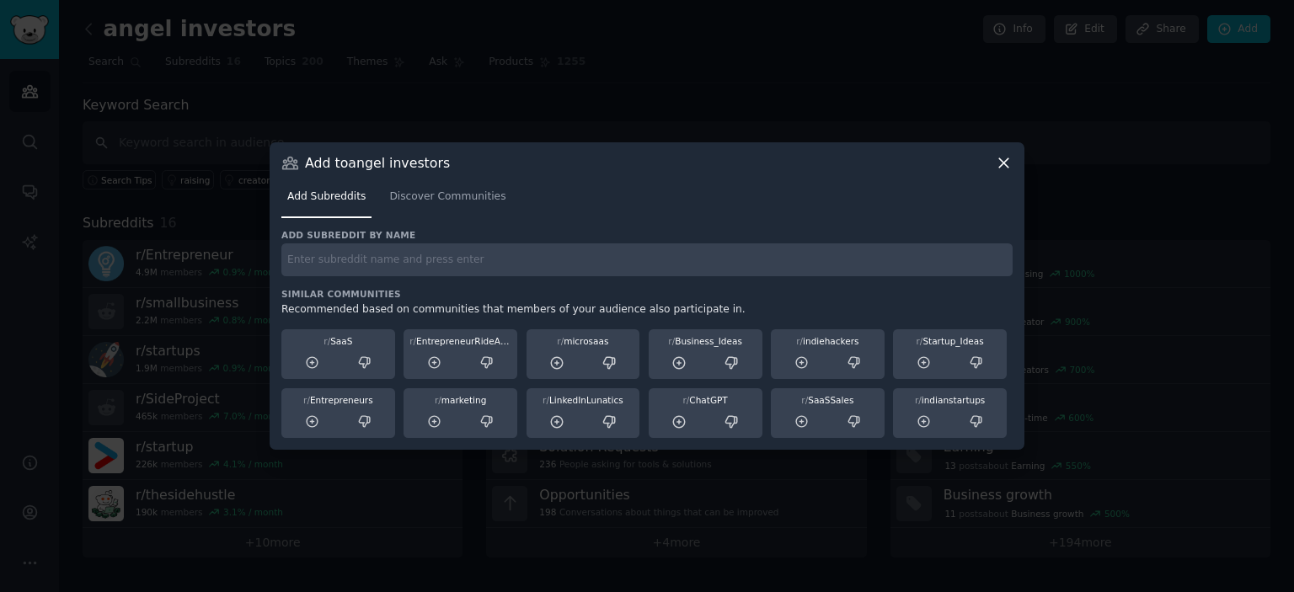
paste input "r/EntrepreneurRideAlong"
type input "r/EntrepreneurRideAlong"
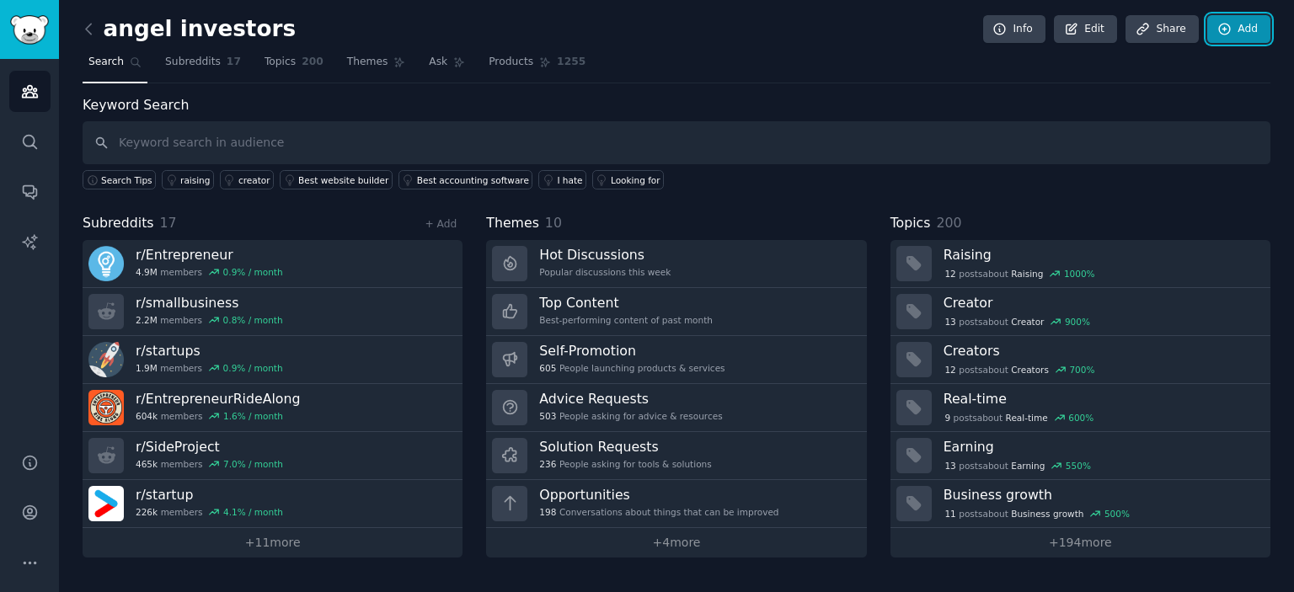
click at [1231, 26] on icon at bounding box center [1224, 29] width 15 height 15
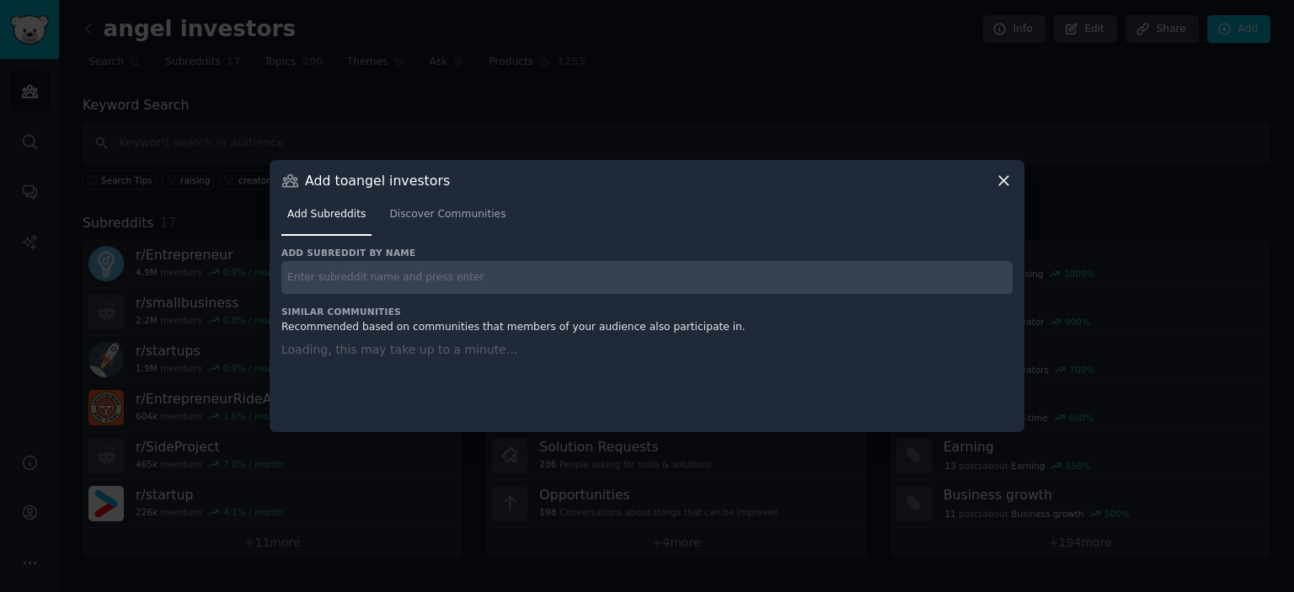
click at [509, 286] on input "text" at bounding box center [646, 277] width 731 height 33
paste input "r/Plugyourproduct"
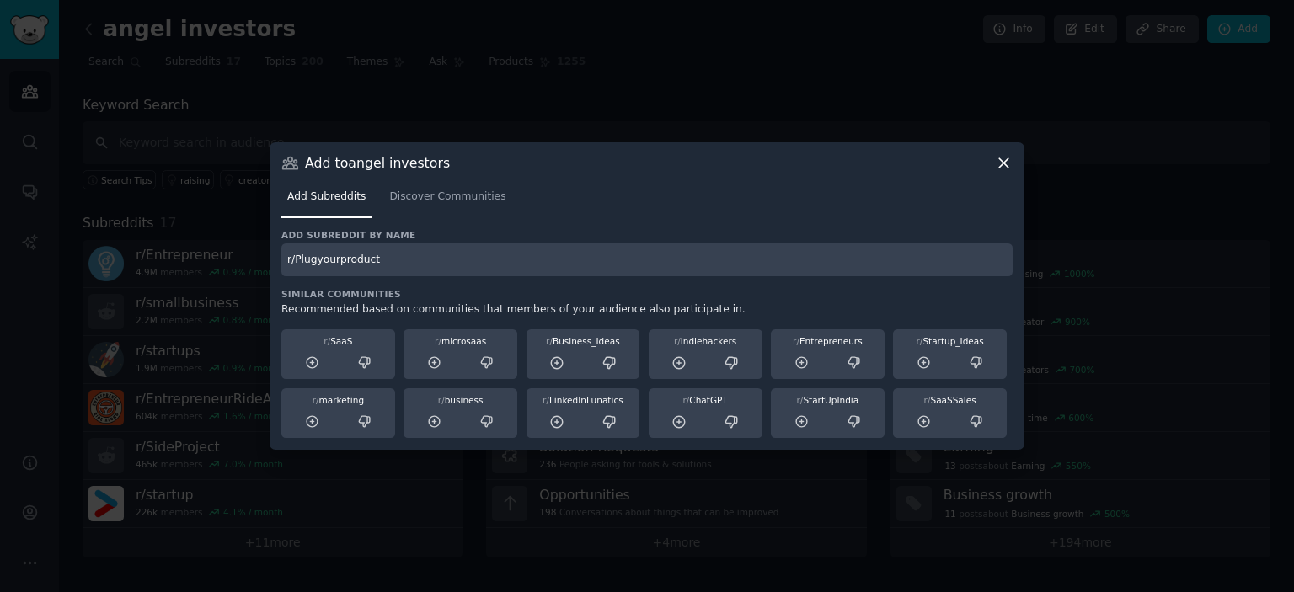
type input "r/Plugyourproduct"
click at [1004, 164] on icon at bounding box center [1003, 162] width 9 height 9
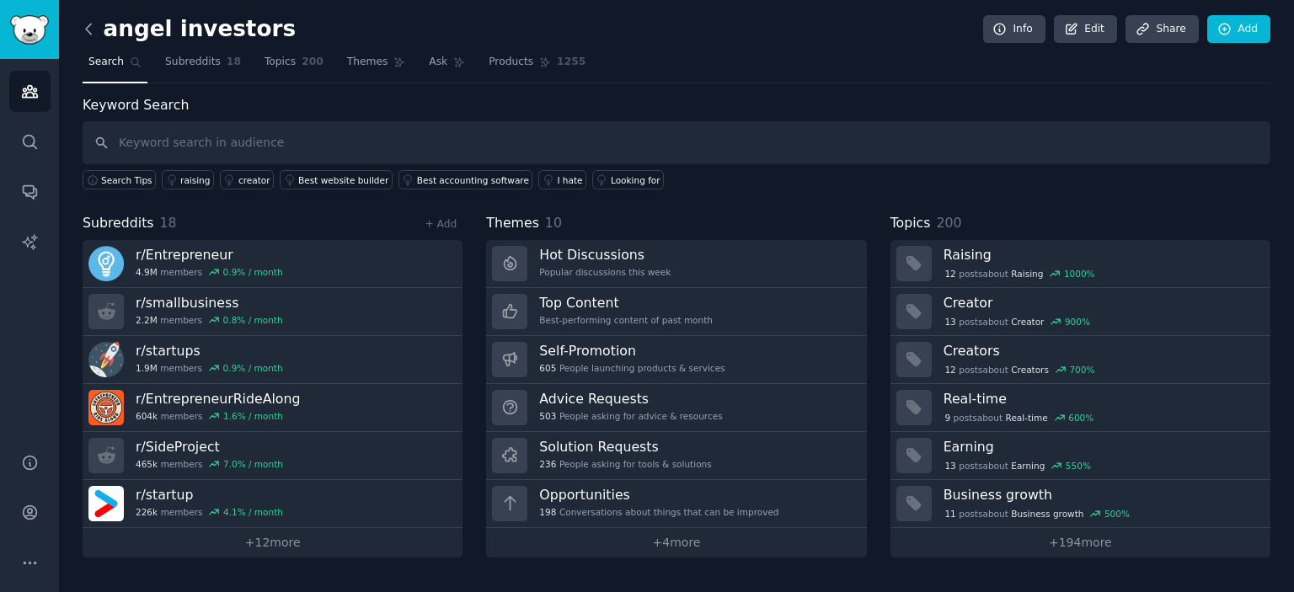
click at [84, 21] on icon at bounding box center [89, 29] width 18 height 18
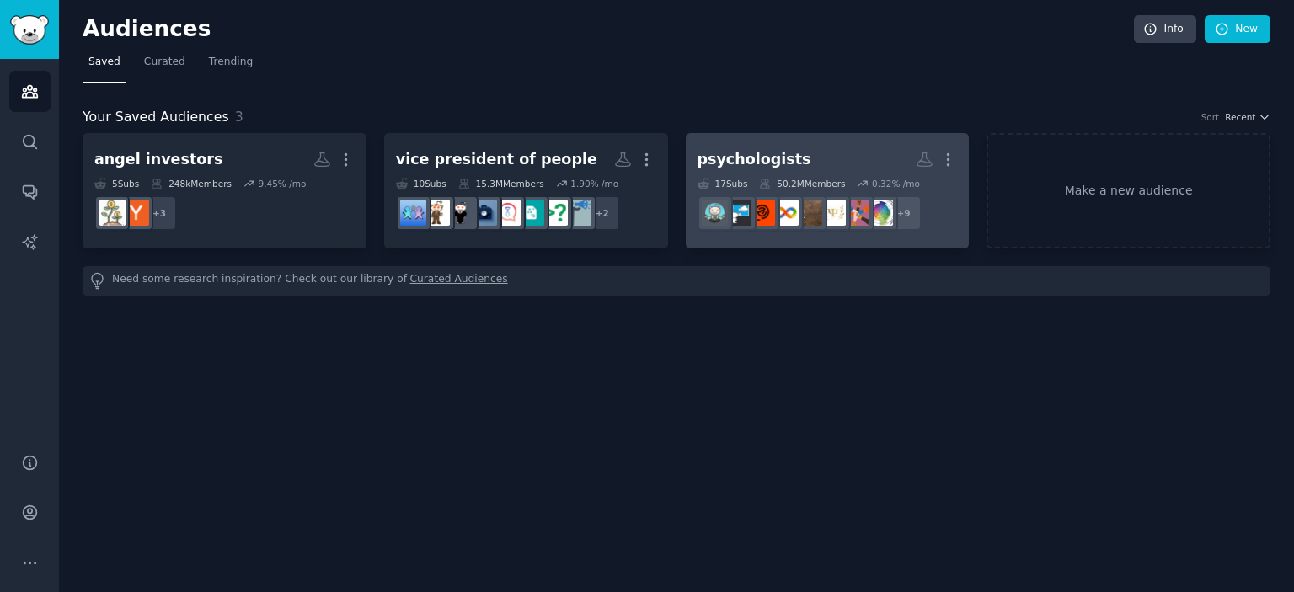
click at [725, 167] on div "psychologists" at bounding box center [754, 159] width 114 height 21
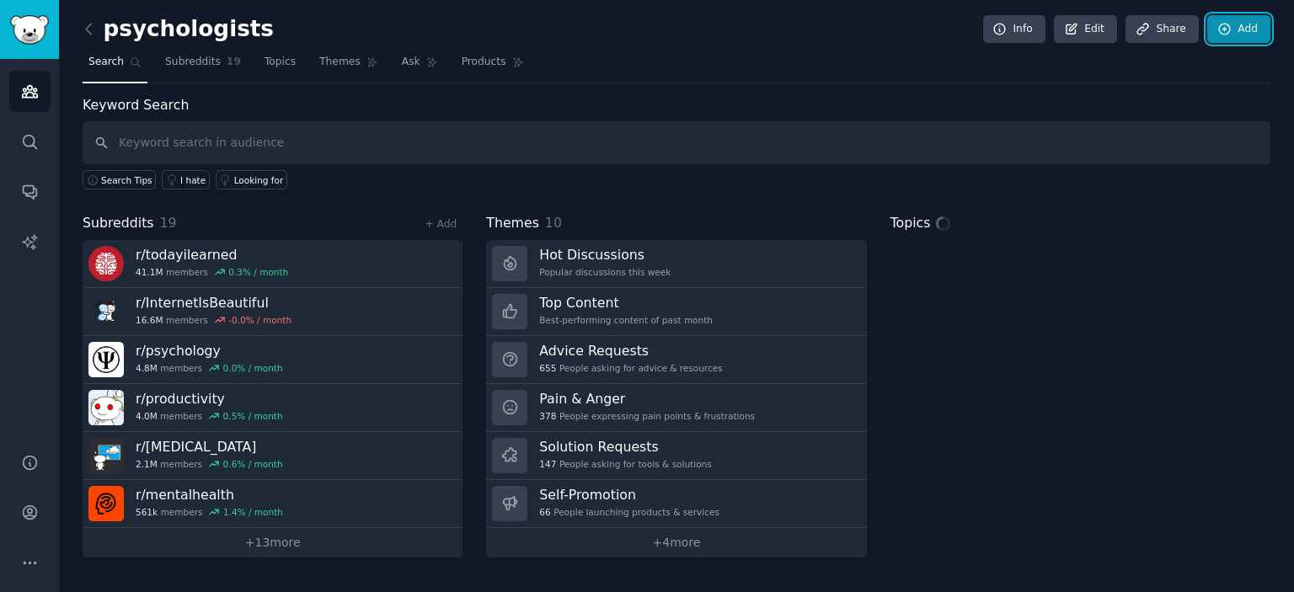
click at [1257, 29] on link "Add" at bounding box center [1238, 29] width 63 height 29
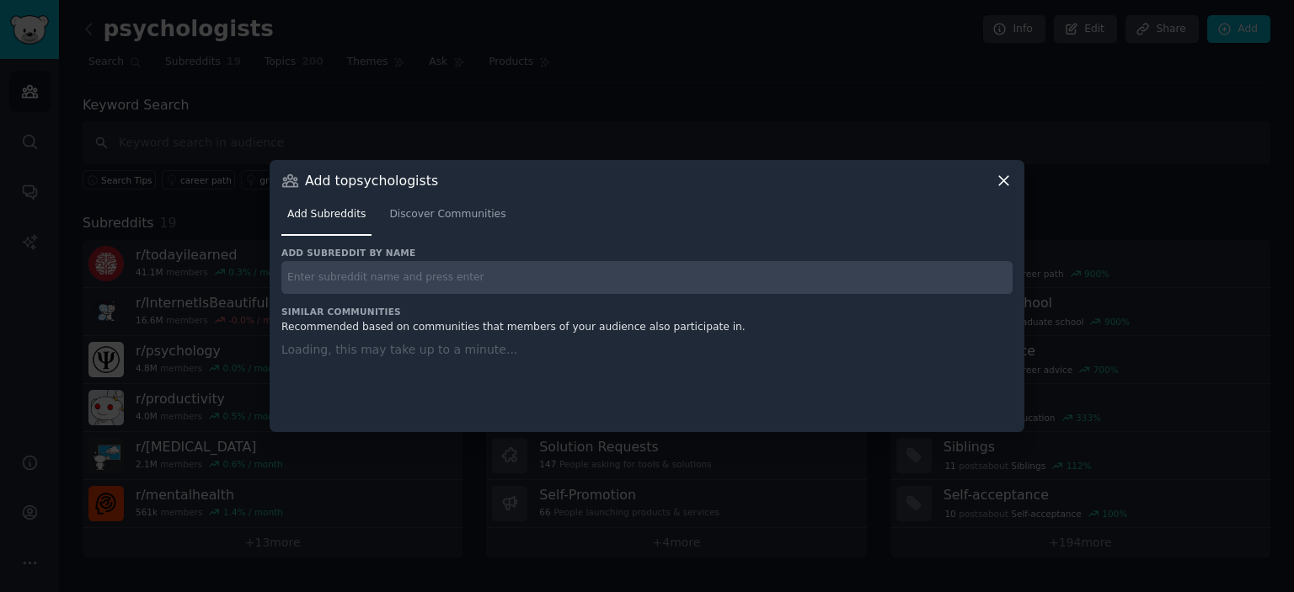
click at [449, 275] on input "text" at bounding box center [646, 277] width 731 height 33
paste input "r/MadeThis"
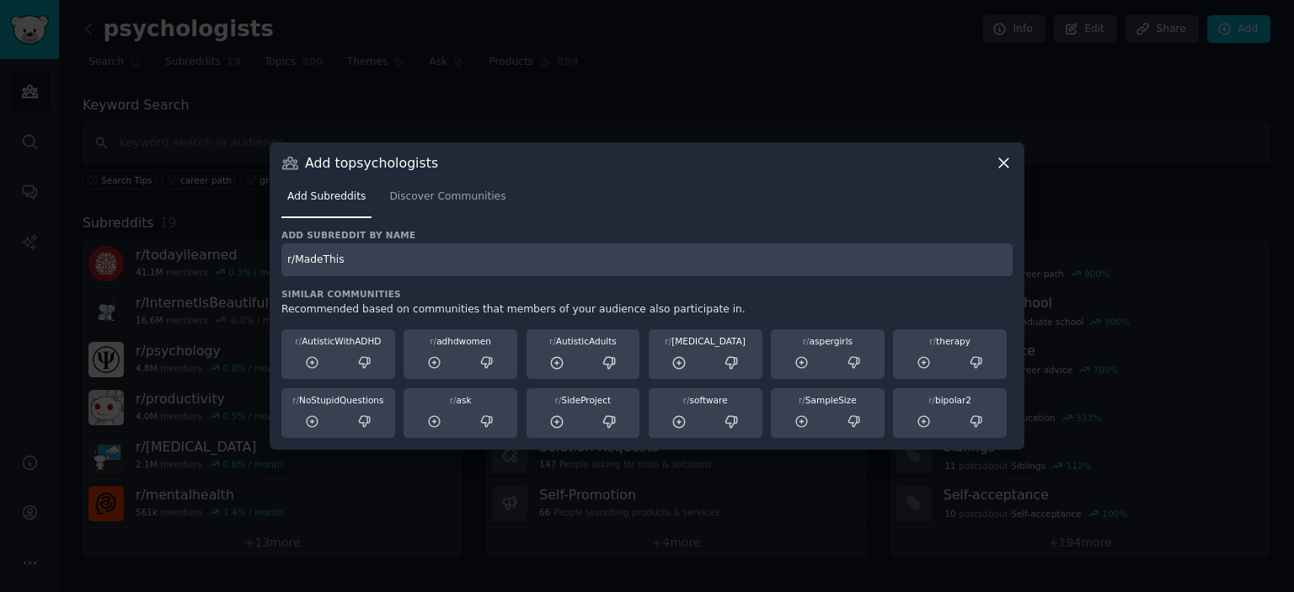
click at [385, 262] on input "r/MadeThis" at bounding box center [646, 259] width 731 height 33
type input "r/MadeThis"
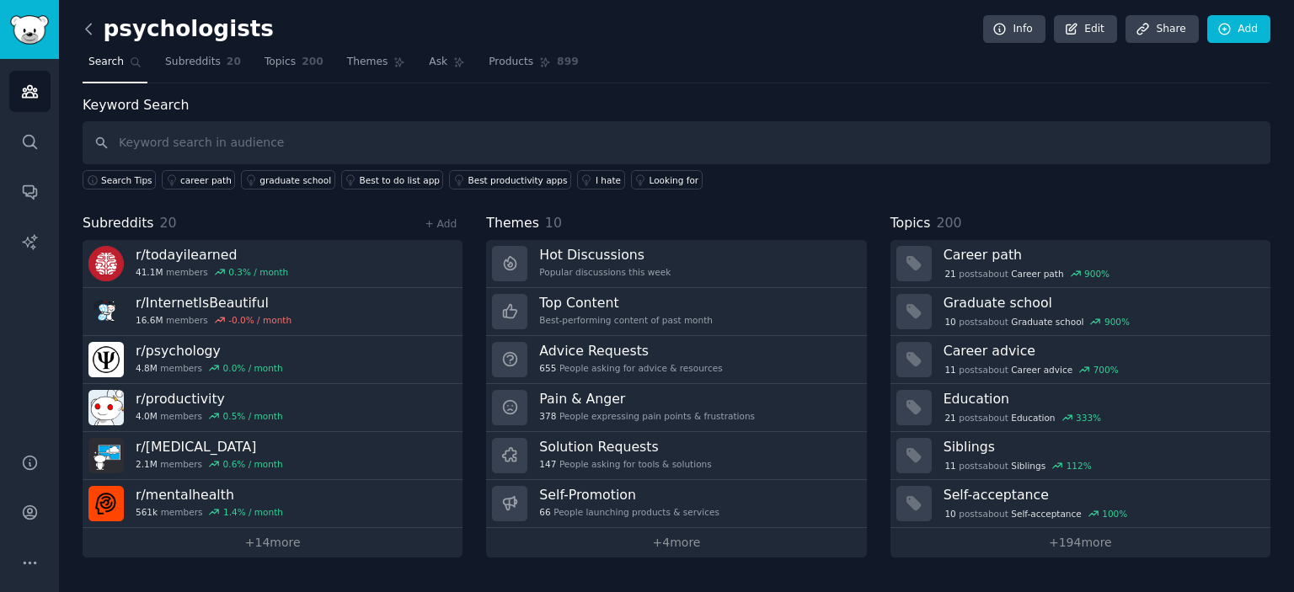
click at [82, 33] on icon at bounding box center [89, 29] width 18 height 18
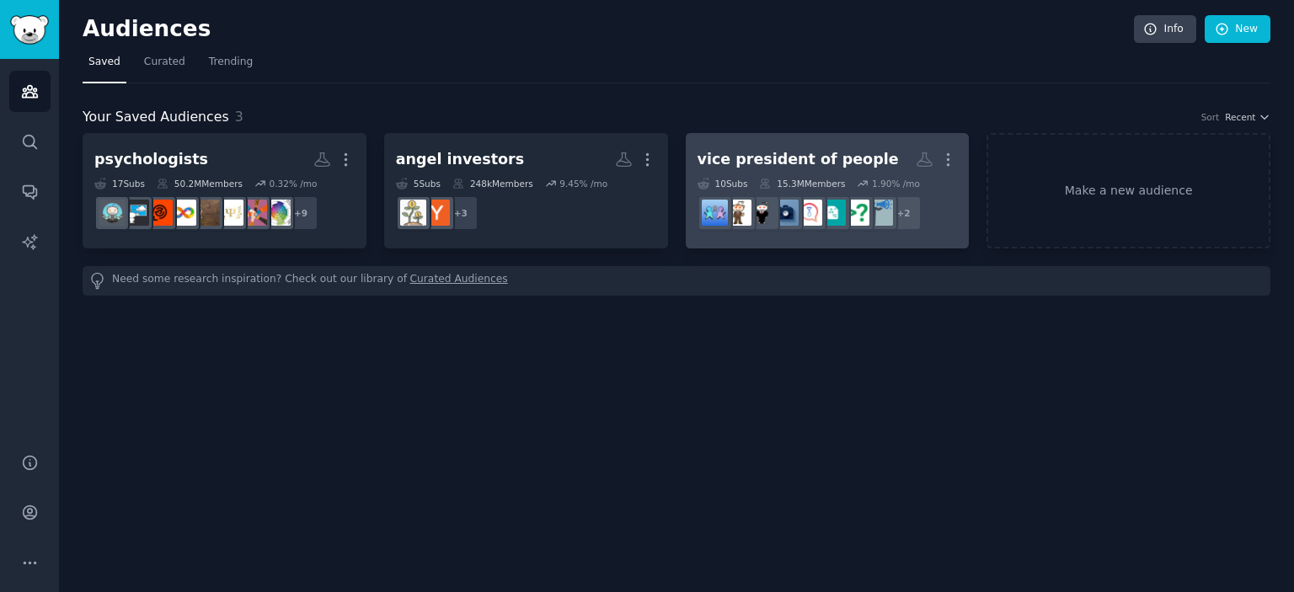
click at [762, 164] on div "vice president of people" at bounding box center [797, 159] width 201 height 21
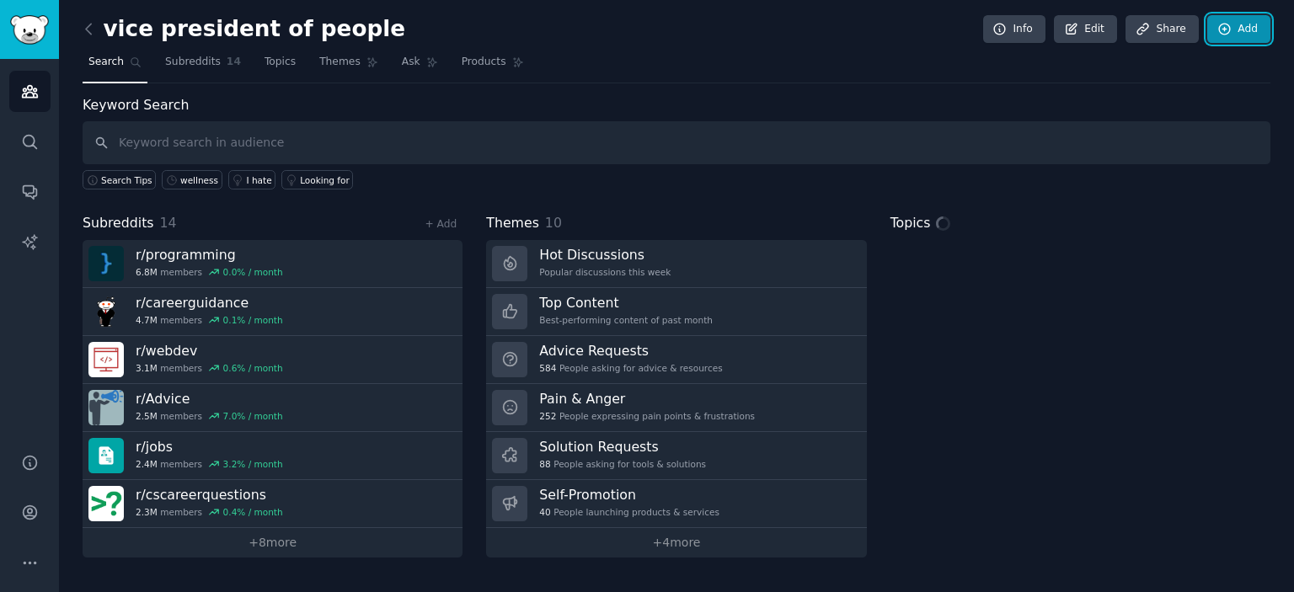
click at [1226, 37] on link "Add" at bounding box center [1238, 29] width 63 height 29
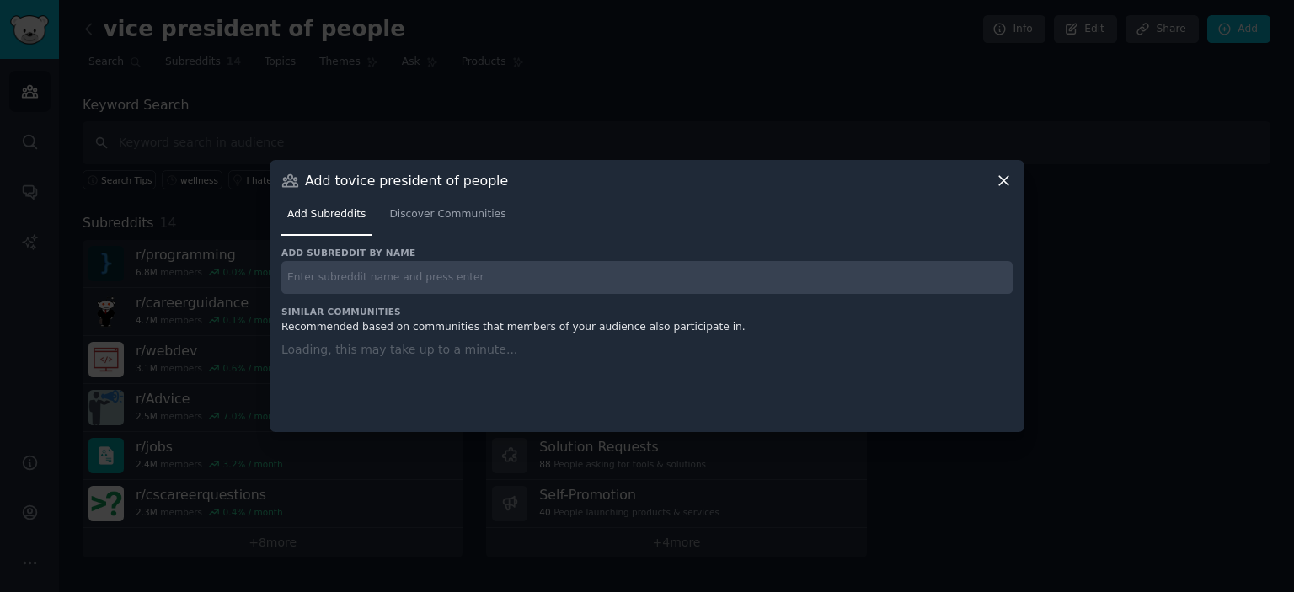
click at [536, 261] on div at bounding box center [646, 277] width 731 height 33
click at [536, 271] on input "text" at bounding box center [646, 277] width 731 height 33
paste input "r/AlphaandBetausers"
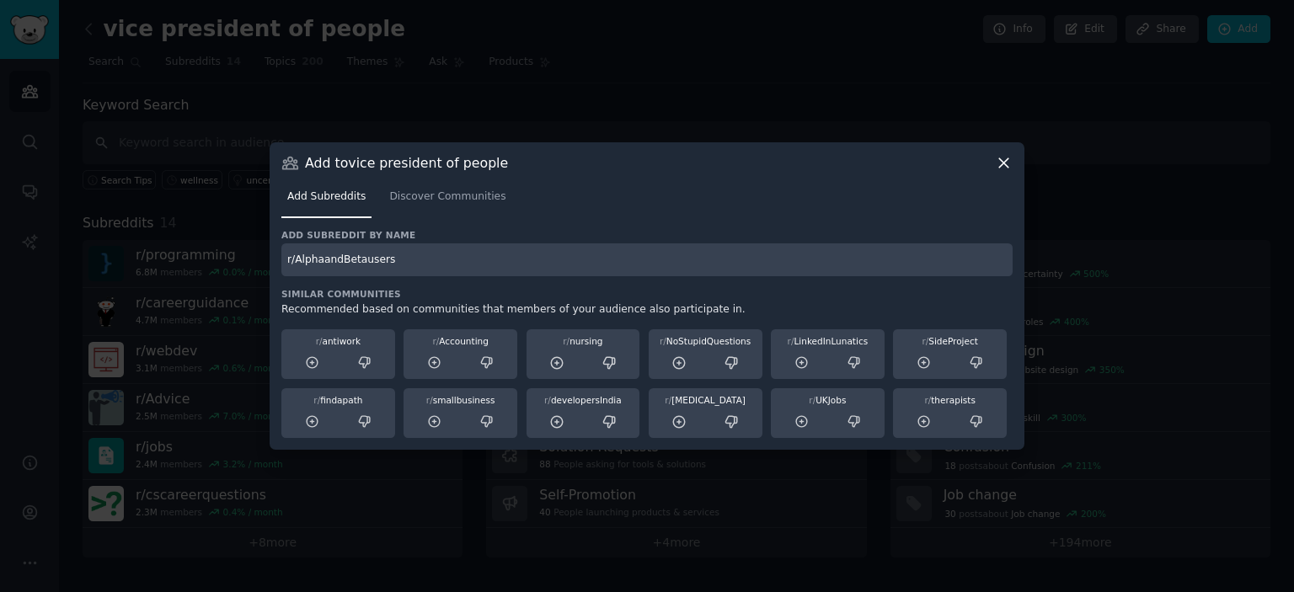
type input "r/AlphaandBetausers"
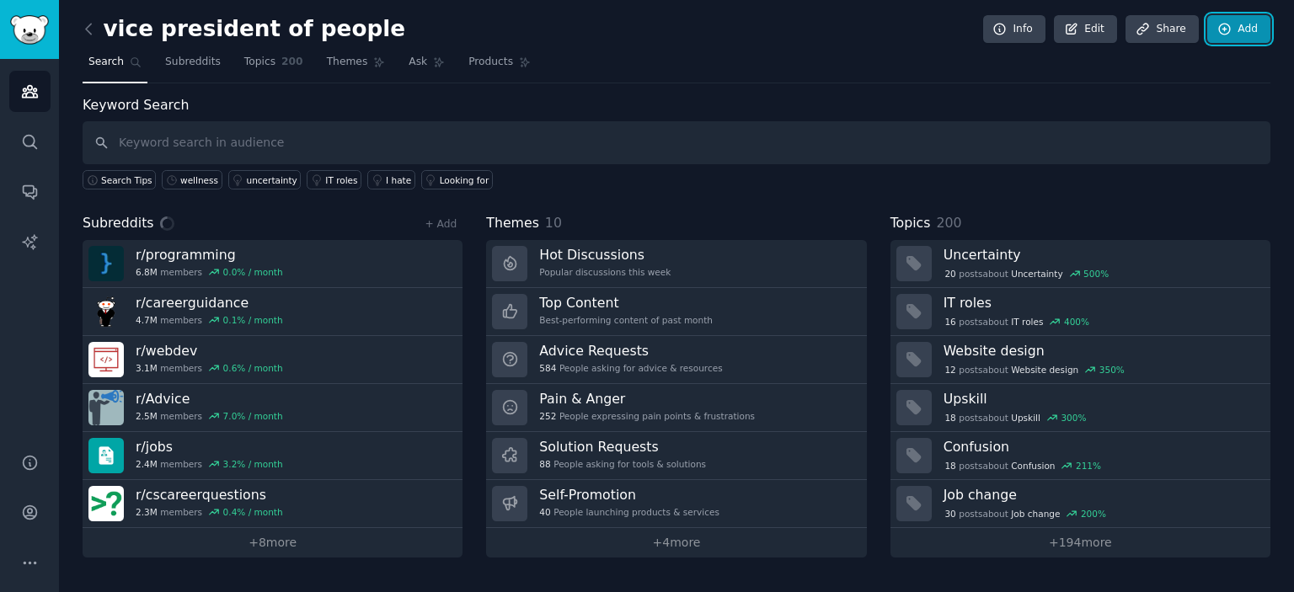
click at [1228, 29] on icon at bounding box center [1224, 29] width 15 height 15
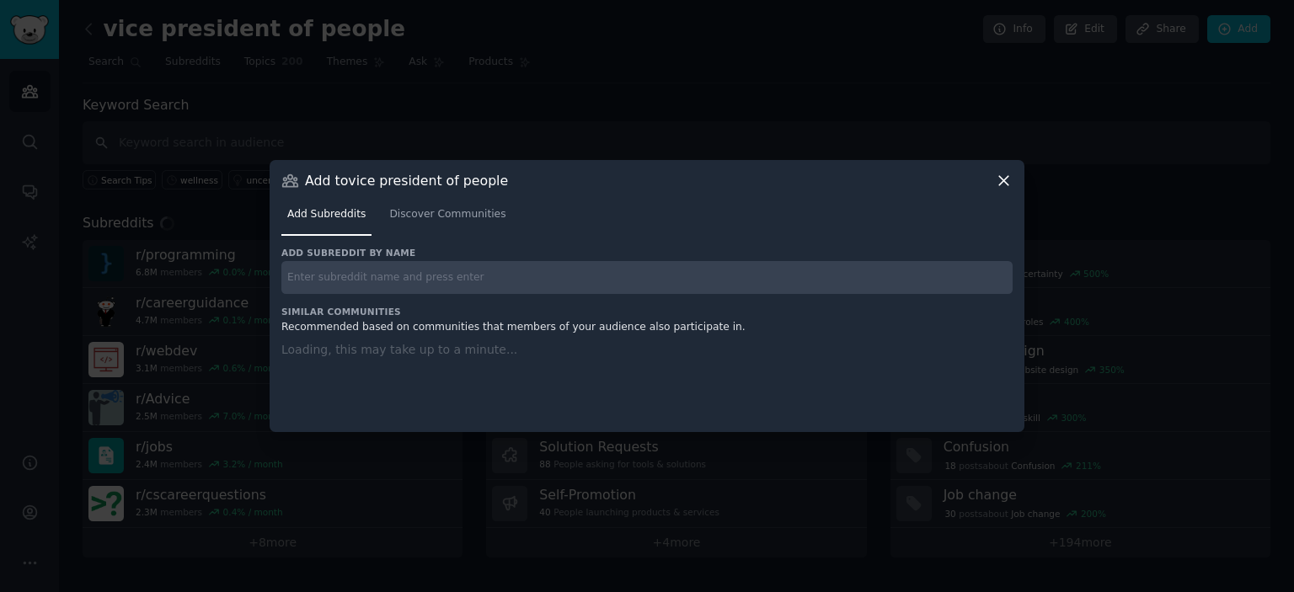
click at [482, 285] on input "text" at bounding box center [646, 277] width 731 height 33
paste input "r/advancedentrepreneur"
type input "r/advancedentrepreneur"
drag, startPoint x: 482, startPoint y: 285, endPoint x: 262, endPoint y: 279, distance: 219.9
click at [262, 279] on div "​ Add to vice president of people Add Subreddits Discover Communities Add subre…" at bounding box center [647, 296] width 1282 height 592
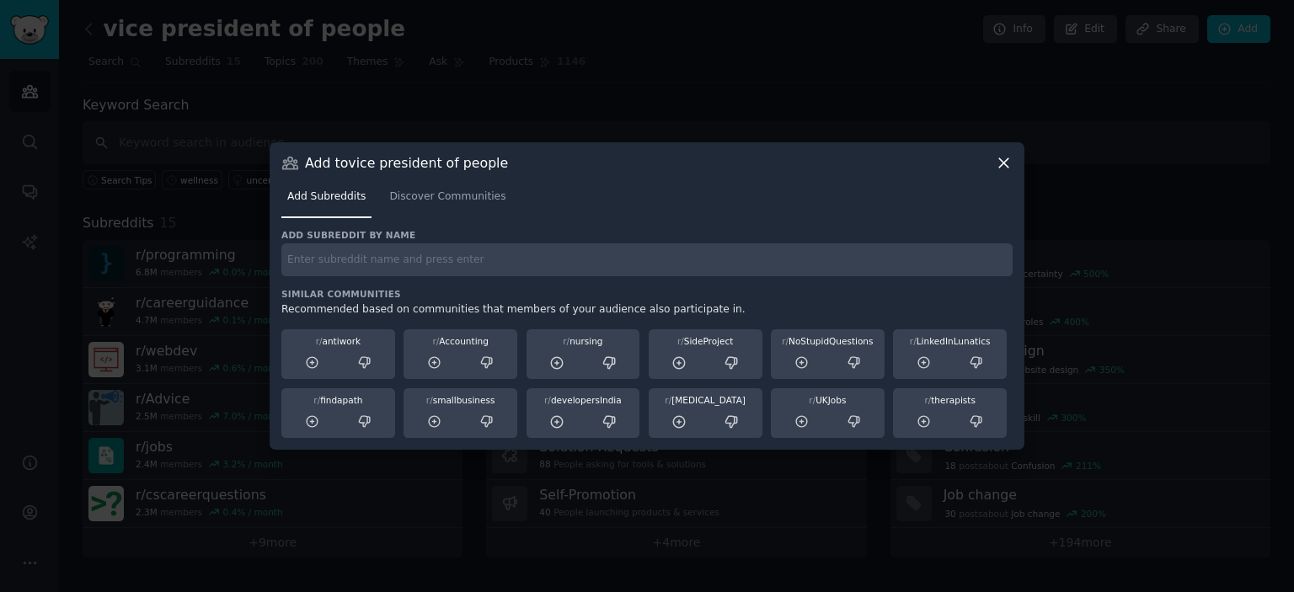
click at [1007, 173] on div "Add Subreddits Discover Communities" at bounding box center [646, 200] width 731 height 57
click at [1001, 166] on icon at bounding box center [1004, 163] width 18 height 18
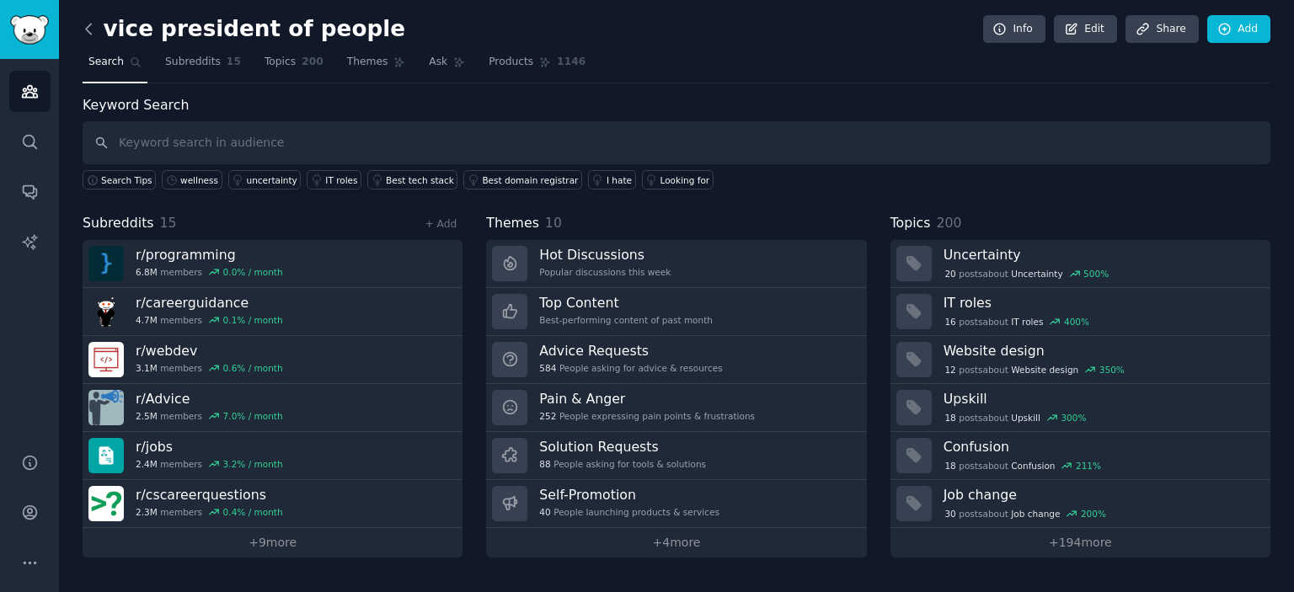
click at [82, 29] on icon at bounding box center [89, 29] width 18 height 18
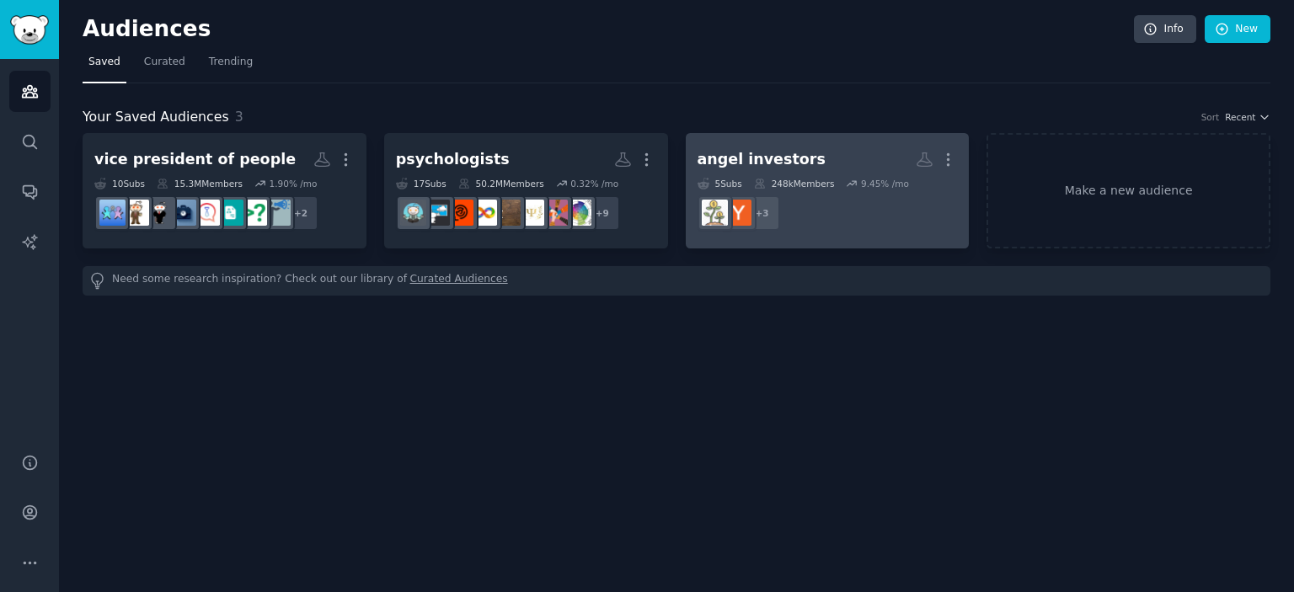
click at [744, 151] on div "angel investors" at bounding box center [761, 159] width 128 height 21
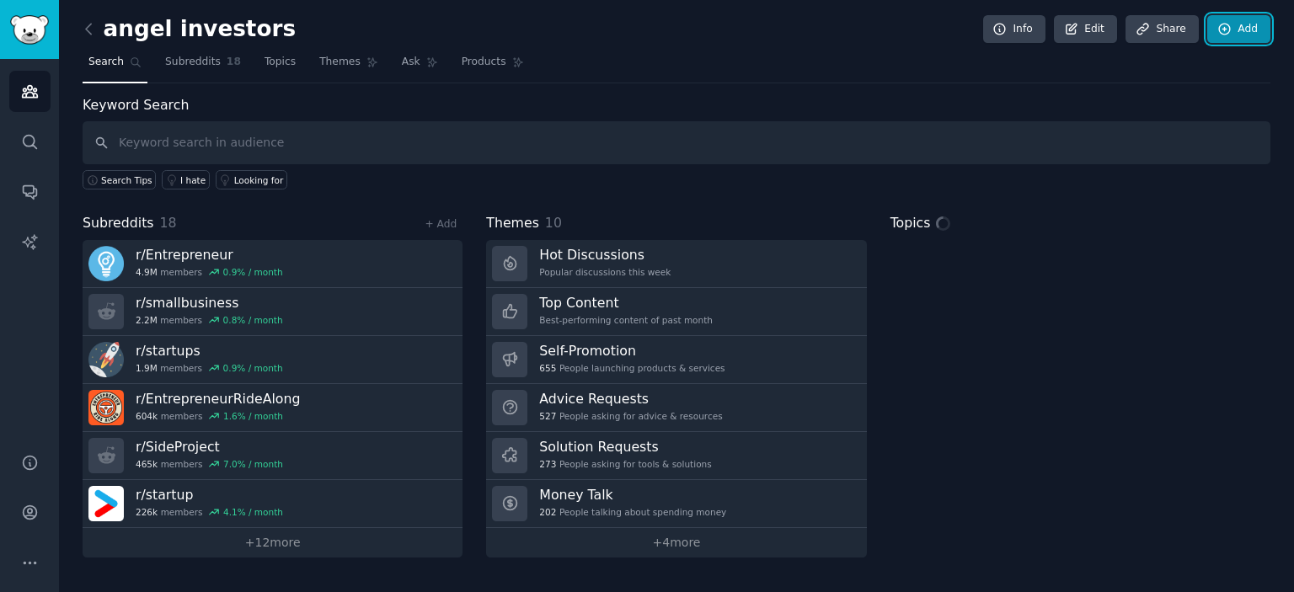
click at [1236, 30] on link "Add" at bounding box center [1238, 29] width 63 height 29
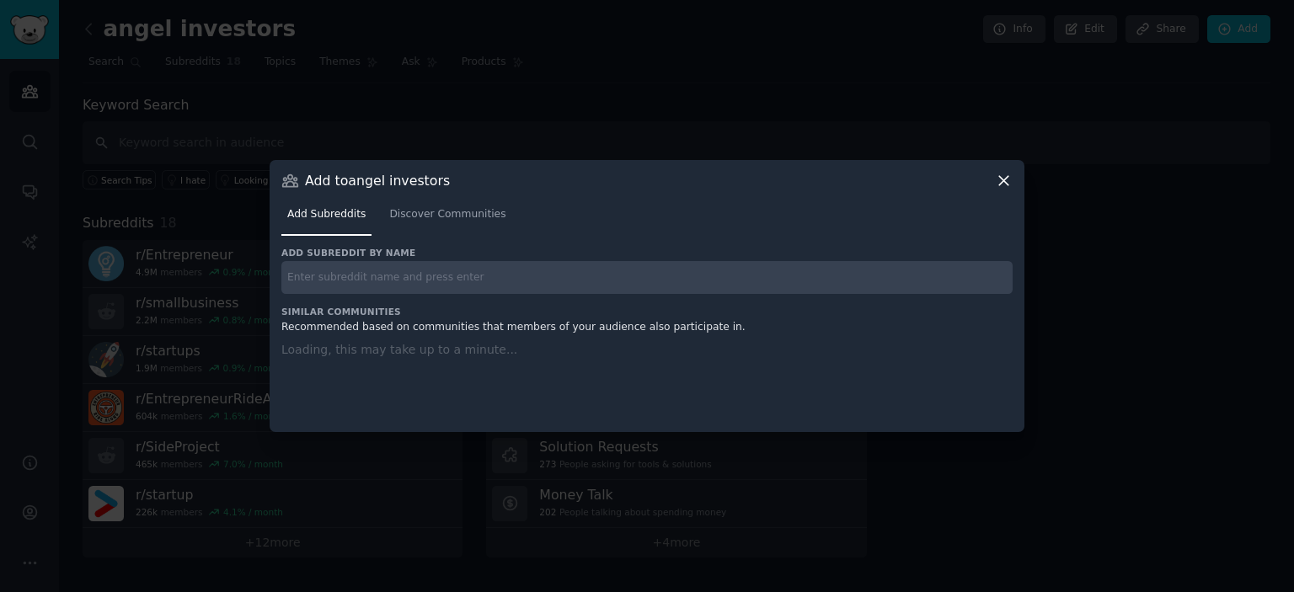
click at [461, 284] on input "text" at bounding box center [646, 277] width 731 height 33
paste input "r/advancedentrepreneur"
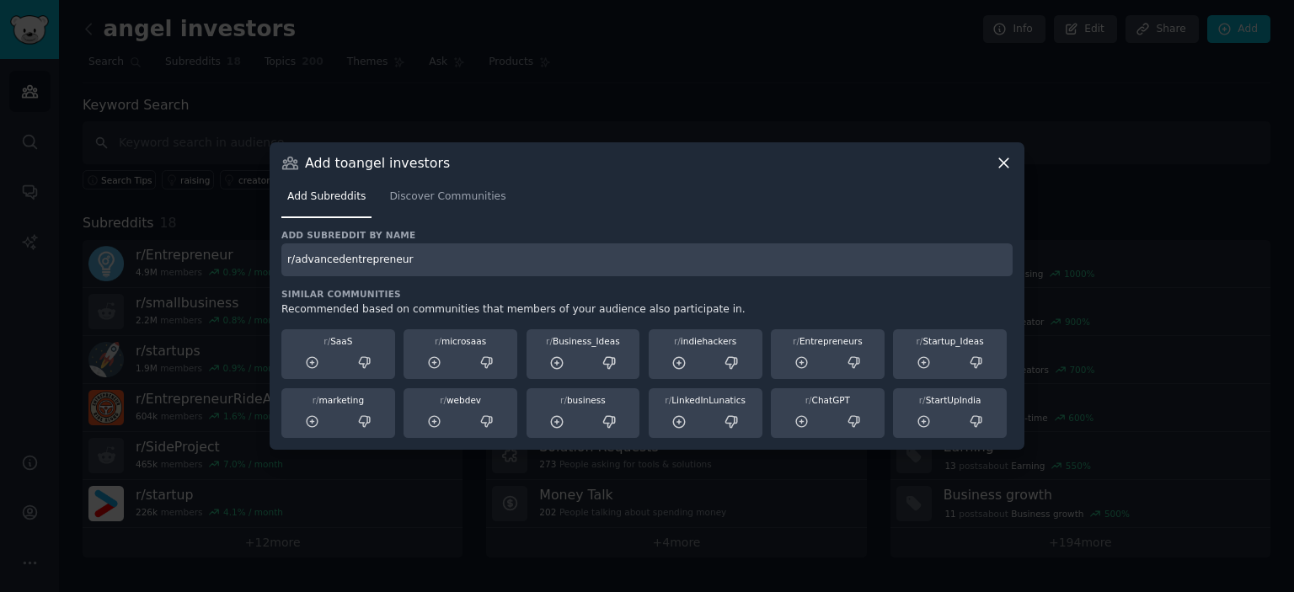
type input "r/advancedentrepreneur"
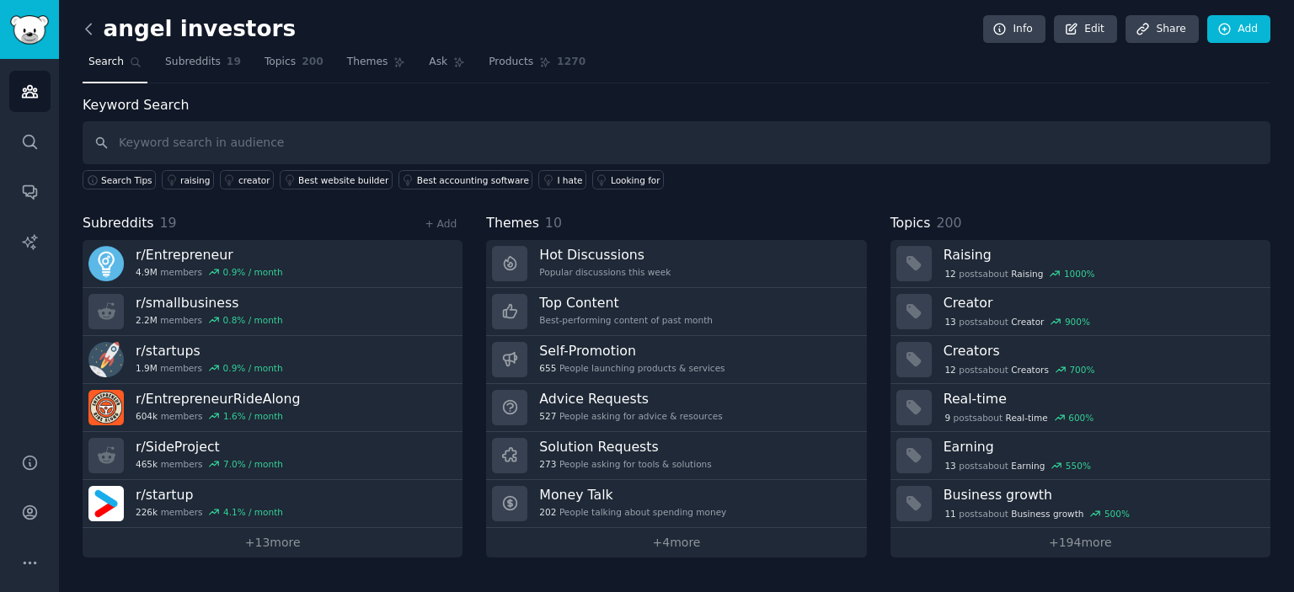
drag, startPoint x: 76, startPoint y: 42, endPoint x: 84, endPoint y: 23, distance: 21.1
click at [84, 23] on div "angel investors Info Edit Share Add Search Subreddits 19 Topics 200 Themes Ask …" at bounding box center [676, 296] width 1235 height 592
click at [84, 23] on icon at bounding box center [89, 29] width 18 height 18
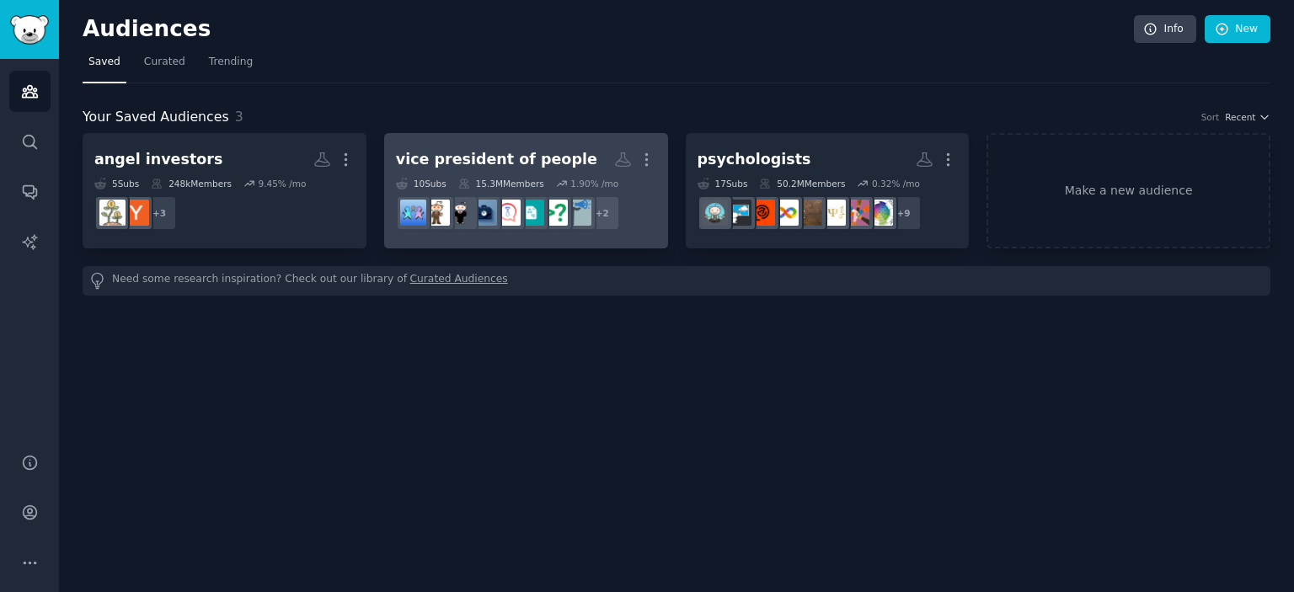
click at [532, 162] on div "vice president of people" at bounding box center [496, 159] width 201 height 21
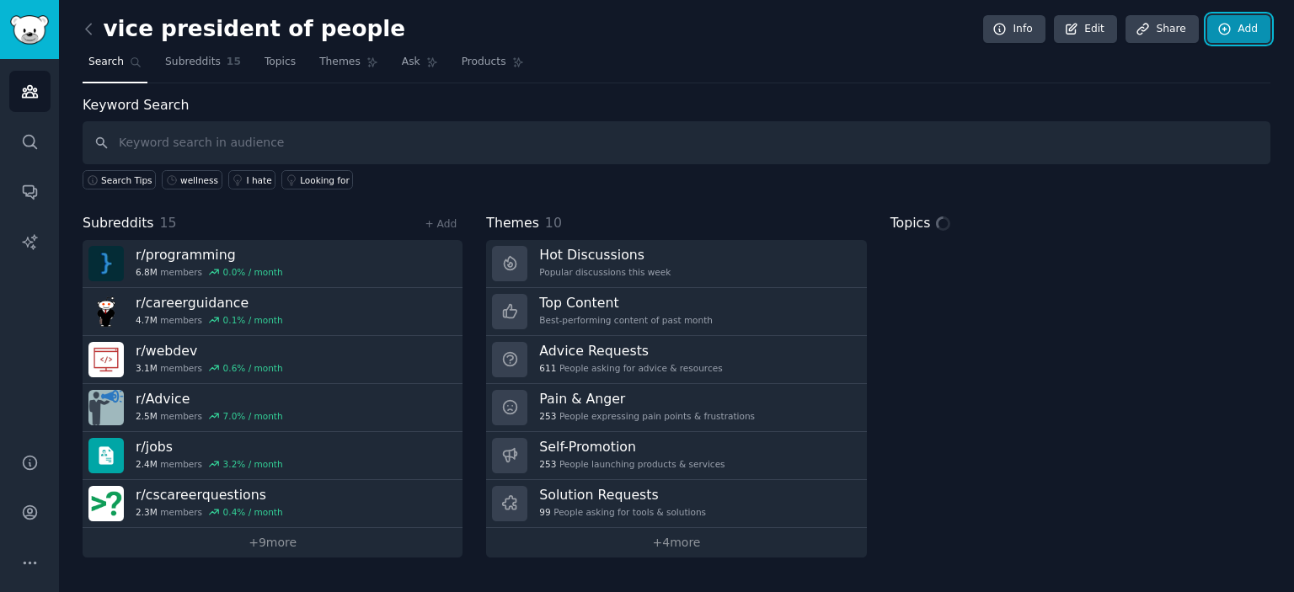
click at [1242, 35] on link "Add" at bounding box center [1238, 29] width 63 height 29
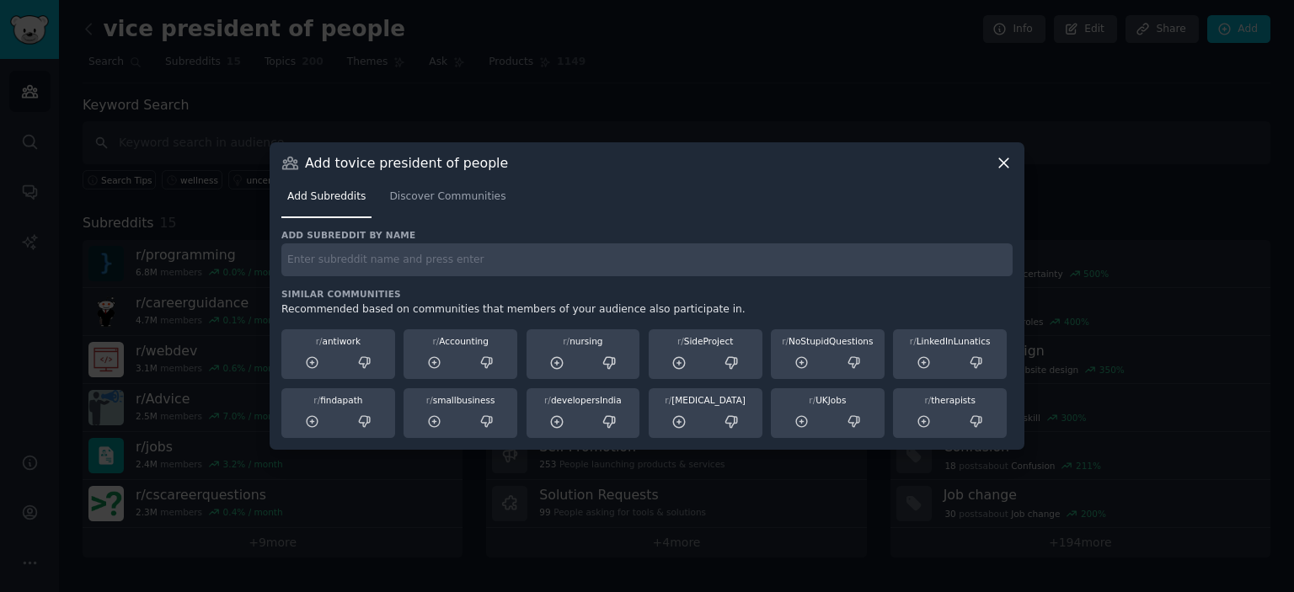
click at [519, 255] on input "text" at bounding box center [646, 259] width 731 height 33
paste input "r/design_critiques"
type input "r/design_critiques"
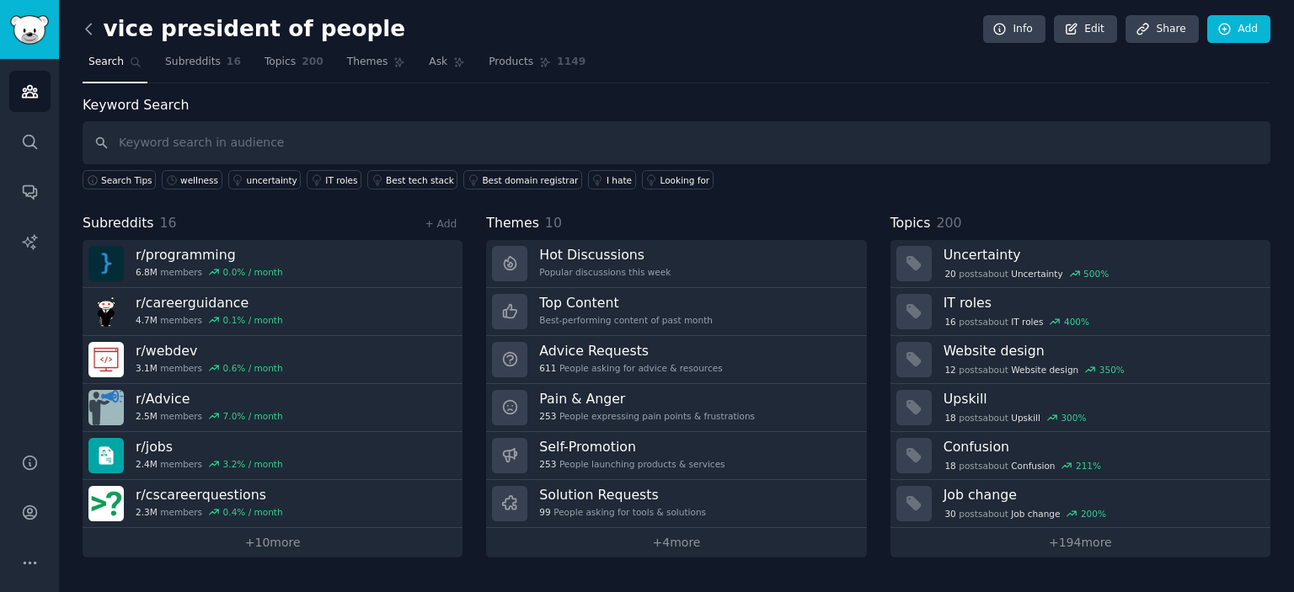
click at [88, 30] on icon at bounding box center [89, 29] width 18 height 18
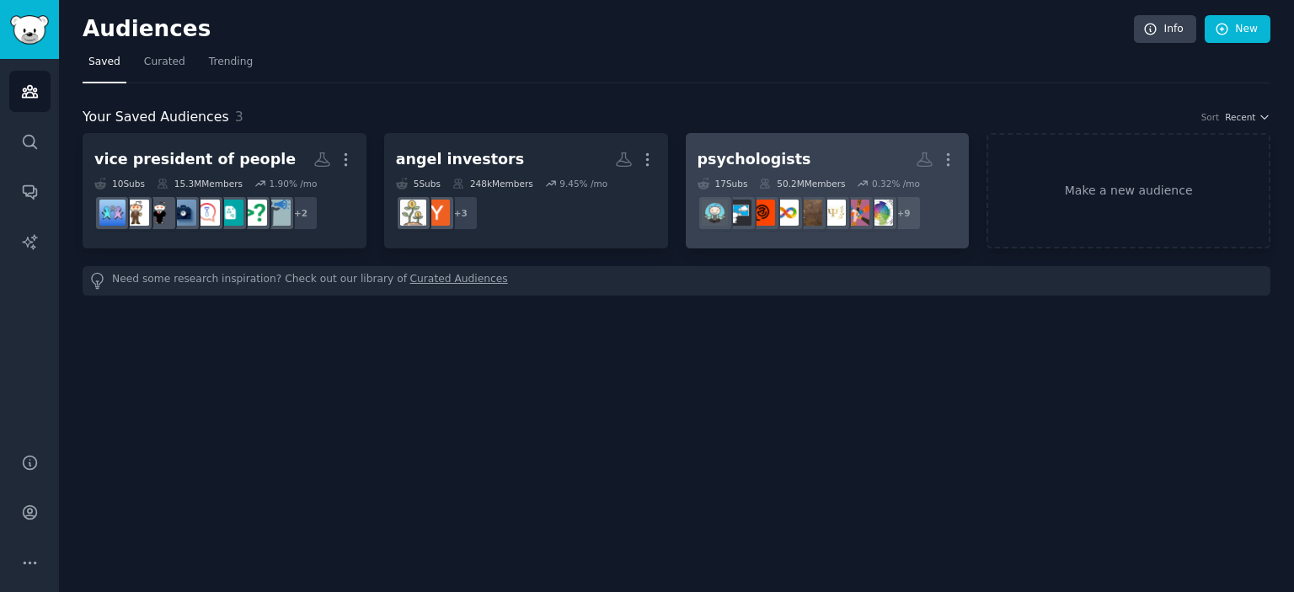
click at [792, 157] on h2 "psychologists More" at bounding box center [827, 159] width 260 height 29
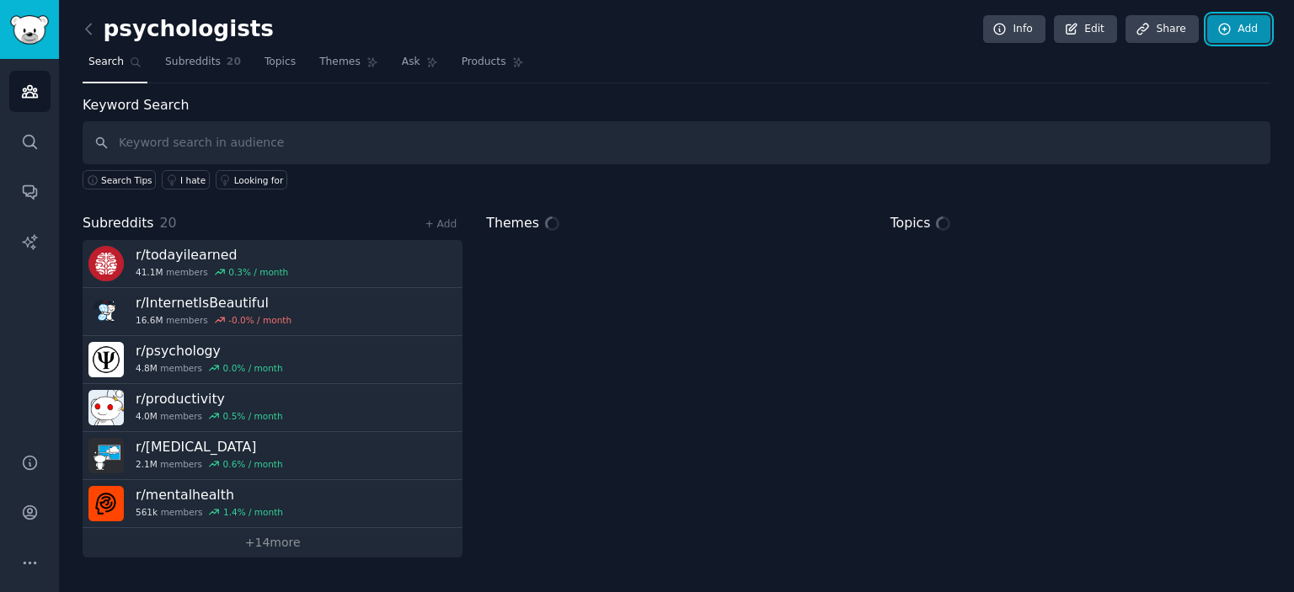
click at [1243, 34] on link "Add" at bounding box center [1238, 29] width 63 height 29
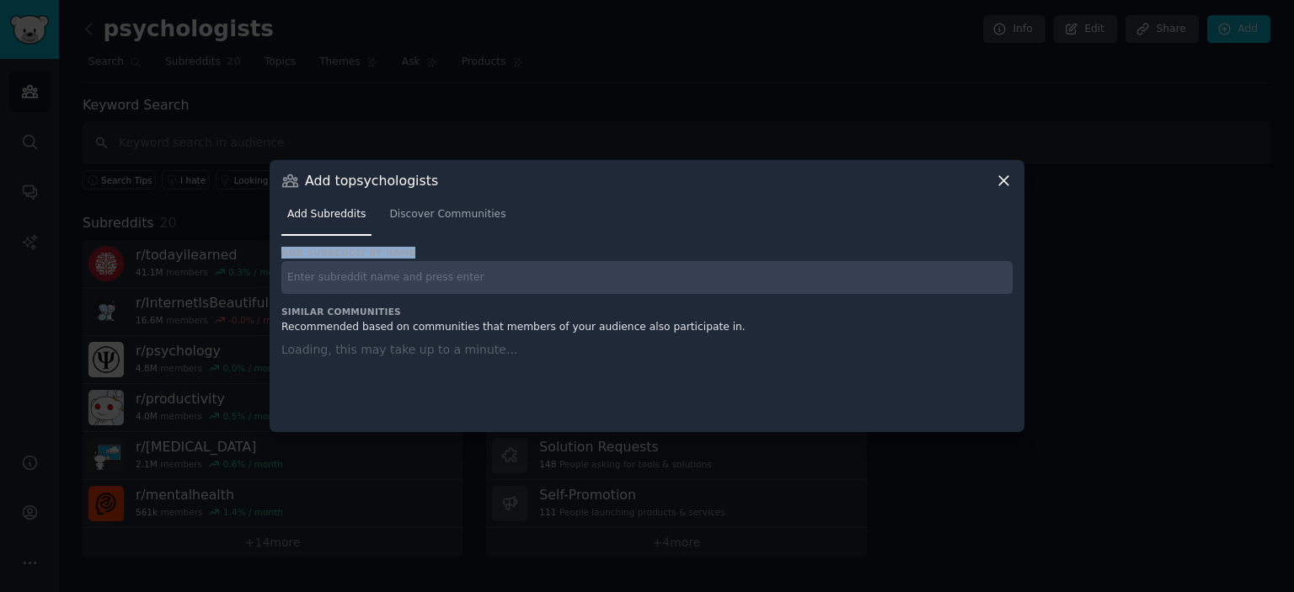
drag, startPoint x: 569, startPoint y: 244, endPoint x: 515, endPoint y: 270, distance: 59.5
click at [517, 268] on div "Add to psychologists Add Subreddits Discover Communities Add subreddit by name …" at bounding box center [647, 296] width 755 height 272
click at [510, 286] on input "text" at bounding box center [646, 277] width 731 height 33
paste input "r/Coupons"
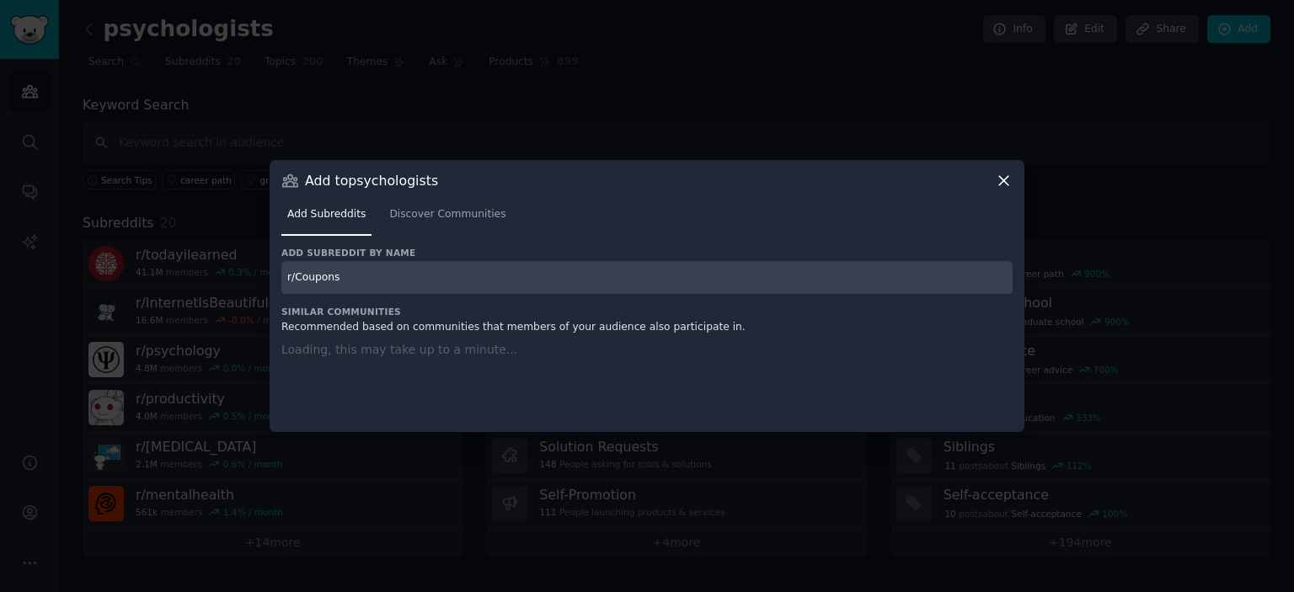
type input "r/Coupons"
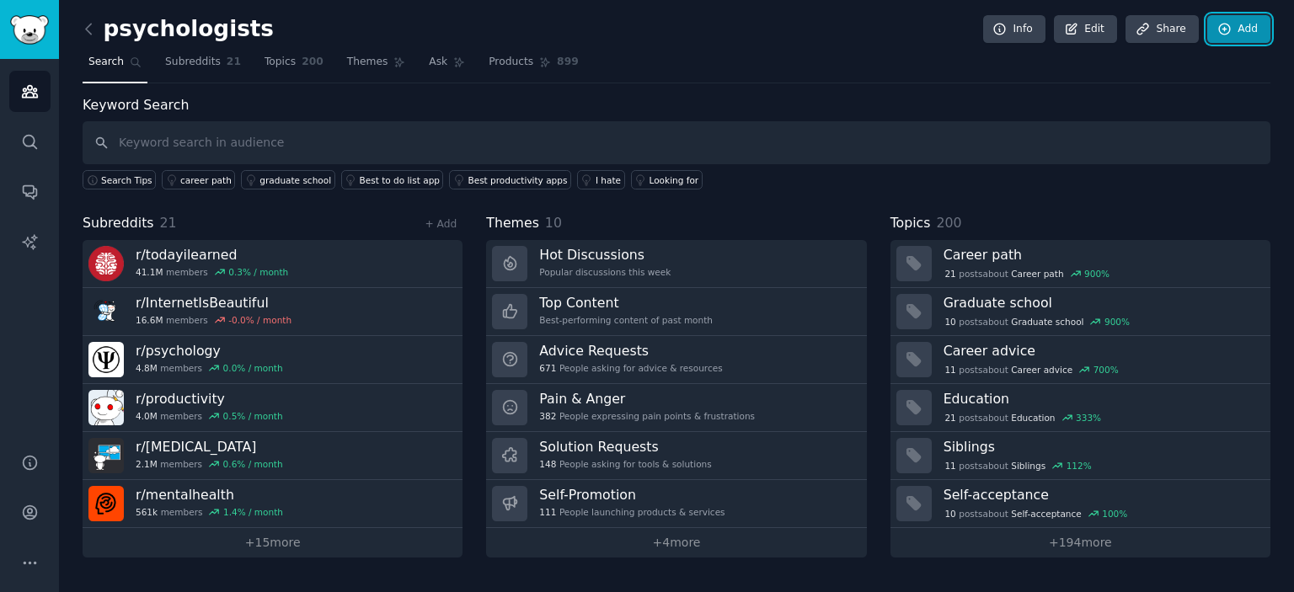
click at [1235, 18] on link "Add" at bounding box center [1238, 29] width 63 height 29
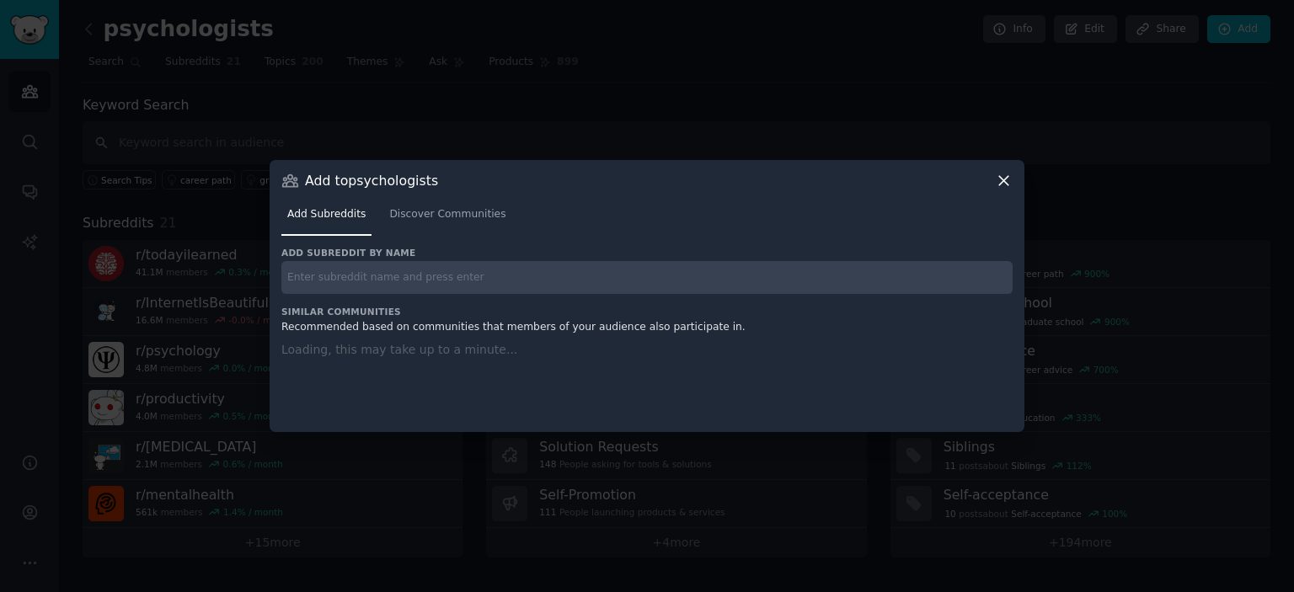
click at [437, 275] on input "text" at bounding box center [646, 277] width 731 height 33
paste input "r/LadyBusiness"
type input "r/LadyBusiness"
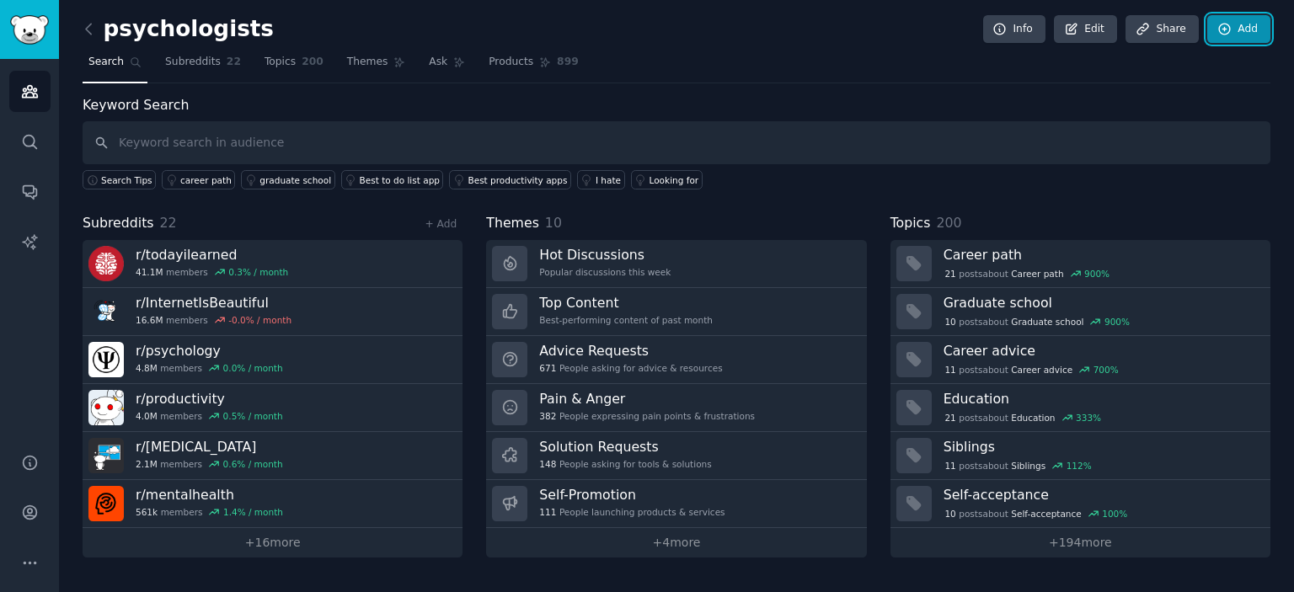
click at [1243, 29] on link "Add" at bounding box center [1238, 29] width 63 height 29
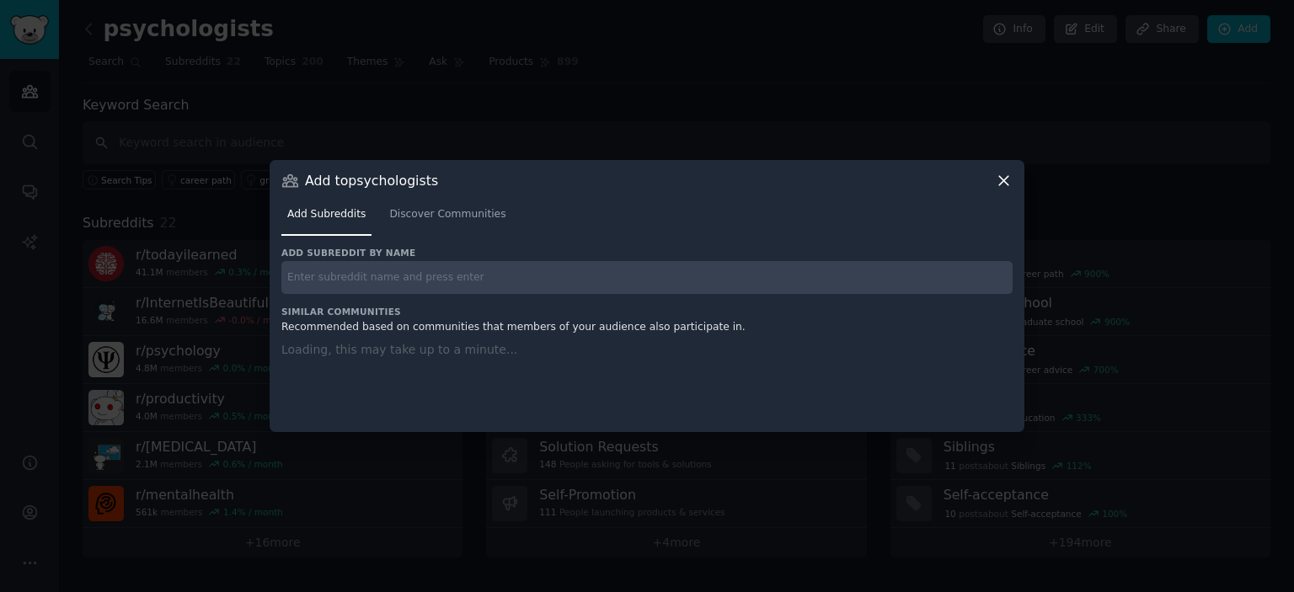
click at [367, 265] on input "text" at bounding box center [646, 277] width 731 height 33
paste input "r/AskReddit"
type input "r/AskReddit"
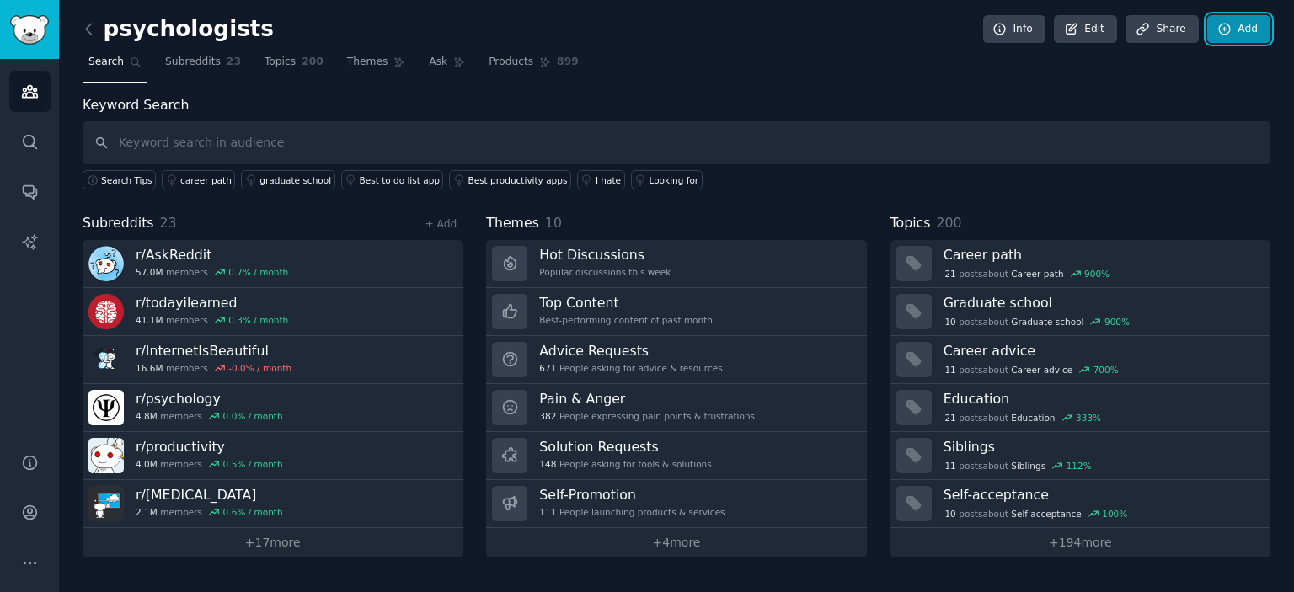
click at [1229, 27] on icon at bounding box center [1224, 29] width 15 height 15
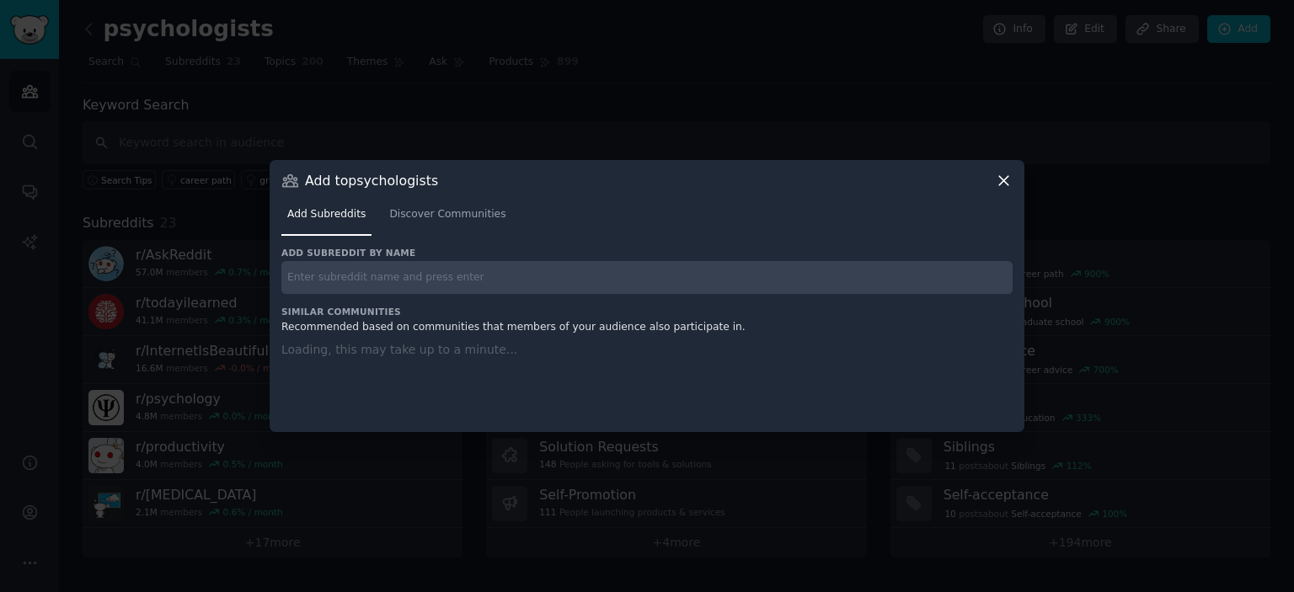
click at [403, 280] on input "text" at bounding box center [646, 277] width 731 height 33
paste input "r/WantToLearn"
type input "r/WantToLearn"
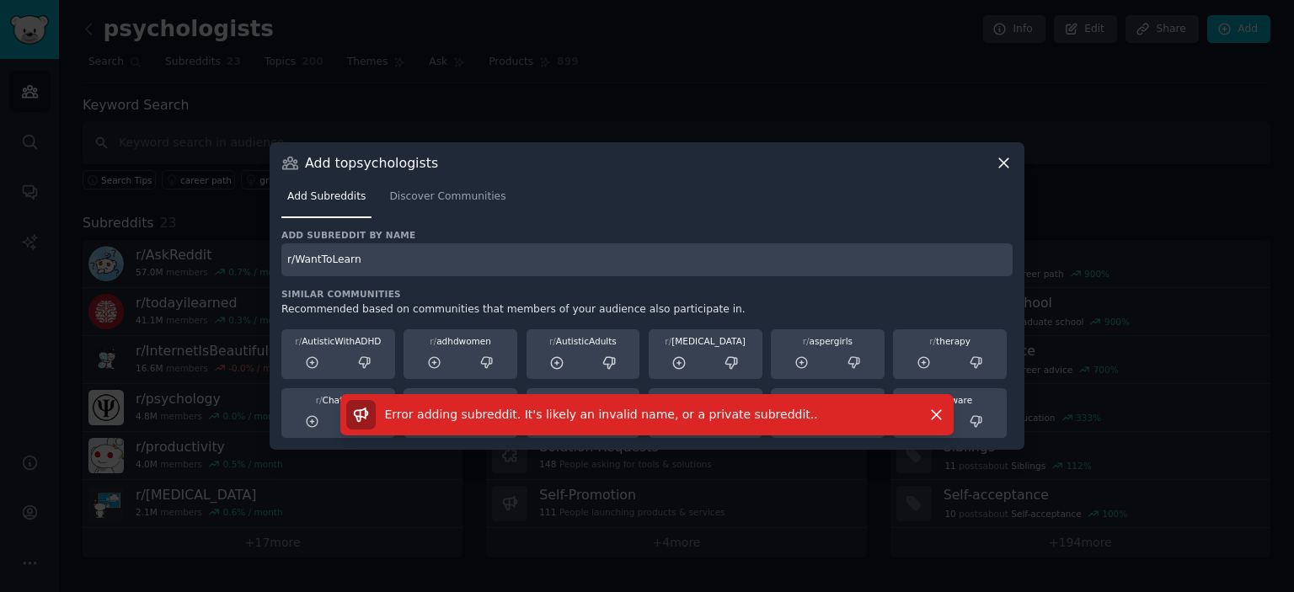
click at [1007, 161] on icon at bounding box center [1004, 163] width 18 height 18
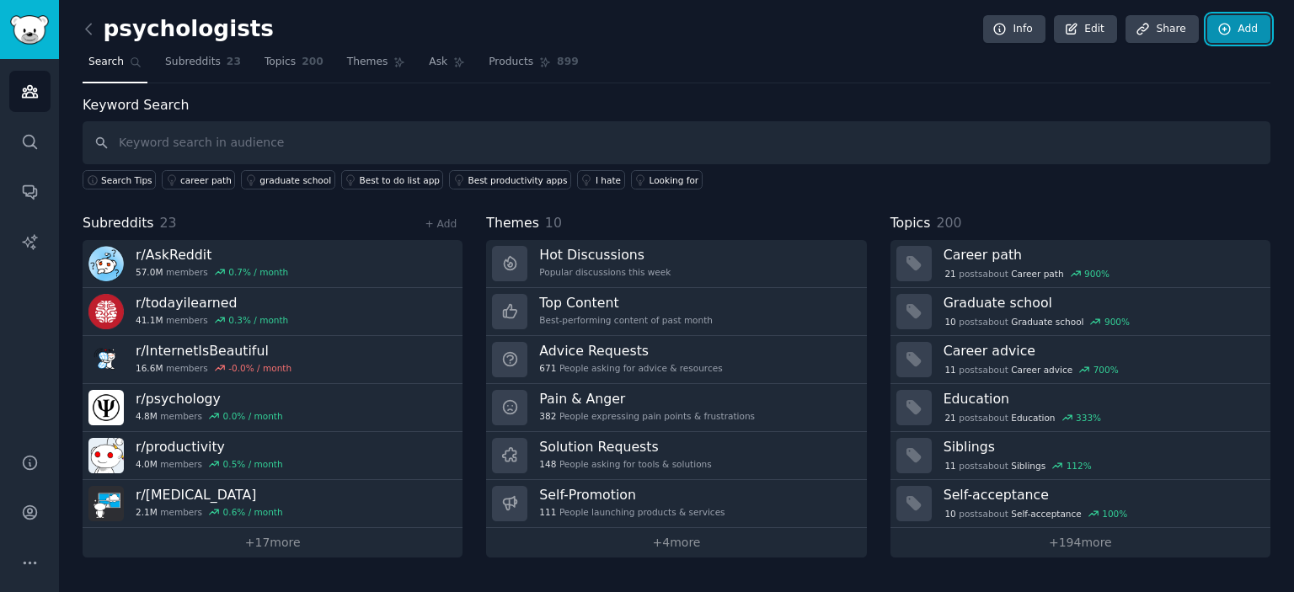
click at [1256, 33] on link "Add" at bounding box center [1238, 29] width 63 height 29
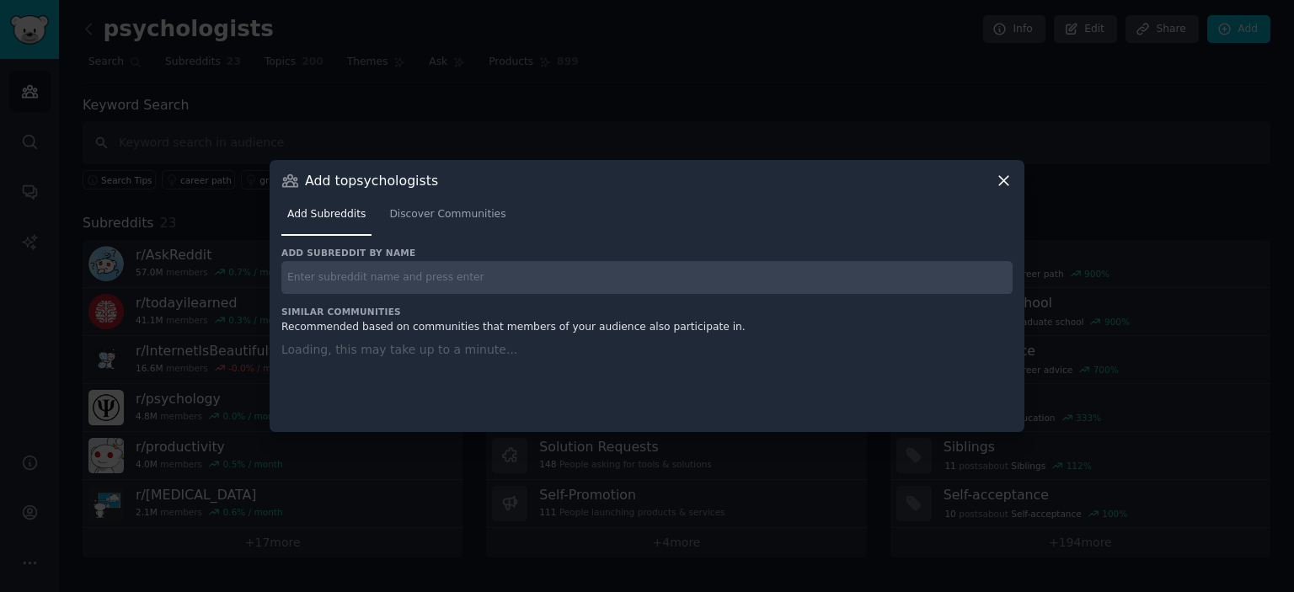
click at [566, 272] on input "text" at bounding box center [646, 277] width 731 height 33
paste input "r/TodayILearned"
type input "r/TodayILearned"
